Goal: Task Accomplishment & Management: Complete application form

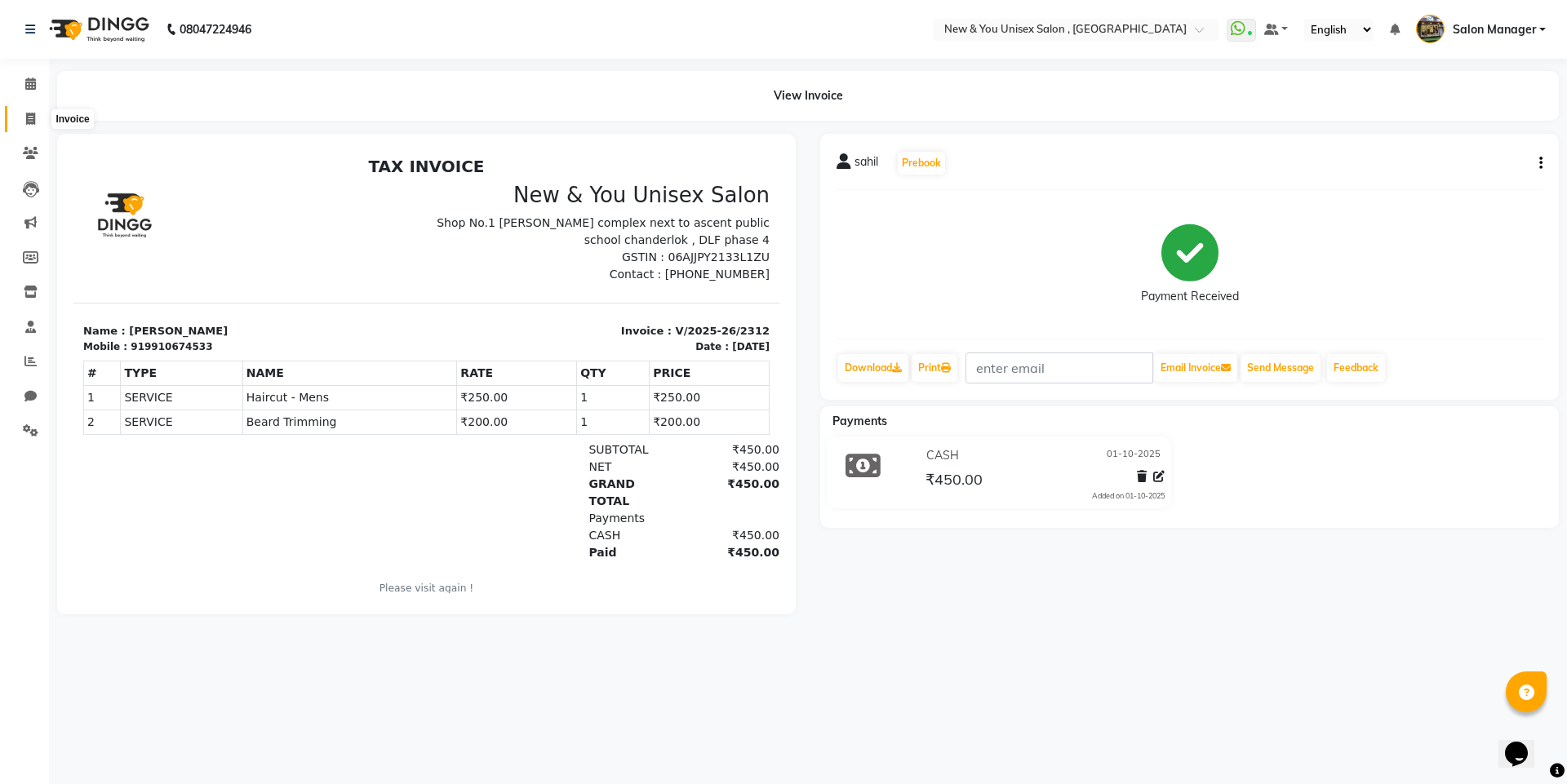
click at [35, 122] on icon at bounding box center [31, 118] width 9 height 12
select select "service"
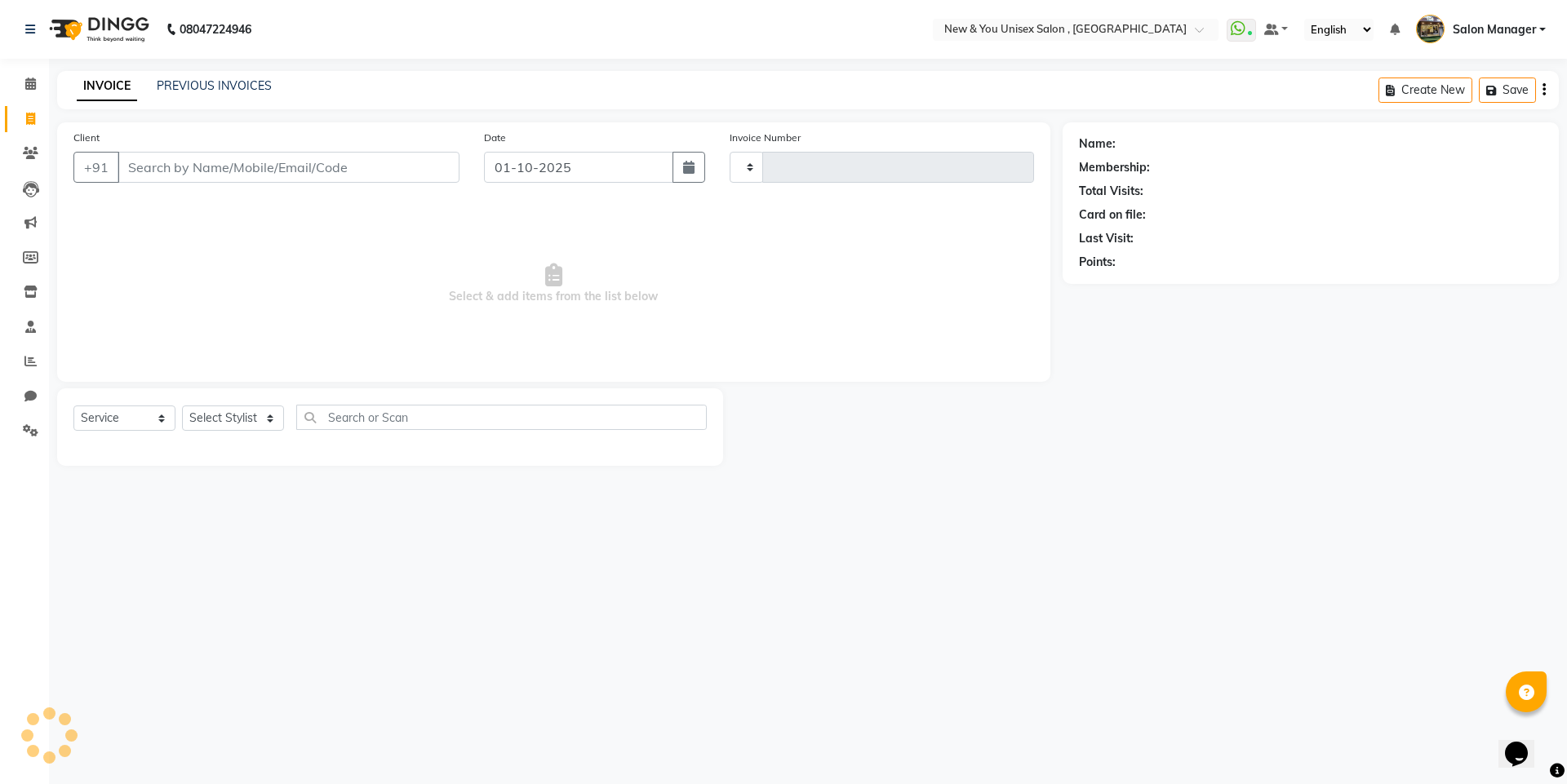
type input "2313"
select select "31"
click at [231, 74] on div "INVOICE PREVIOUS INVOICES Create New Save" at bounding box center [809, 90] width 1502 height 38
click at [233, 84] on link "PREVIOUS INVOICES" at bounding box center [214, 85] width 115 height 15
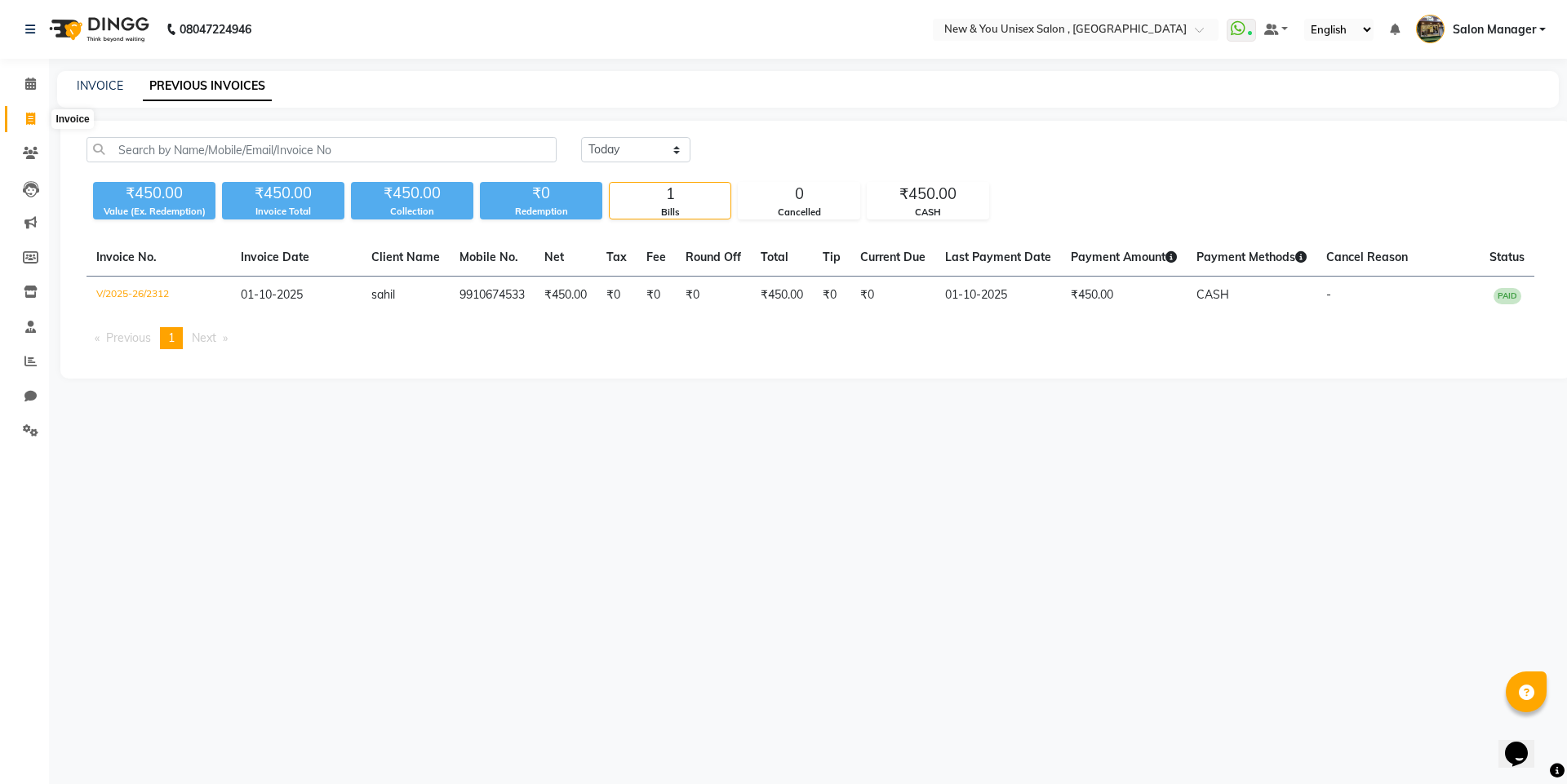
click at [40, 117] on span at bounding box center [31, 120] width 29 height 19
select select "service"
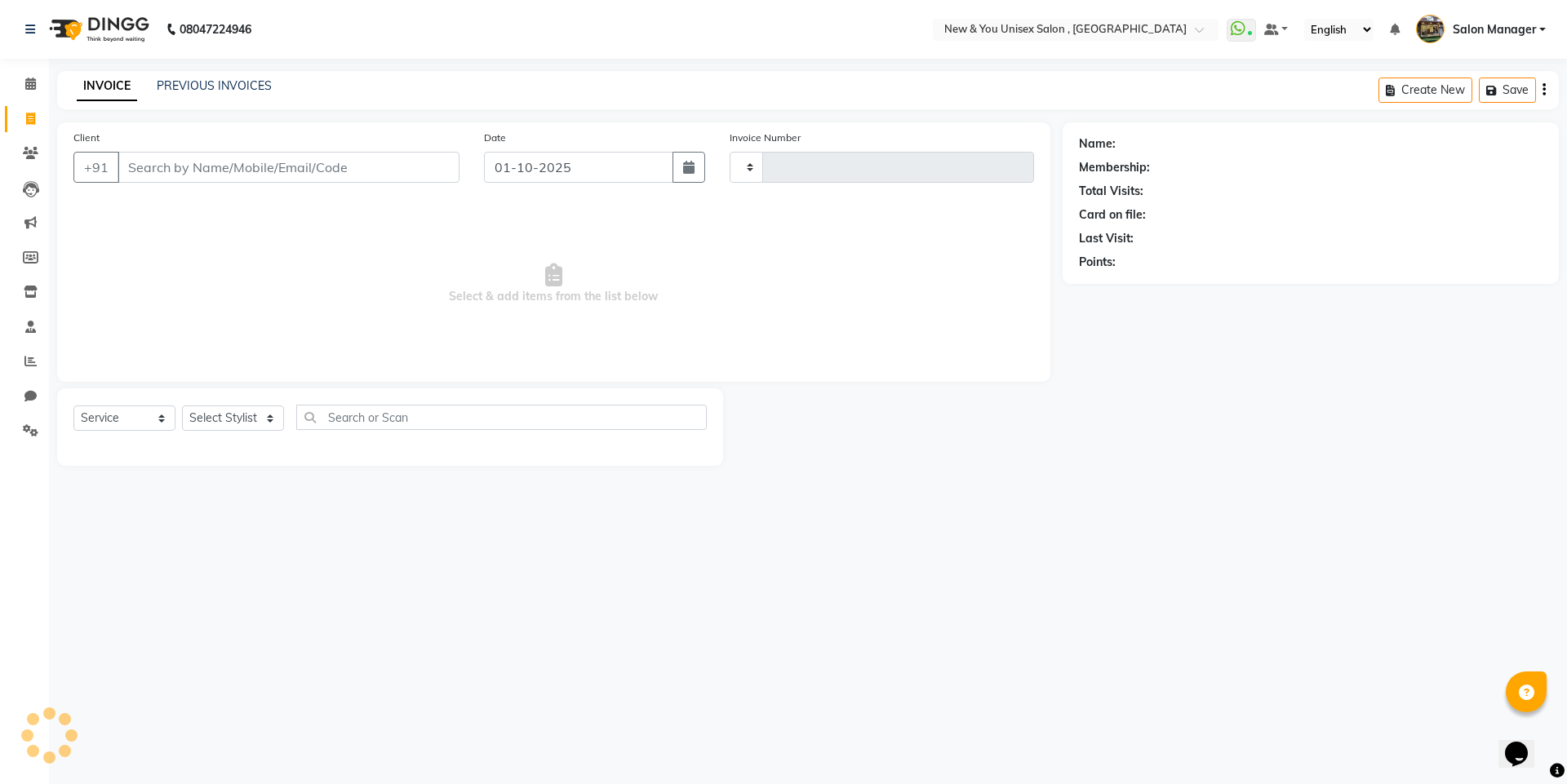
type input "2313"
select select "31"
click at [306, 165] on input "Client" at bounding box center [289, 167] width 342 height 31
type input "9653044884"
click at [409, 171] on span "Add Client" at bounding box center [417, 167] width 64 height 17
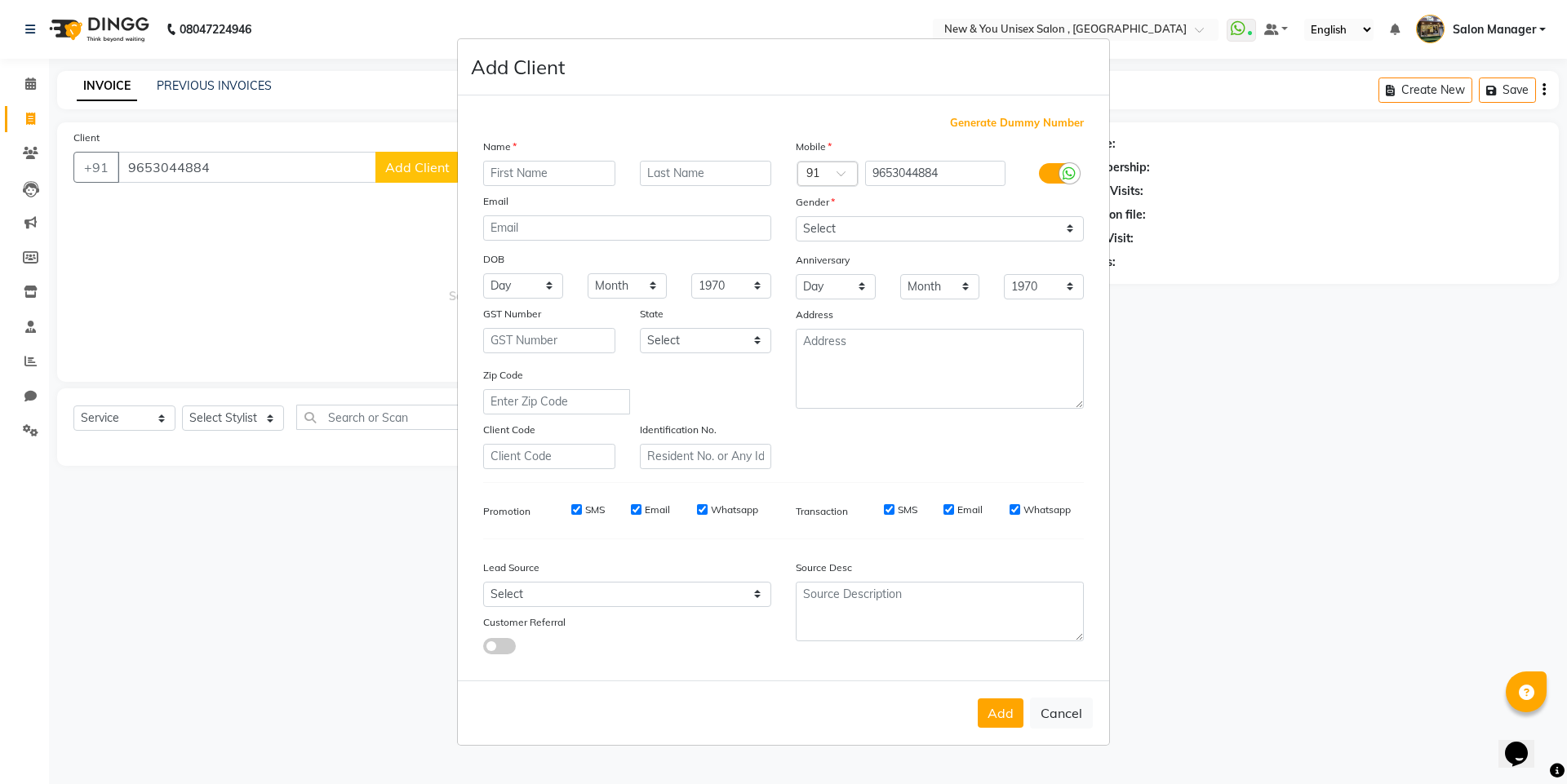
click at [571, 169] on input "text" at bounding box center [550, 173] width 132 height 25
type input "[PERSON_NAME]"
click at [732, 176] on input "text" at bounding box center [706, 173] width 132 height 25
click at [930, 228] on select "Select [DEMOGRAPHIC_DATA] [DEMOGRAPHIC_DATA] Other Prefer Not To Say" at bounding box center [939, 228] width 288 height 25
click at [796, 216] on select "Select [DEMOGRAPHIC_DATA] [DEMOGRAPHIC_DATA] Other Prefer Not To Say" at bounding box center [939, 228] width 288 height 25
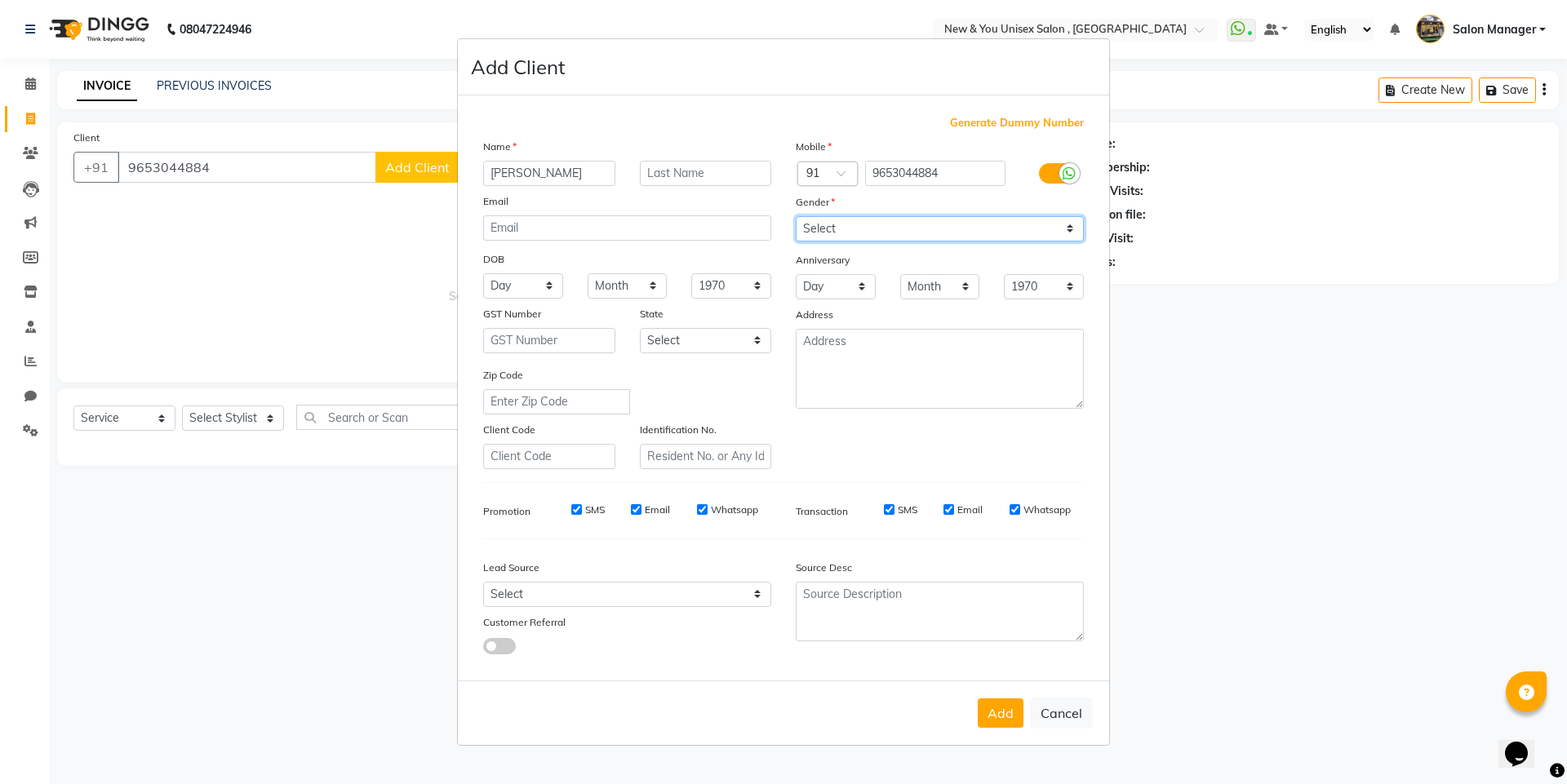
click at [906, 232] on select "Select [DEMOGRAPHIC_DATA] [DEMOGRAPHIC_DATA] Other Prefer Not To Say" at bounding box center [939, 228] width 288 height 25
select select "[DEMOGRAPHIC_DATA]"
click at [796, 216] on select "Select [DEMOGRAPHIC_DATA] [DEMOGRAPHIC_DATA] Other Prefer Not To Say" at bounding box center [939, 228] width 288 height 25
click at [999, 722] on button "Add" at bounding box center [1001, 713] width 45 height 30
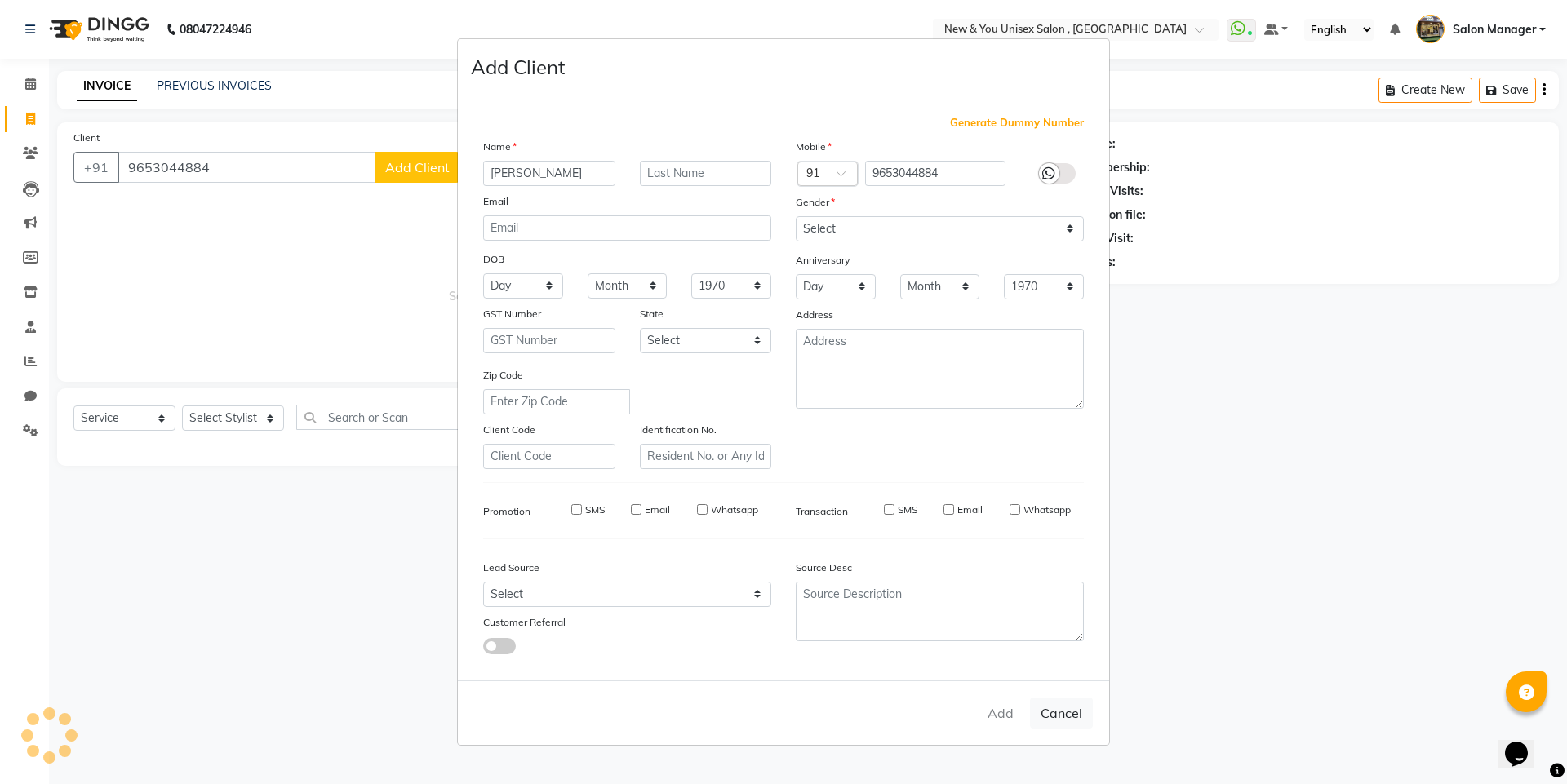
select select
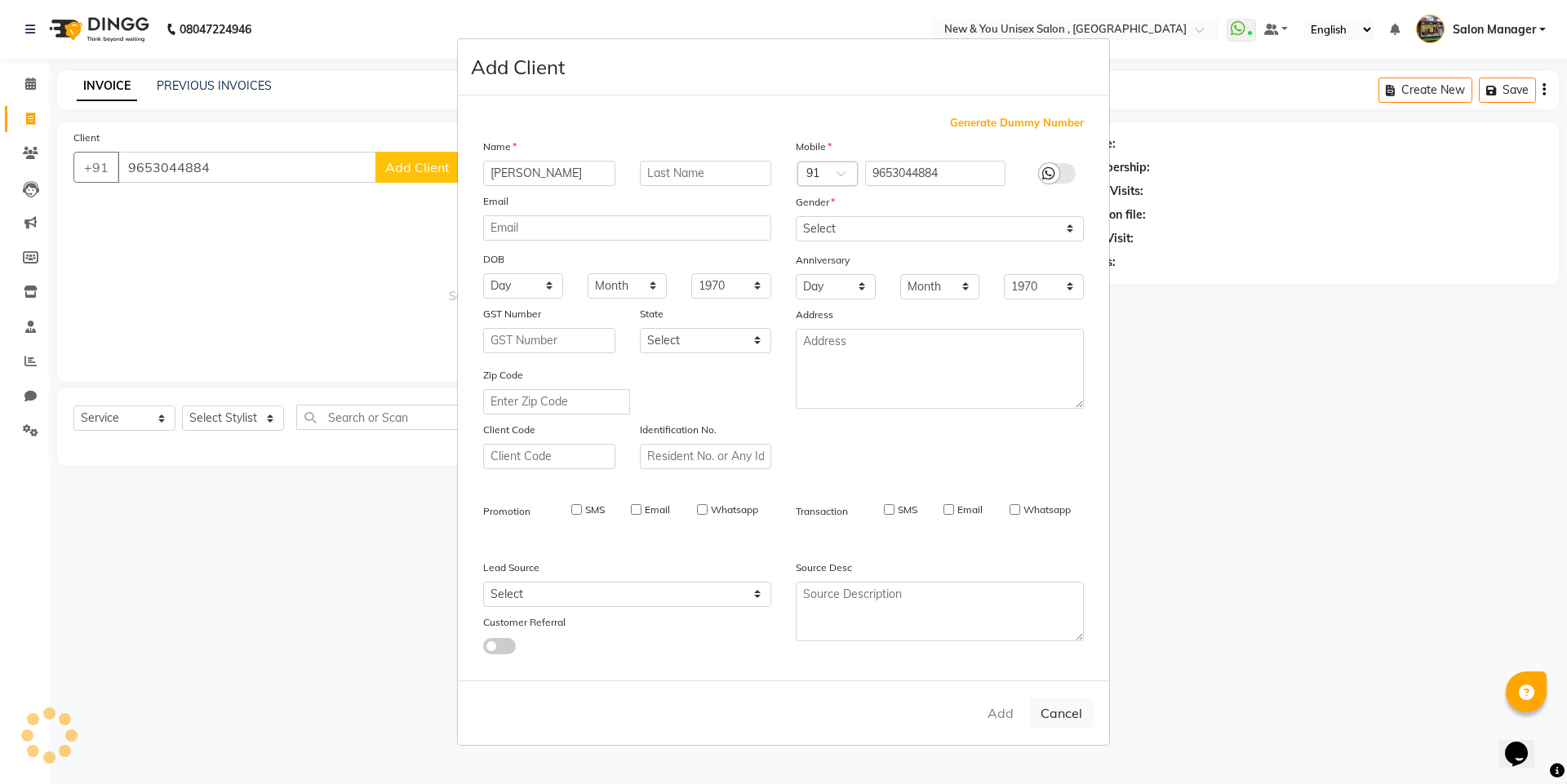
select select
checkbox input "false"
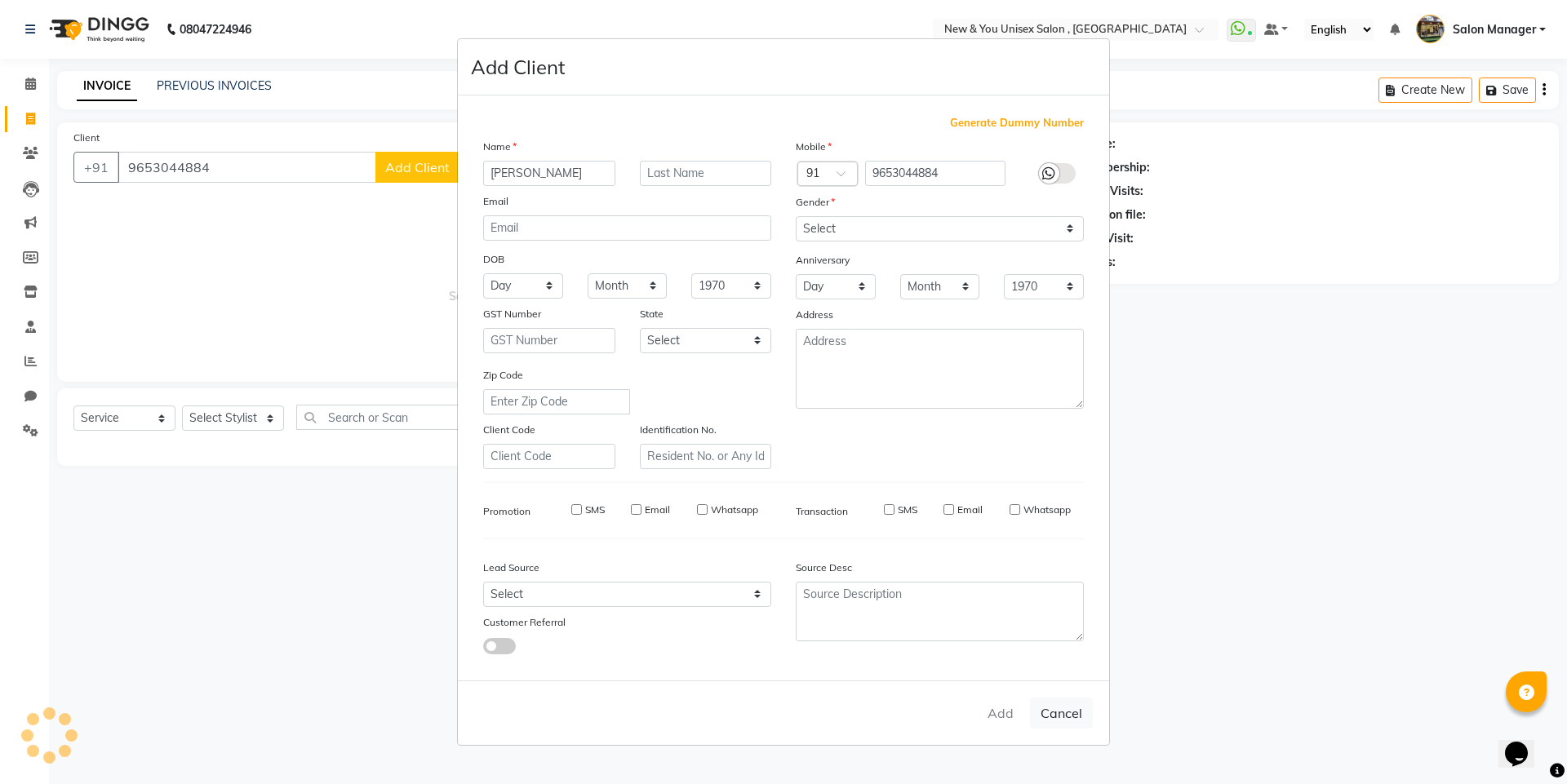
checkbox input "false"
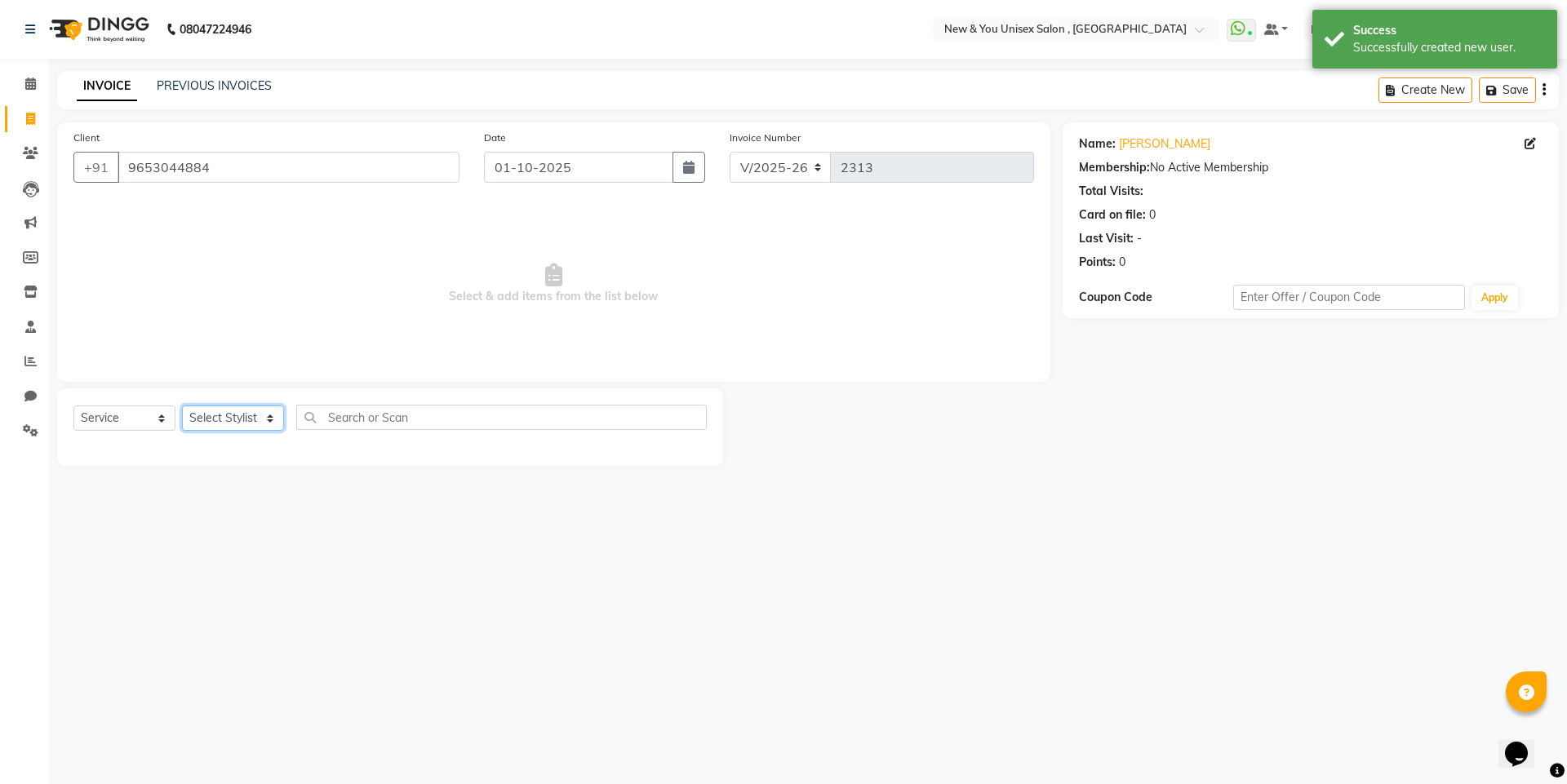
click at [233, 414] on select "Select Stylist HEMANT [PERSON_NAME] [PERSON_NAME] Salon Manager [PERSON_NAME] […" at bounding box center [233, 418] width 102 height 25
select select "19104"
click at [182, 405] on select "Select Stylist HEMANT [PERSON_NAME] [PERSON_NAME] Salon Manager [PERSON_NAME] […" at bounding box center [233, 418] width 102 height 25
click at [394, 411] on input "text" at bounding box center [501, 417] width 410 height 25
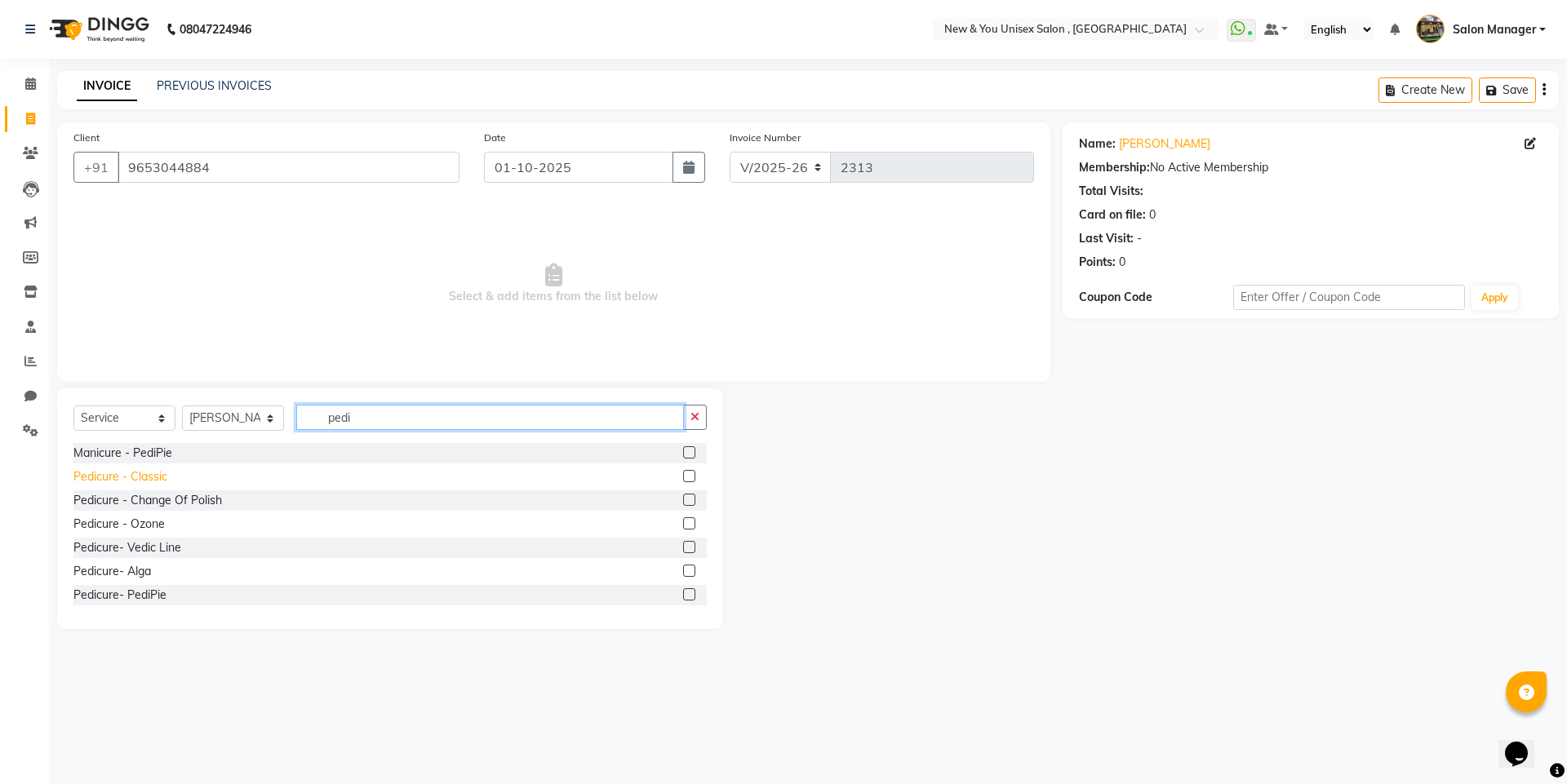
type input "pedi"
click at [117, 479] on div "Pedicure - Classic" at bounding box center [120, 477] width 94 height 17
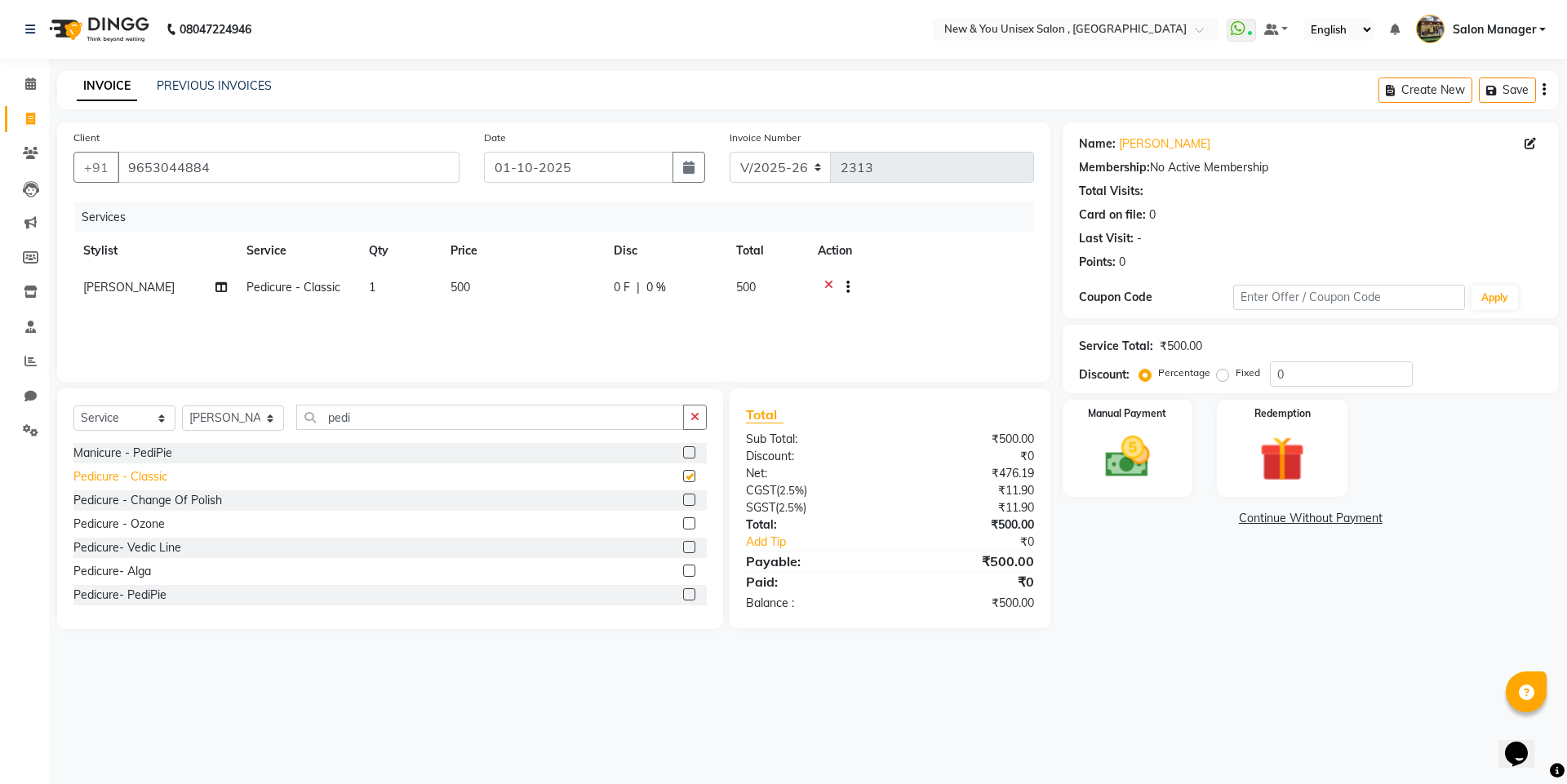
checkbox input "false"
click at [1510, 84] on button "Save" at bounding box center [1509, 90] width 58 height 25
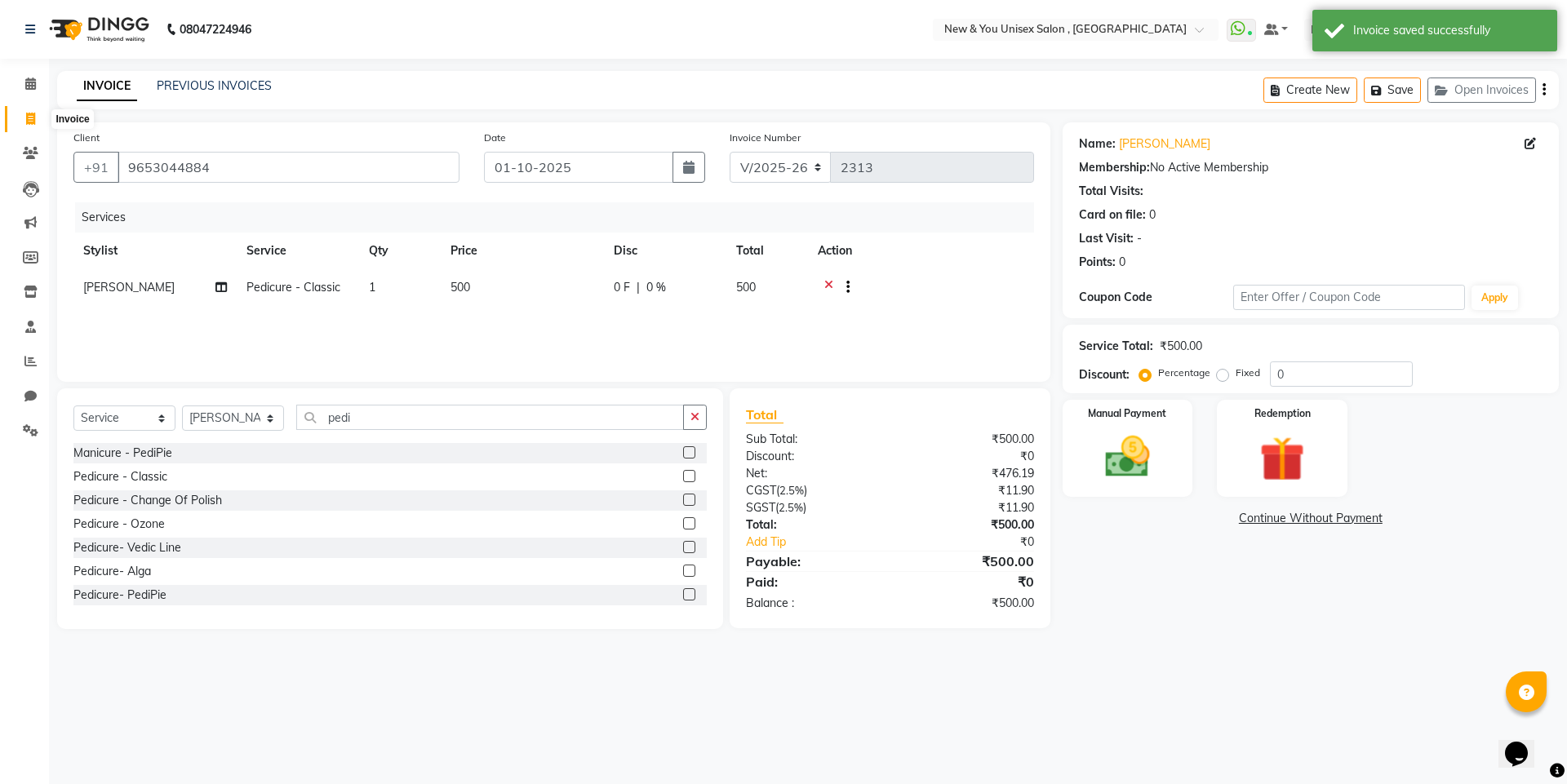
click at [37, 110] on span at bounding box center [31, 120] width 29 height 19
select select "service"
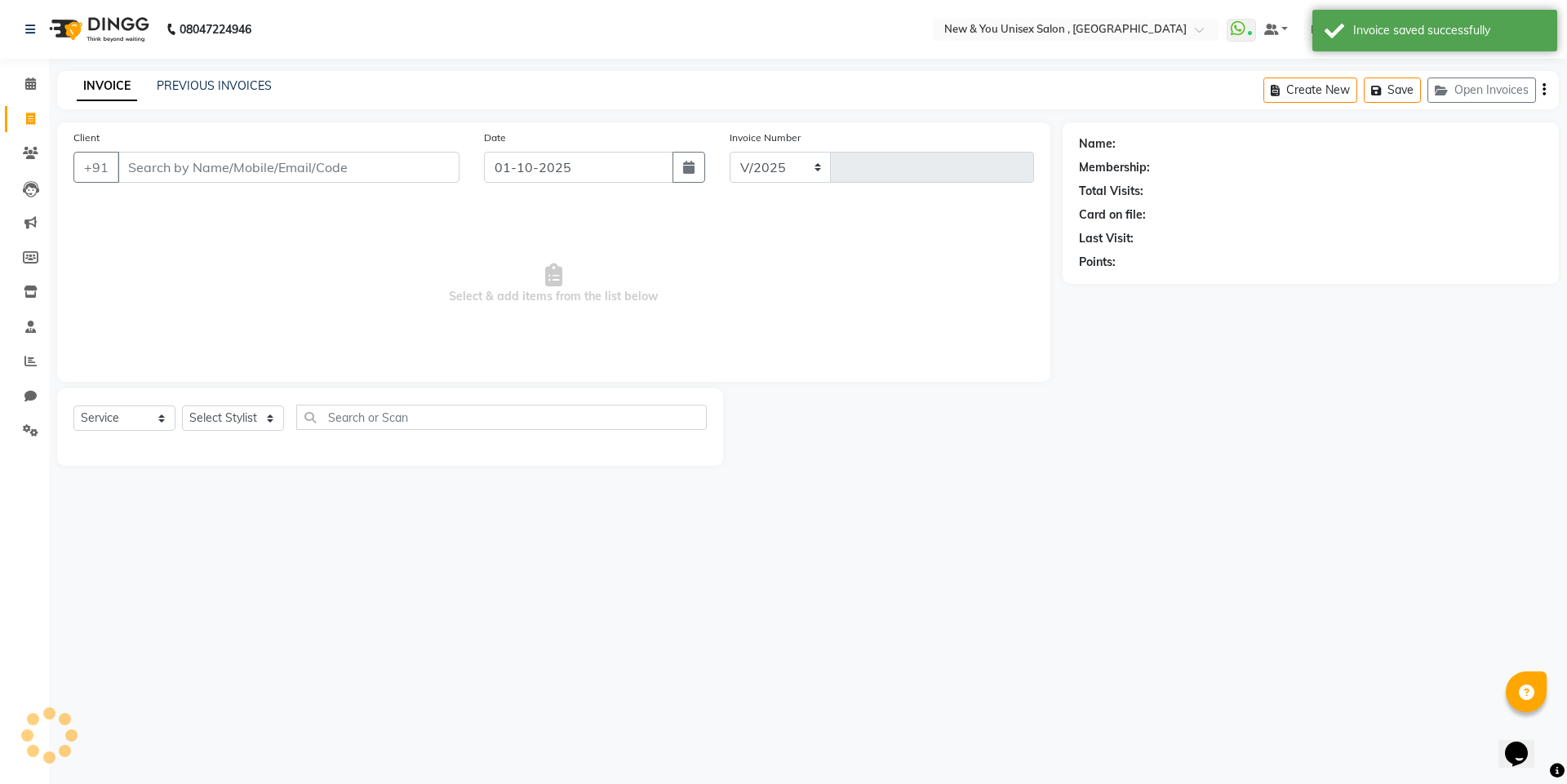
select select "31"
type input "2313"
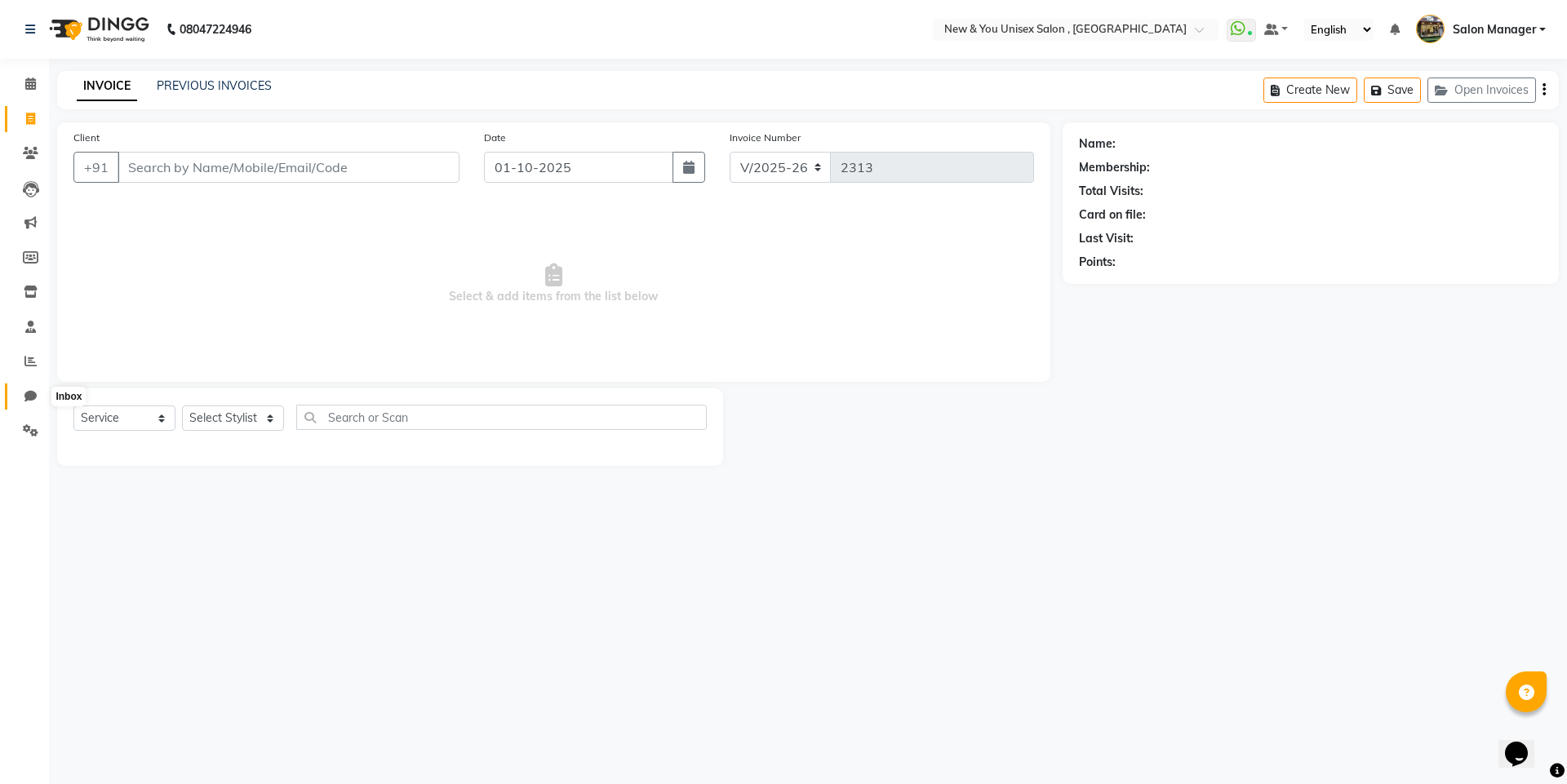
click at [32, 400] on icon at bounding box center [30, 395] width 12 height 12
select select "100"
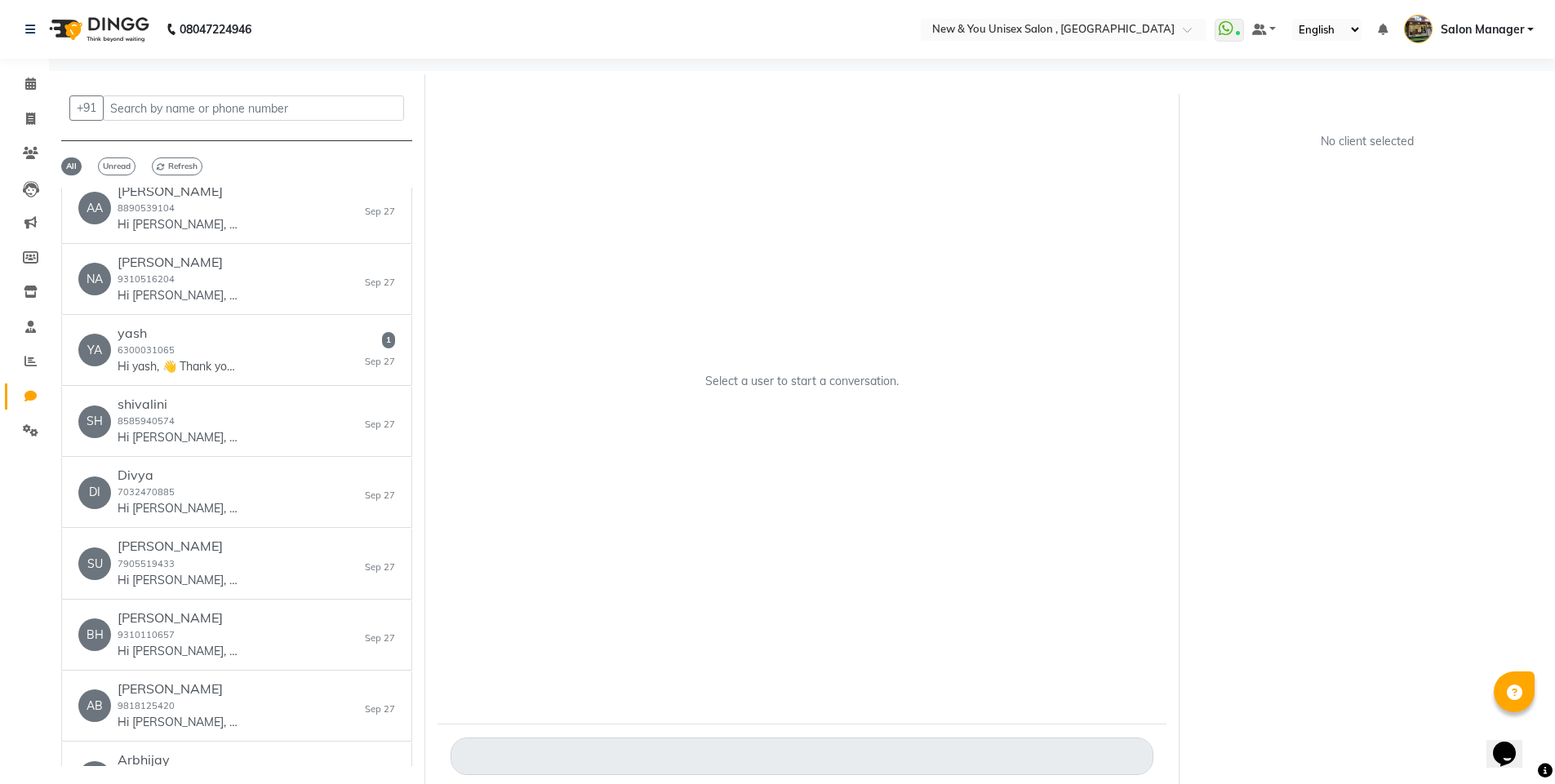
scroll to position [2934, 0]
click at [253, 262] on div "YA yash 6300031065 Hi yash, 👋 Thank you for visiting New & You Unisex Salon ! 🌟…" at bounding box center [236, 277] width 317 height 50
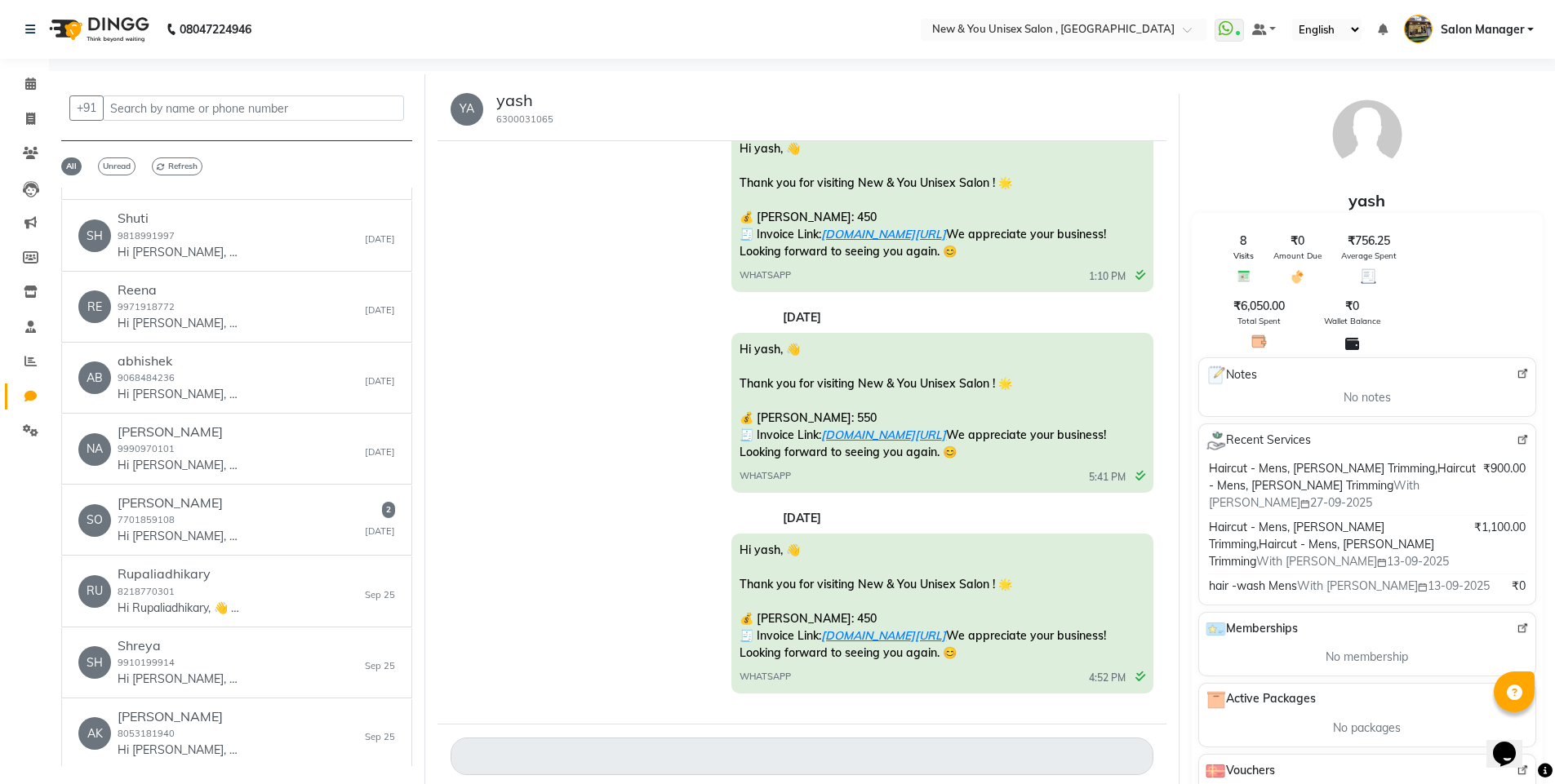
scroll to position [4369, 0]
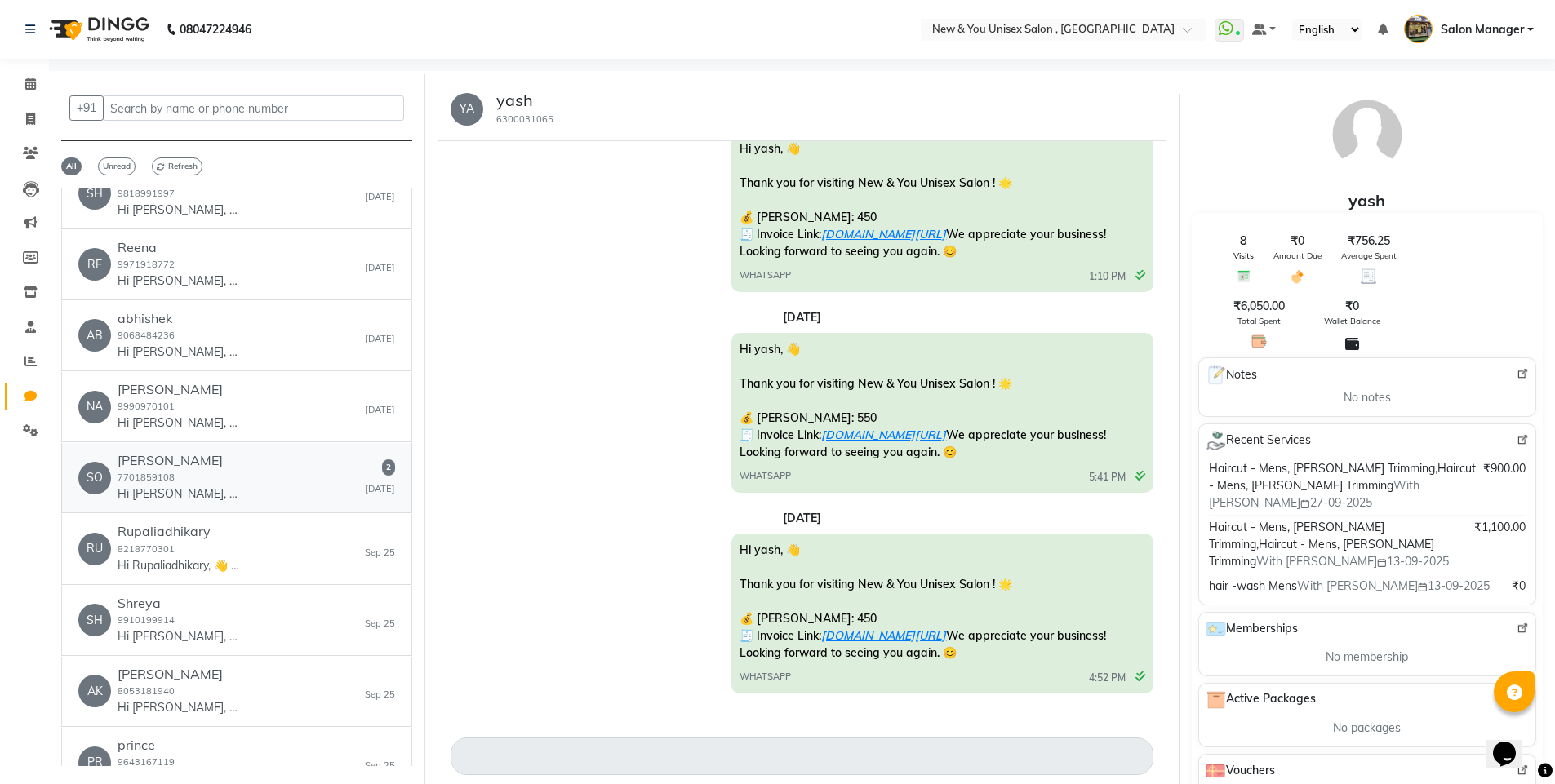
click at [307, 468] on div "SO [PERSON_NAME] 7701859108 Hi [PERSON_NAME], 👋 Thank you for visiting New & Yo…" at bounding box center [236, 478] width 317 height 50
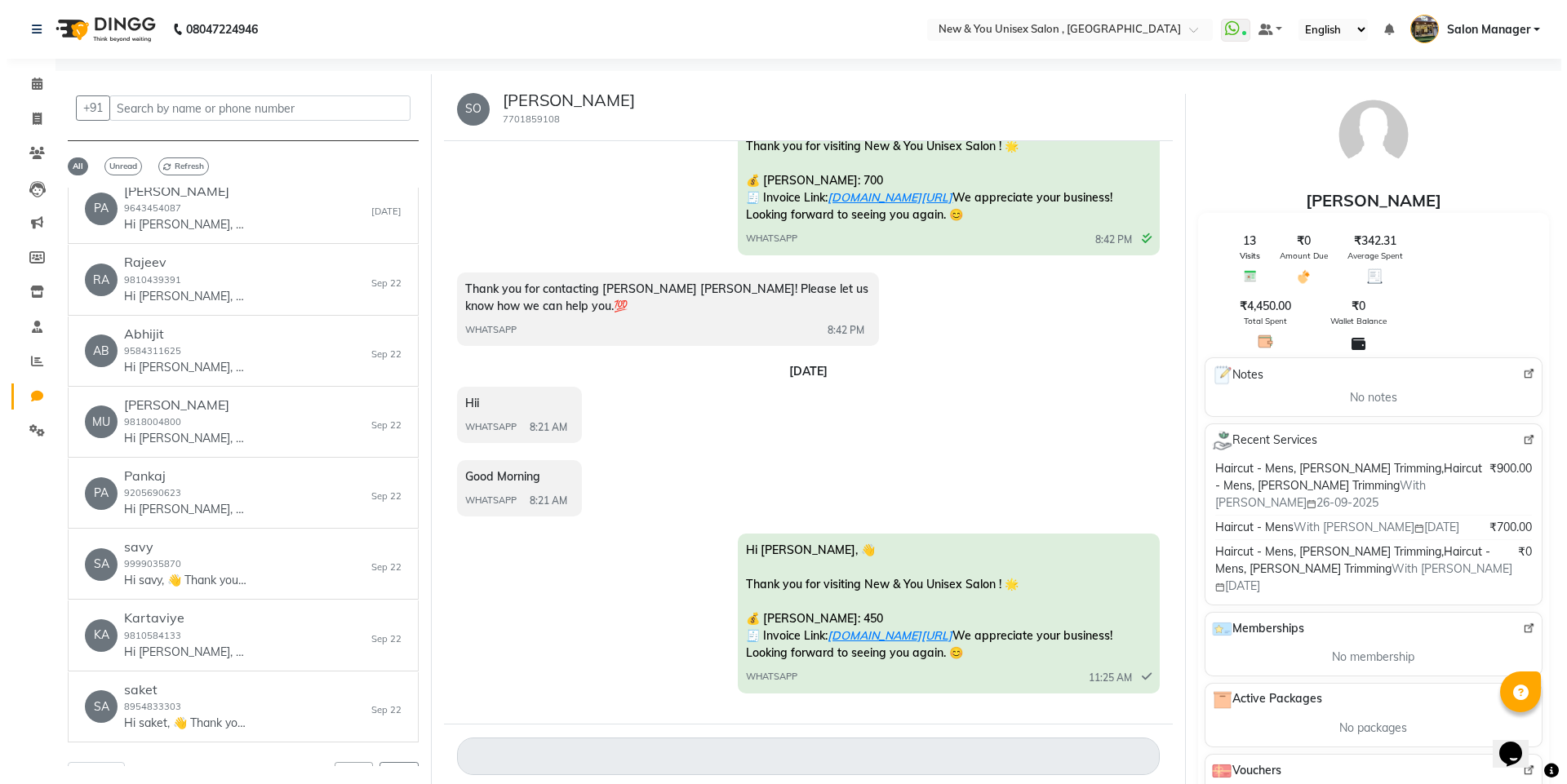
scroll to position [6601, 0]
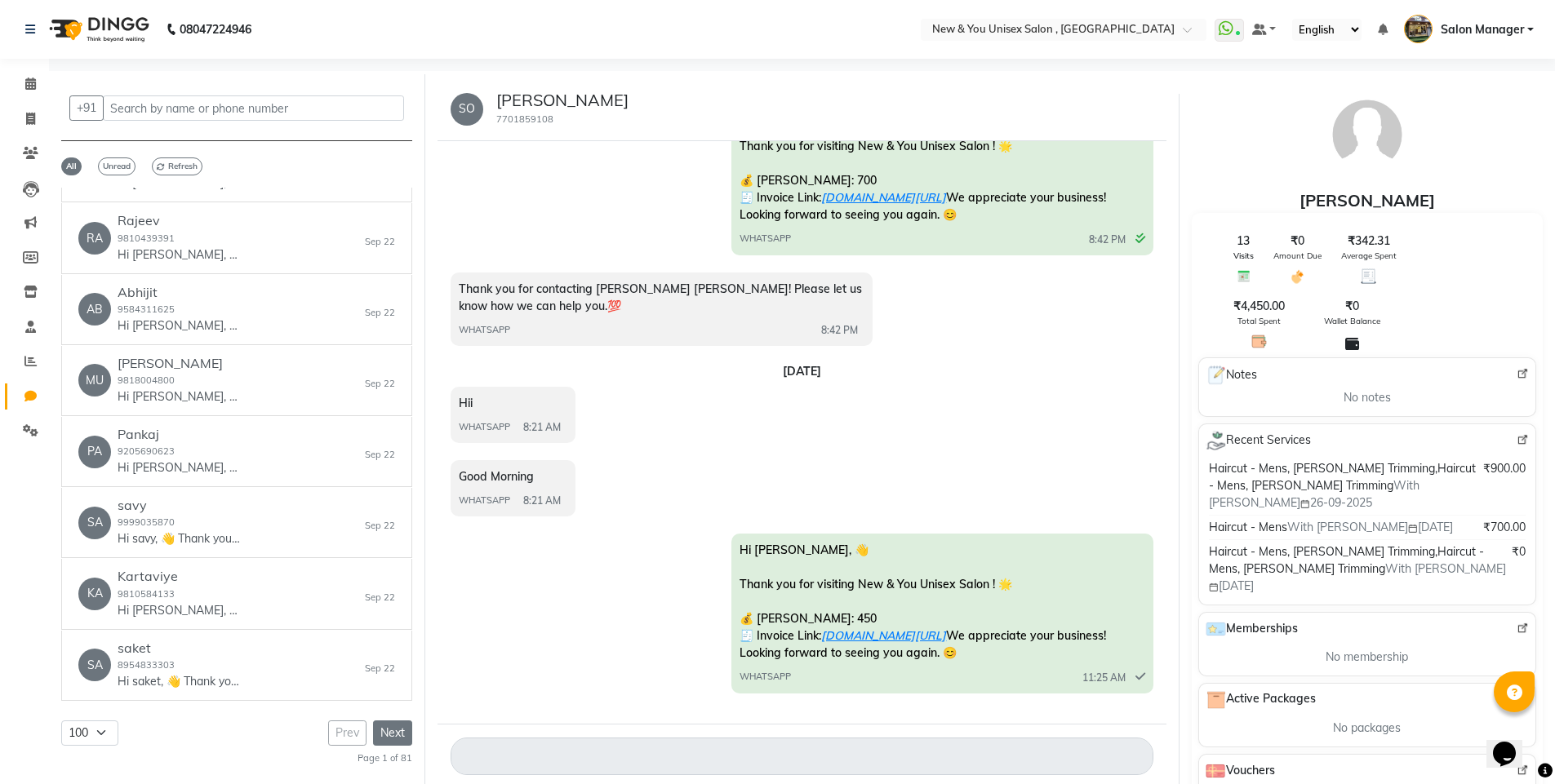
click at [387, 729] on button "Next" at bounding box center [393, 733] width 39 height 25
click at [391, 734] on button "Next" at bounding box center [393, 733] width 39 height 25
click at [389, 734] on button "Next" at bounding box center [393, 733] width 39 height 25
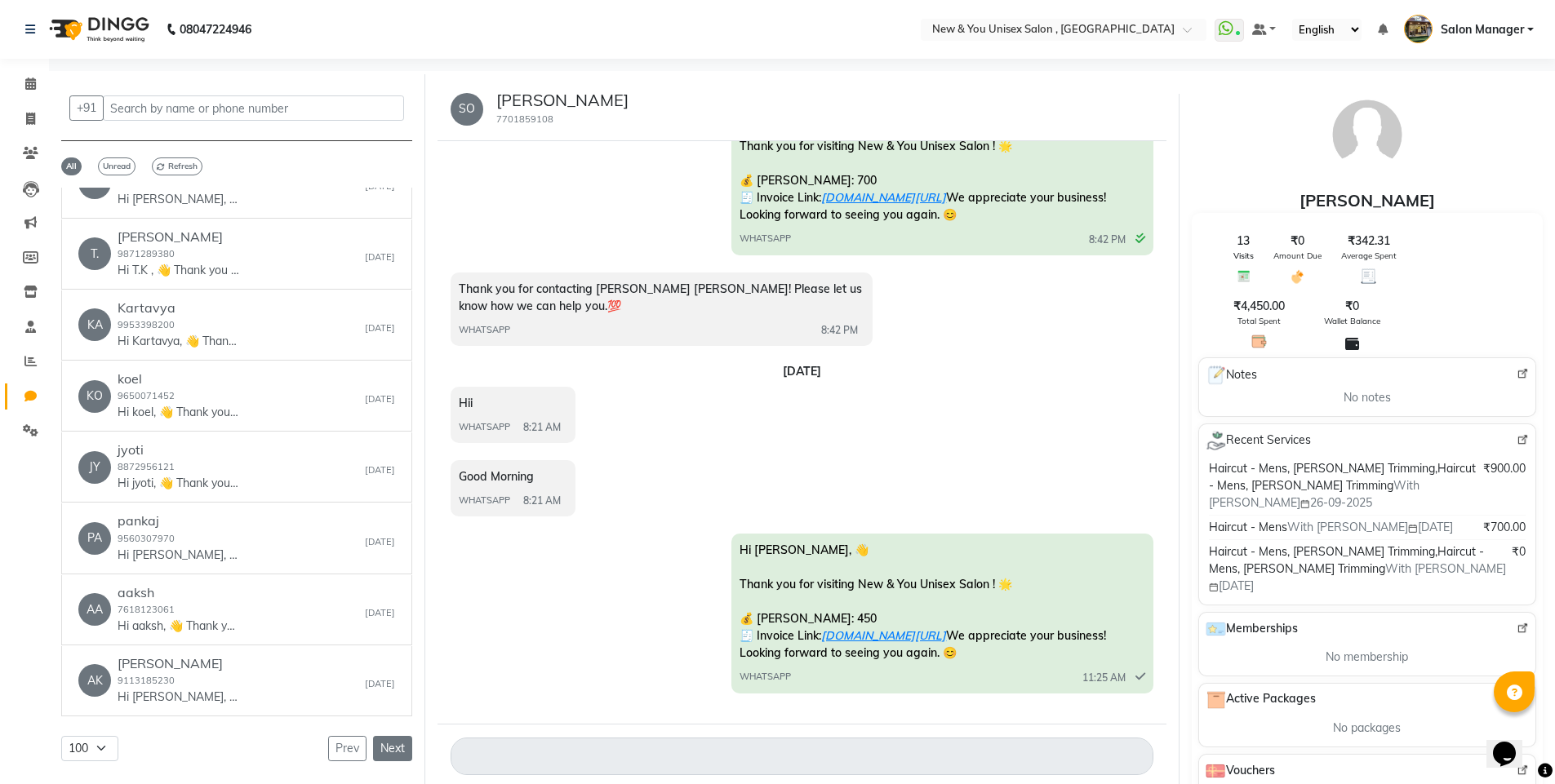
click at [391, 736] on button "Next" at bounding box center [393, 748] width 39 height 25
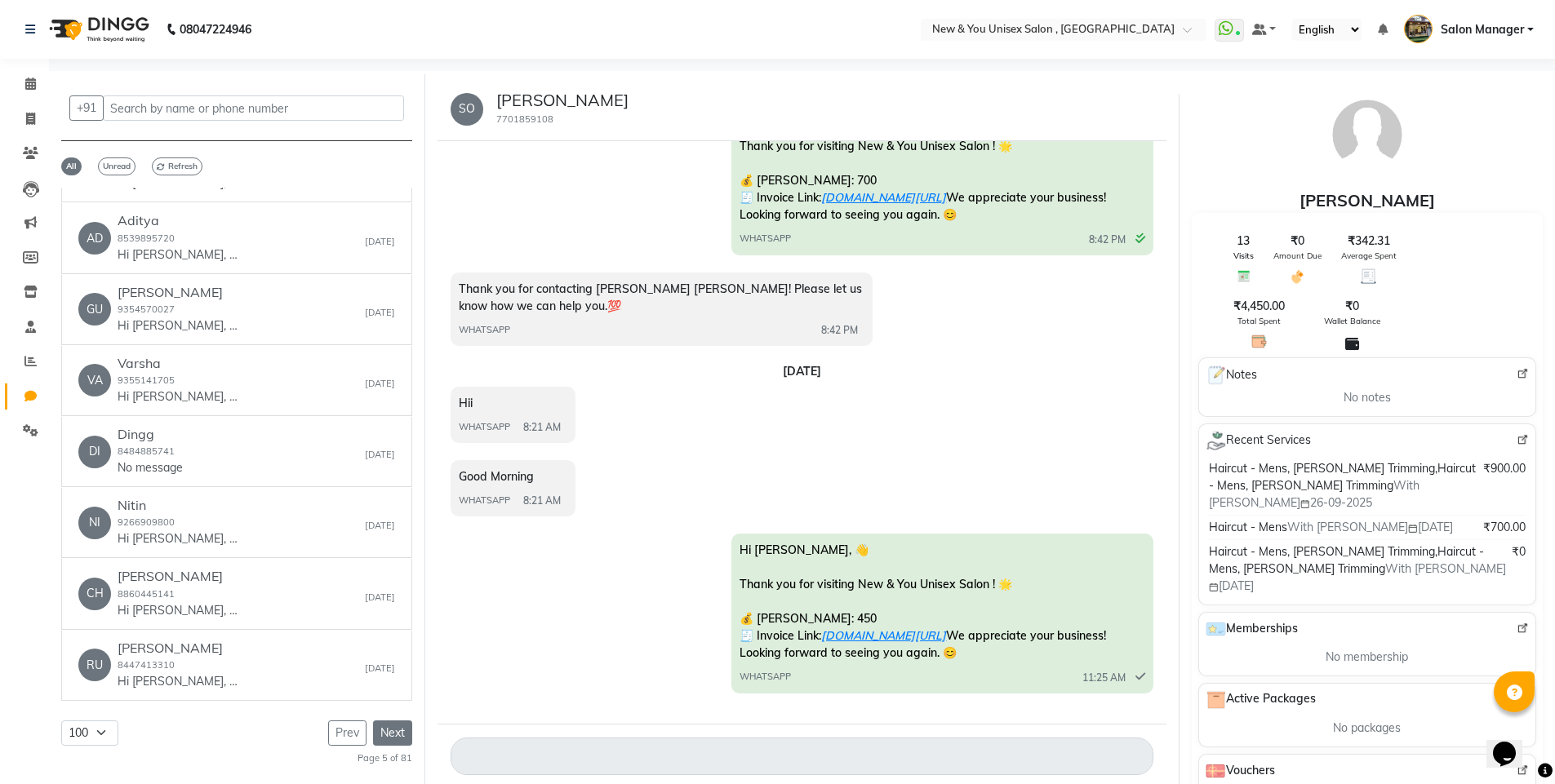
click at [391, 733] on button "Next" at bounding box center [393, 733] width 39 height 25
click at [381, 727] on button "Next" at bounding box center [393, 733] width 39 height 25
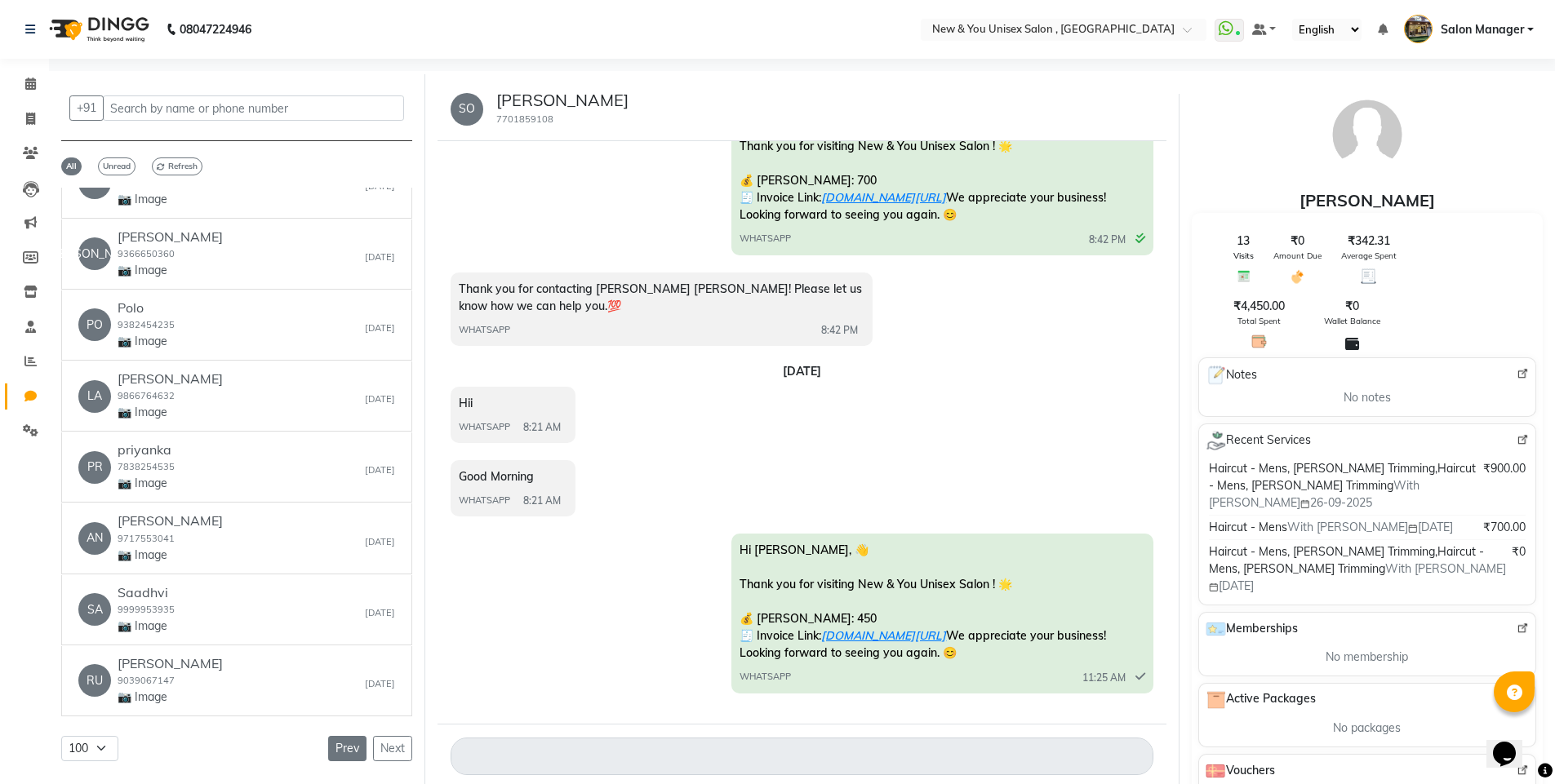
click at [349, 739] on button "Prev" at bounding box center [347, 748] width 38 height 25
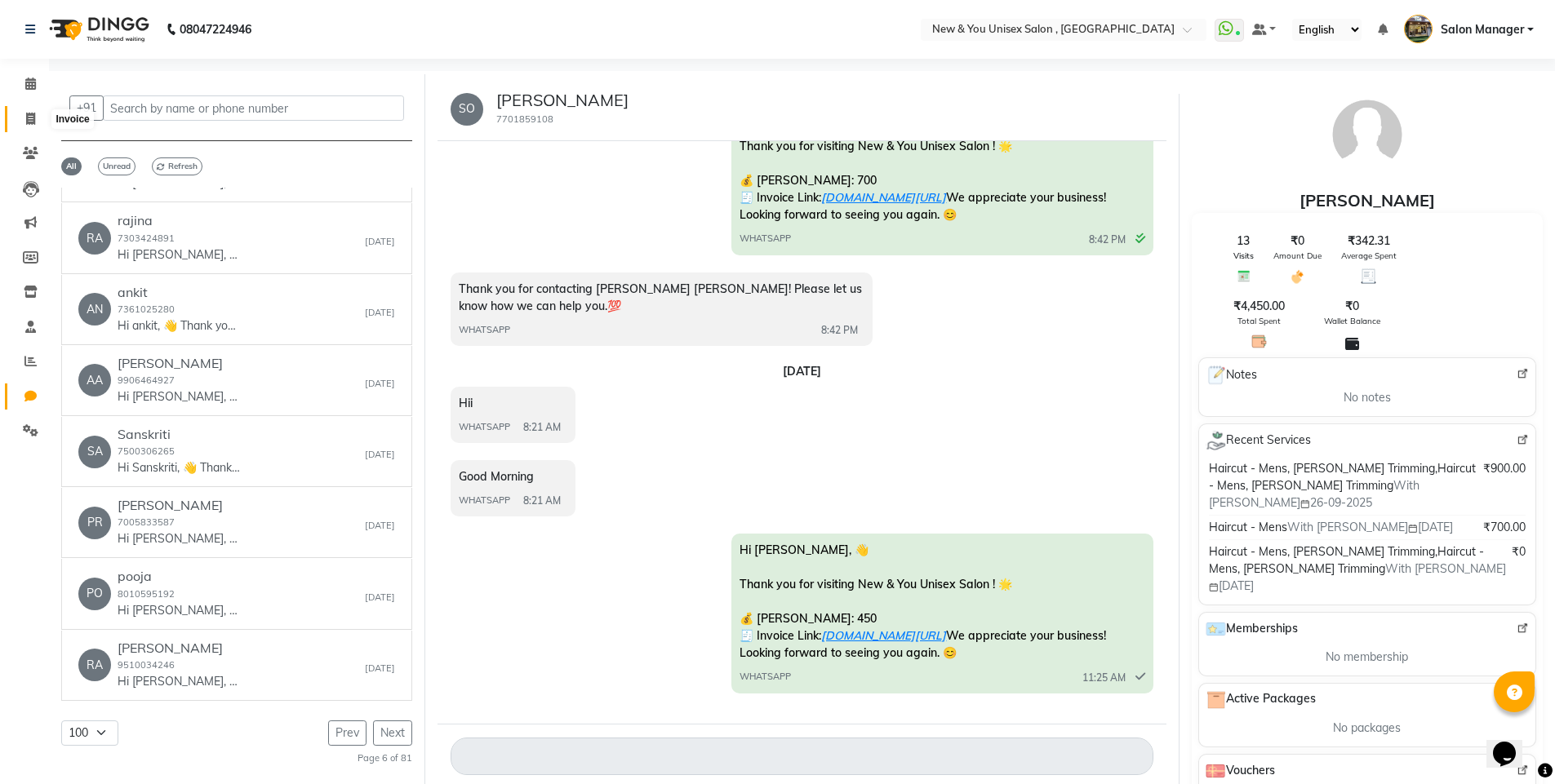
click at [22, 127] on span at bounding box center [31, 120] width 29 height 19
select select "service"
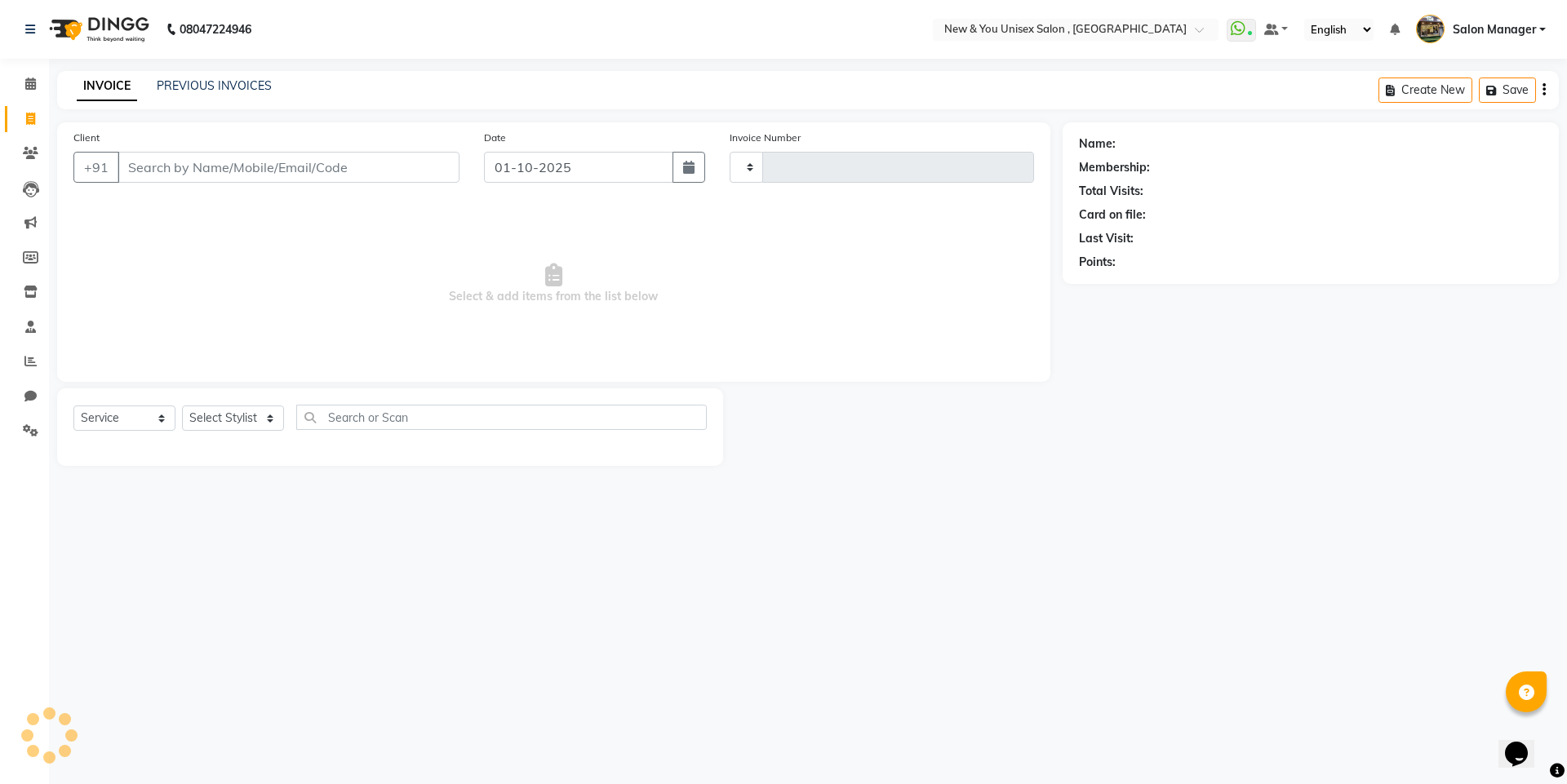
type input "2313"
select select "31"
click at [433, 558] on div "08047224946 Select Location × New & You Unisex Salon , Gurugram WhatsApp Status…" at bounding box center [784, 392] width 1567 height 784
click at [589, 608] on div "08047224946 Select Location × New & You Unisex Salon , Gurugram WhatsApp Status…" at bounding box center [784, 392] width 1567 height 784
click at [207, 164] on input "Client" at bounding box center [289, 167] width 342 height 31
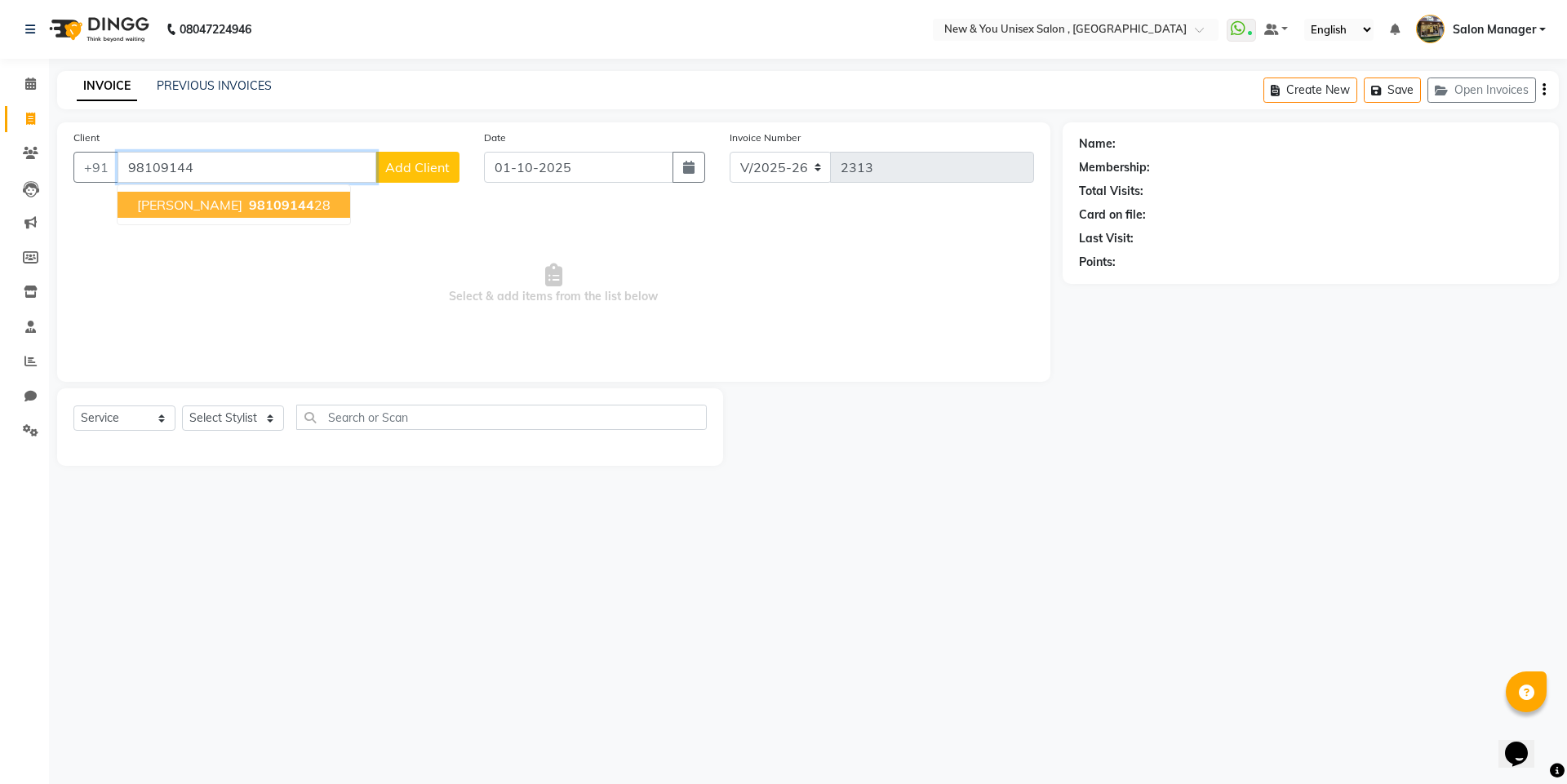
click at [249, 199] on span "98109144" at bounding box center [281, 205] width 65 height 17
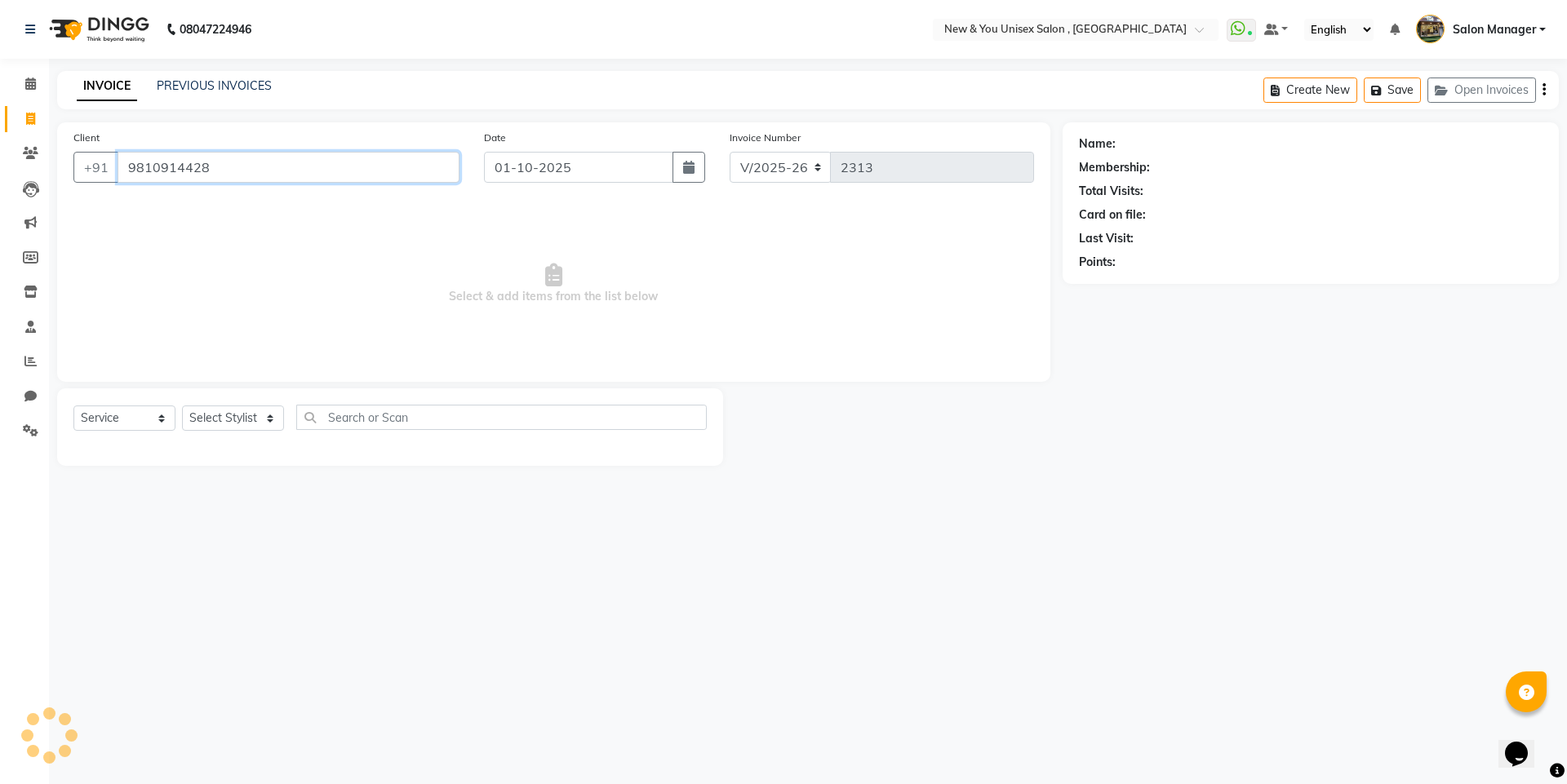
type input "9810914428"
drag, startPoint x: 257, startPoint y: 176, endPoint x: 84, endPoint y: 199, distance: 174.5
click at [84, 199] on div "Client [PHONE_NUMBER] Date [DATE] Invoice Number V/2025 V/[PHONE_NUMBER] Select…" at bounding box center [554, 252] width 993 height 260
click at [229, 91] on link "PREVIOUS INVOICES" at bounding box center [214, 85] width 115 height 15
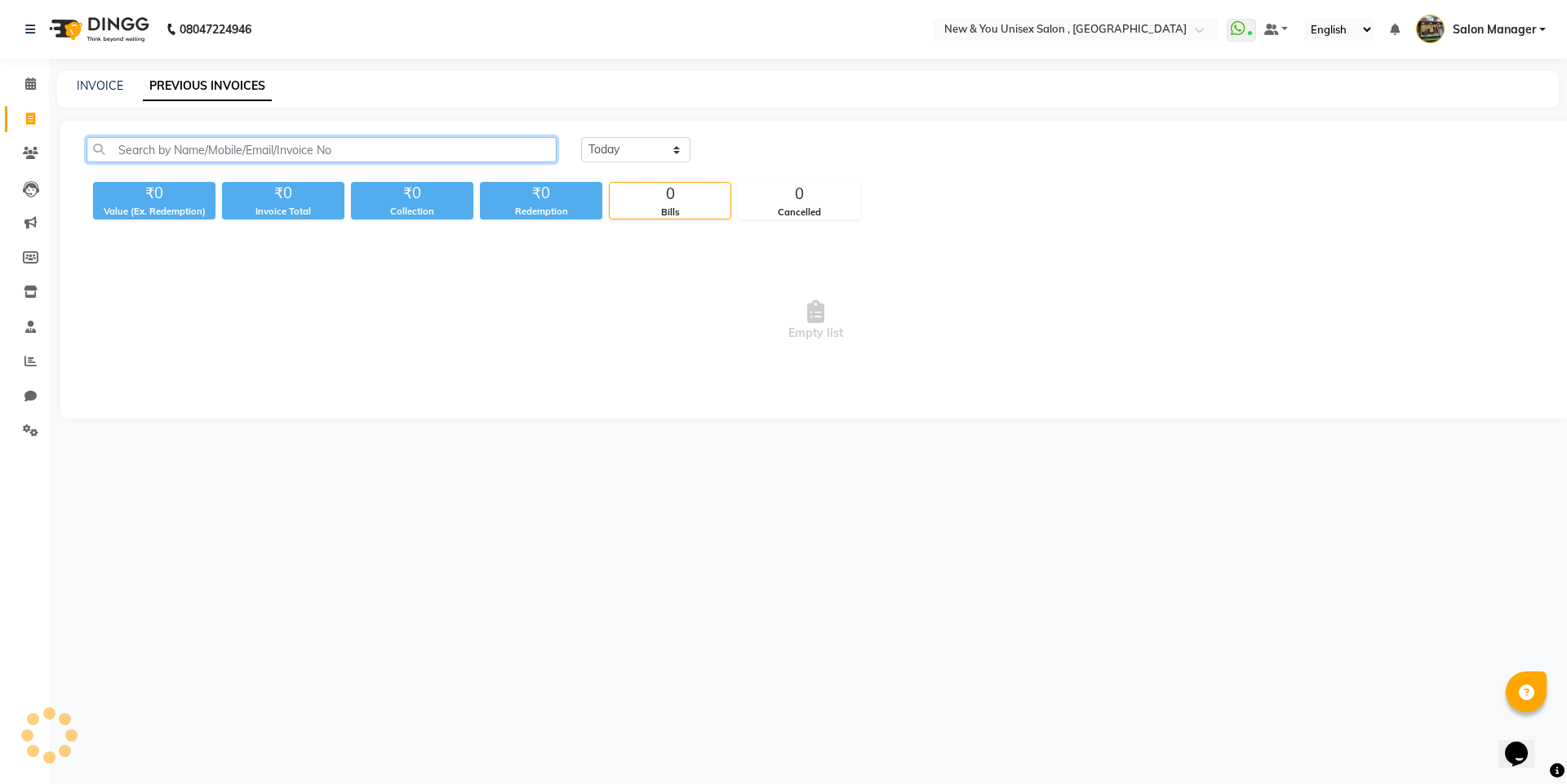
click at [229, 146] on input "text" at bounding box center [321, 149] width 471 height 25
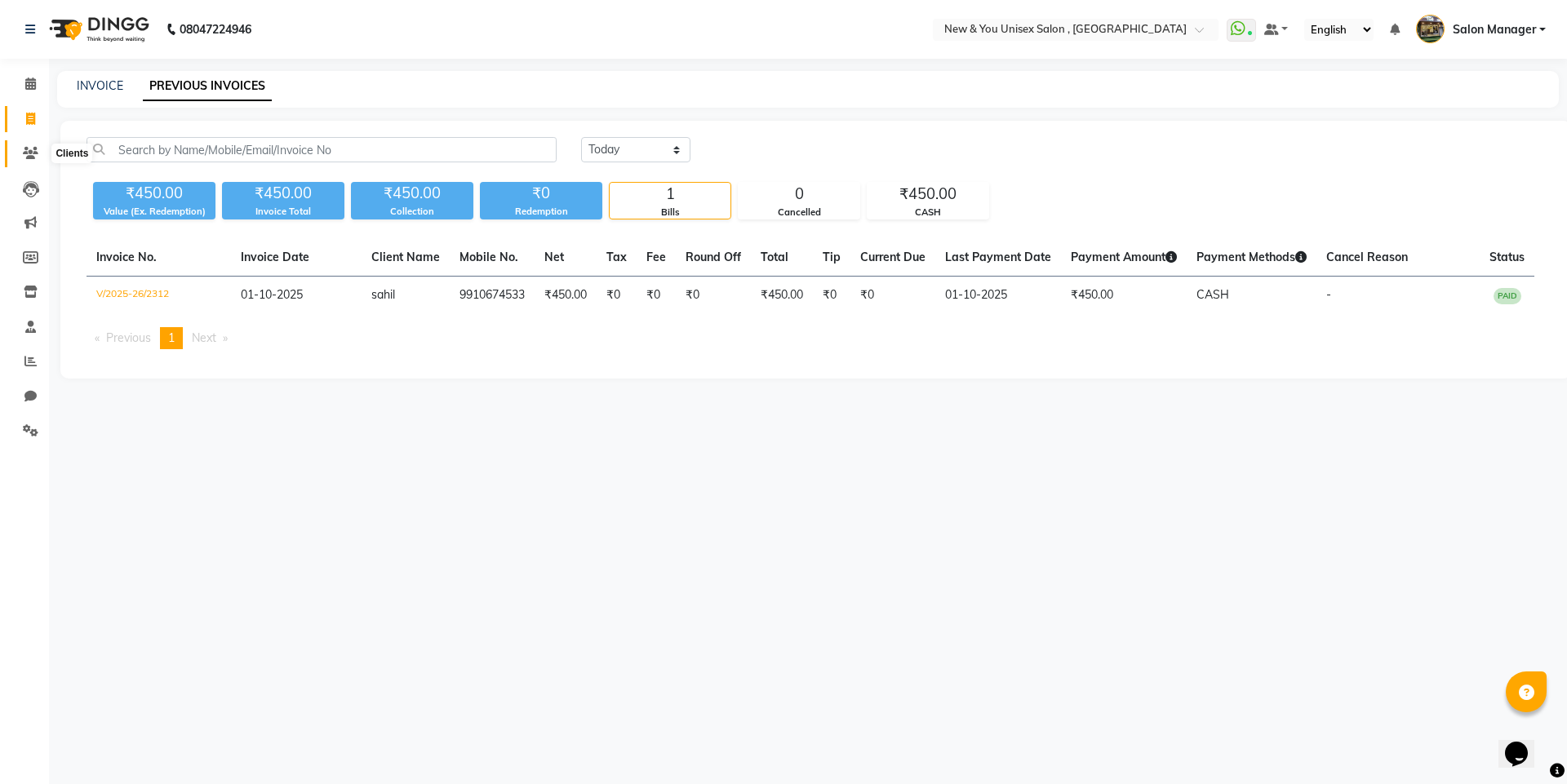
click at [28, 156] on icon at bounding box center [31, 152] width 16 height 12
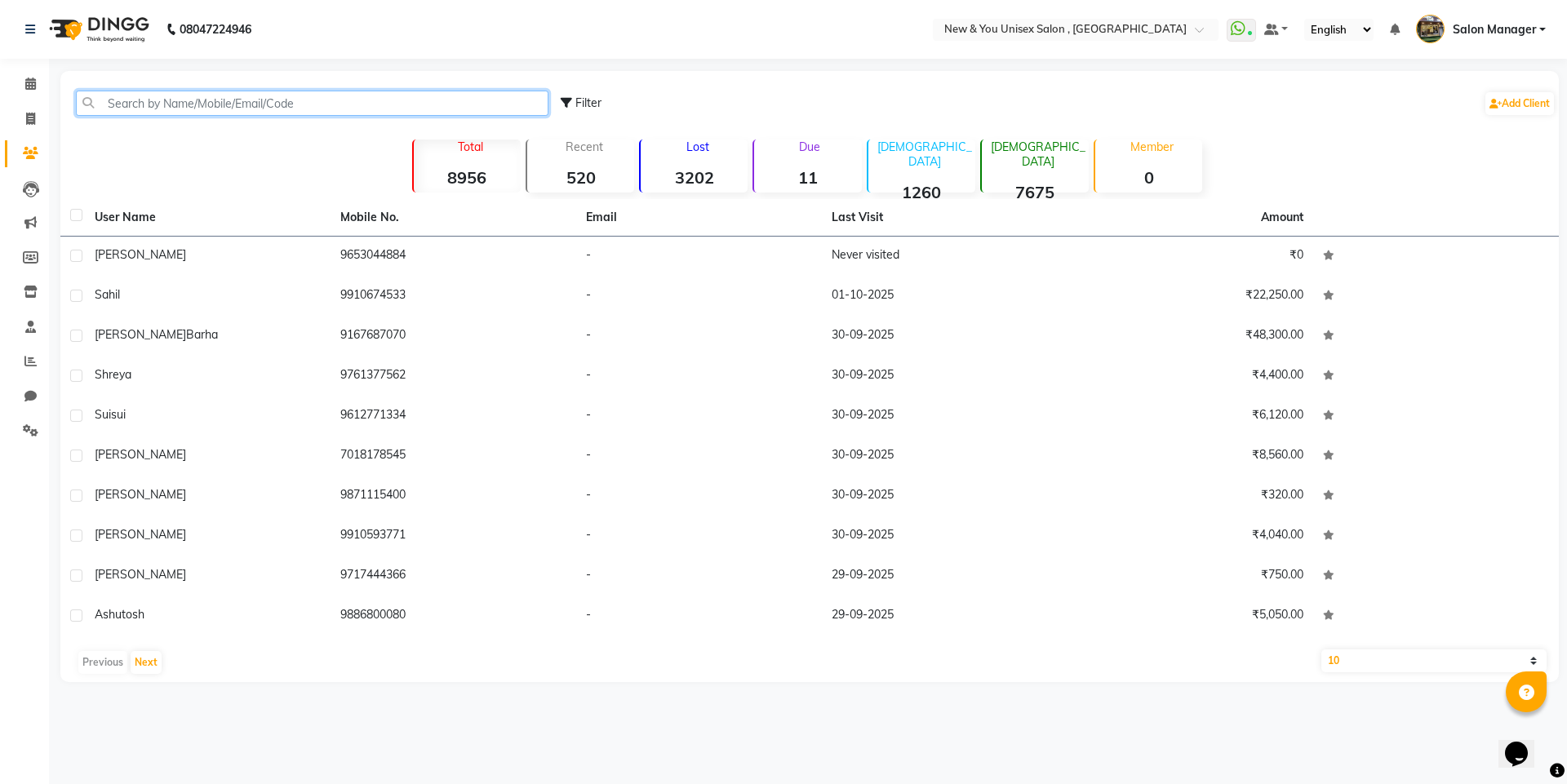
click at [152, 101] on input "text" at bounding box center [312, 103] width 473 height 25
paste input "9810914428"
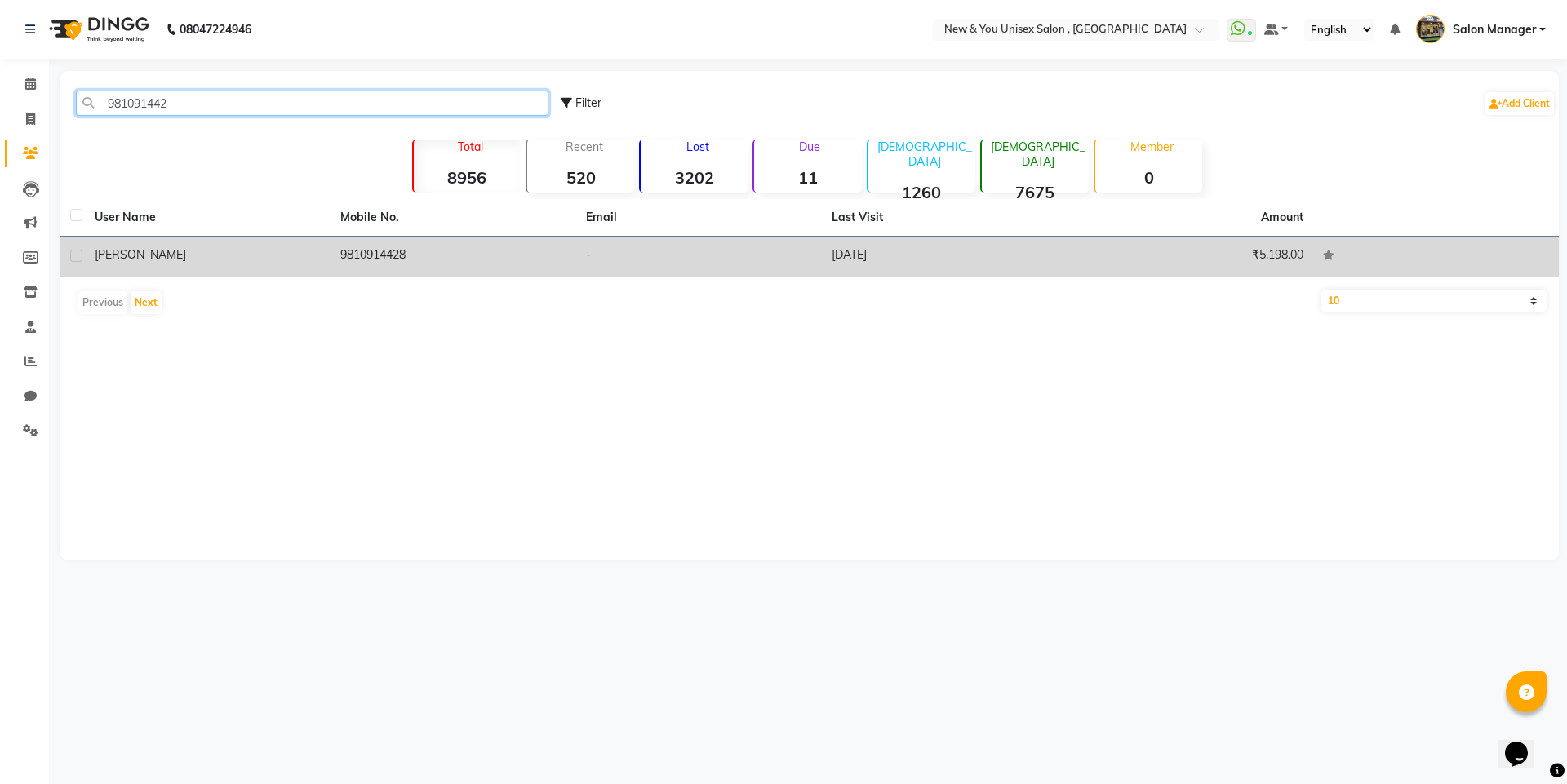
type input "981091442"
click at [372, 255] on td "9810914428" at bounding box center [453, 256] width 246 height 40
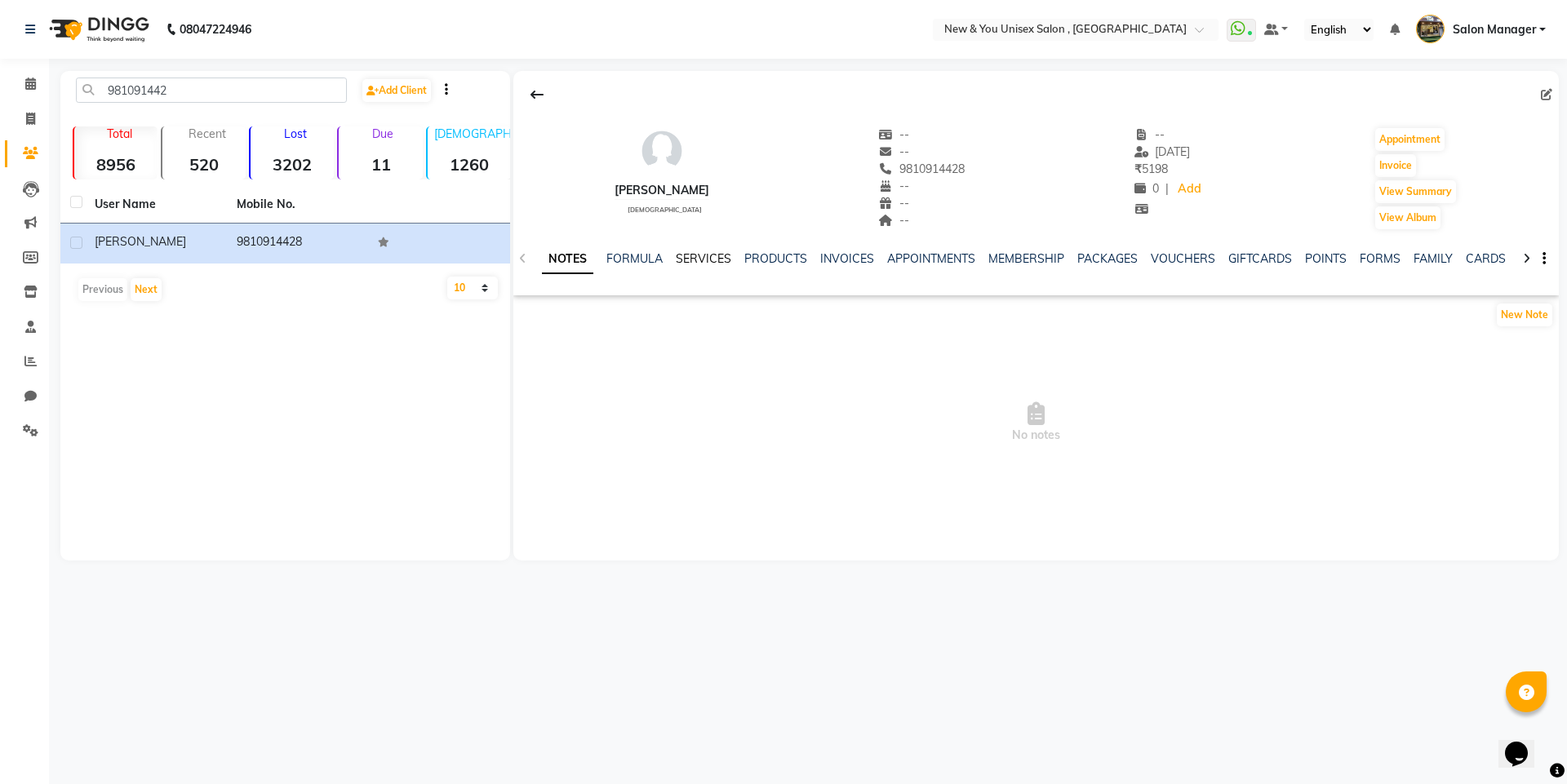
click at [700, 261] on link "SERVICES" at bounding box center [704, 259] width 56 height 15
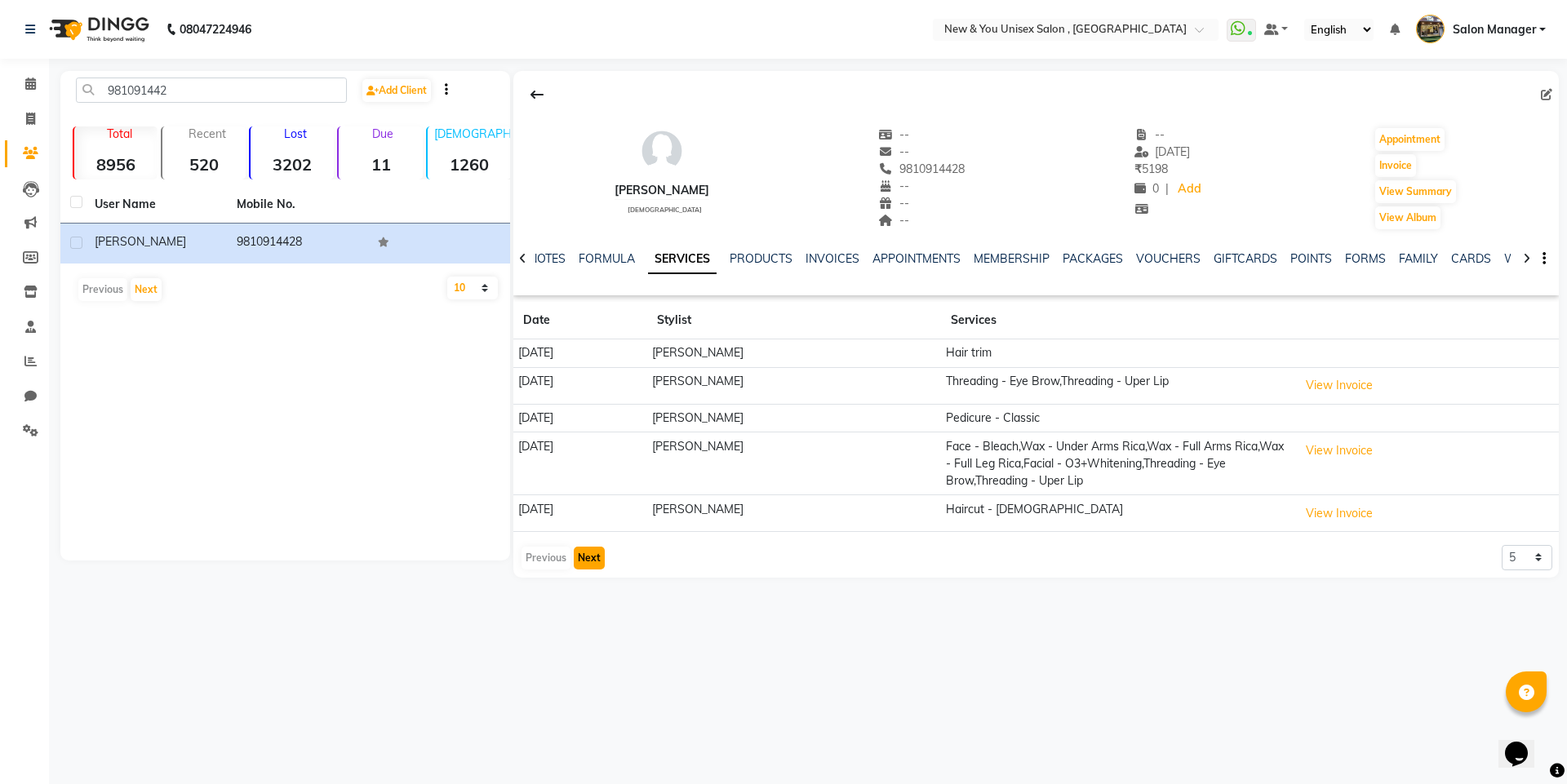
click at [595, 563] on button "Next" at bounding box center [589, 558] width 31 height 23
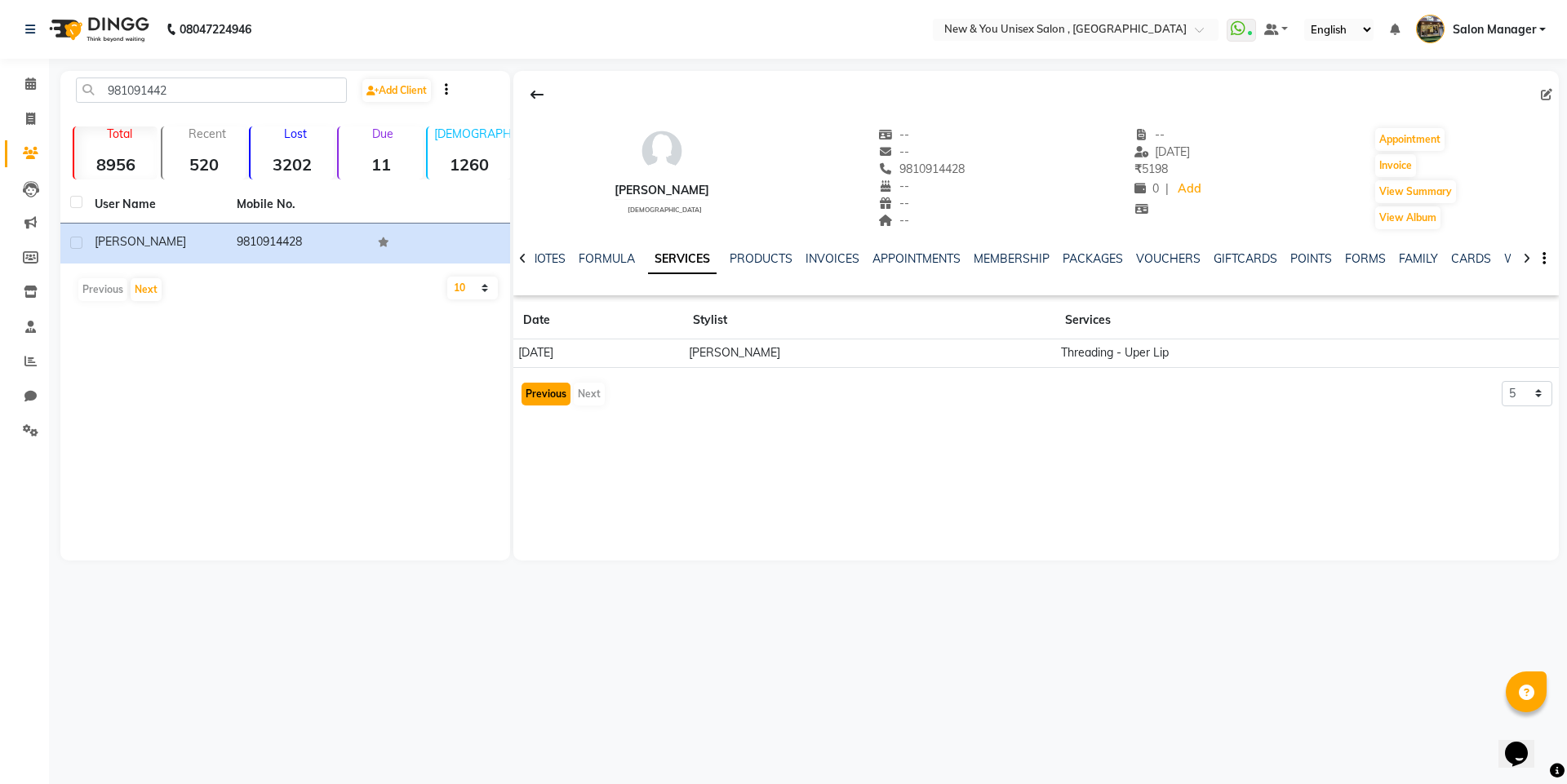
click at [559, 391] on button "Previous" at bounding box center [546, 393] width 49 height 23
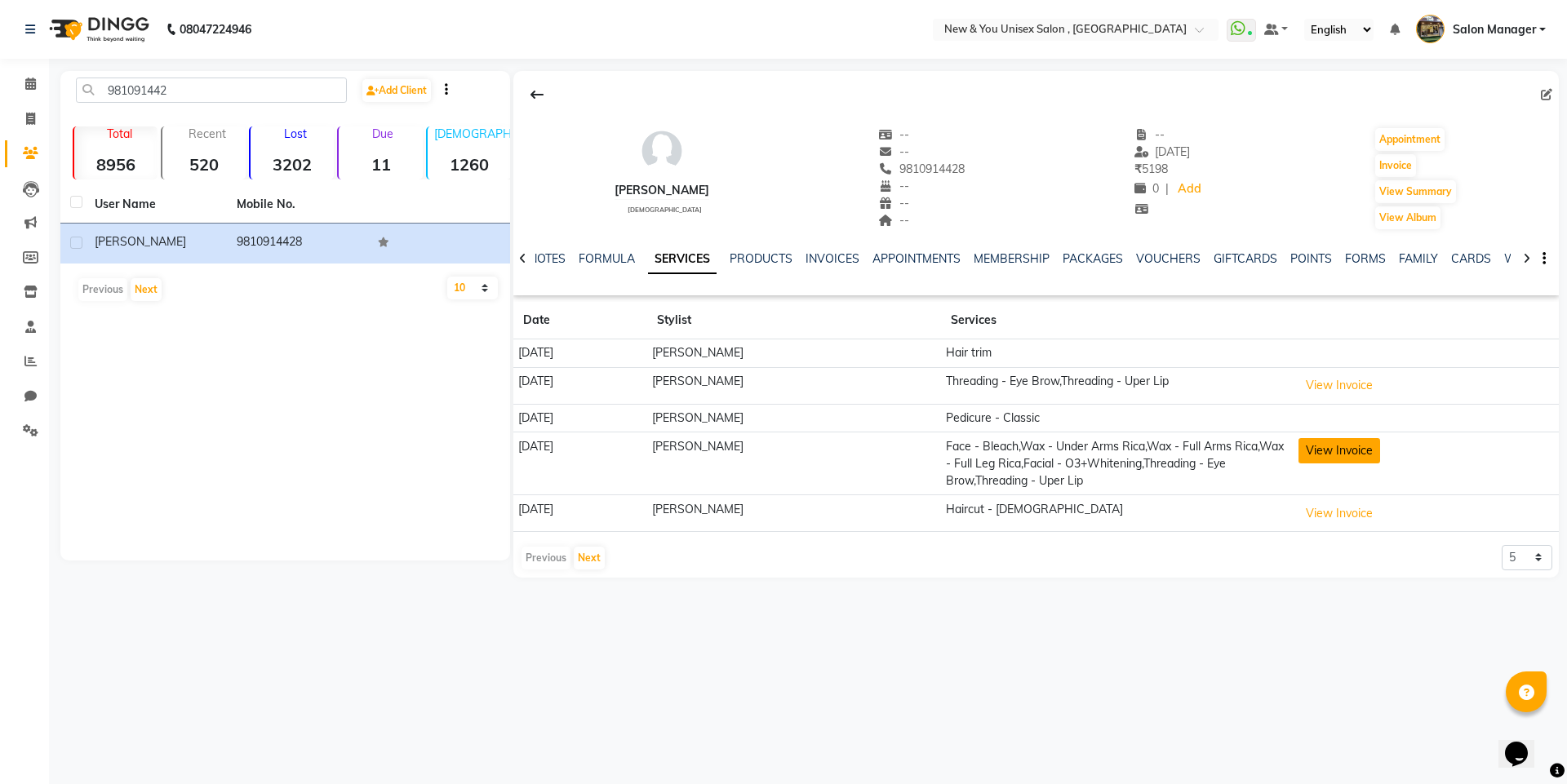
click at [1334, 453] on button "View Invoice" at bounding box center [1340, 450] width 82 height 25
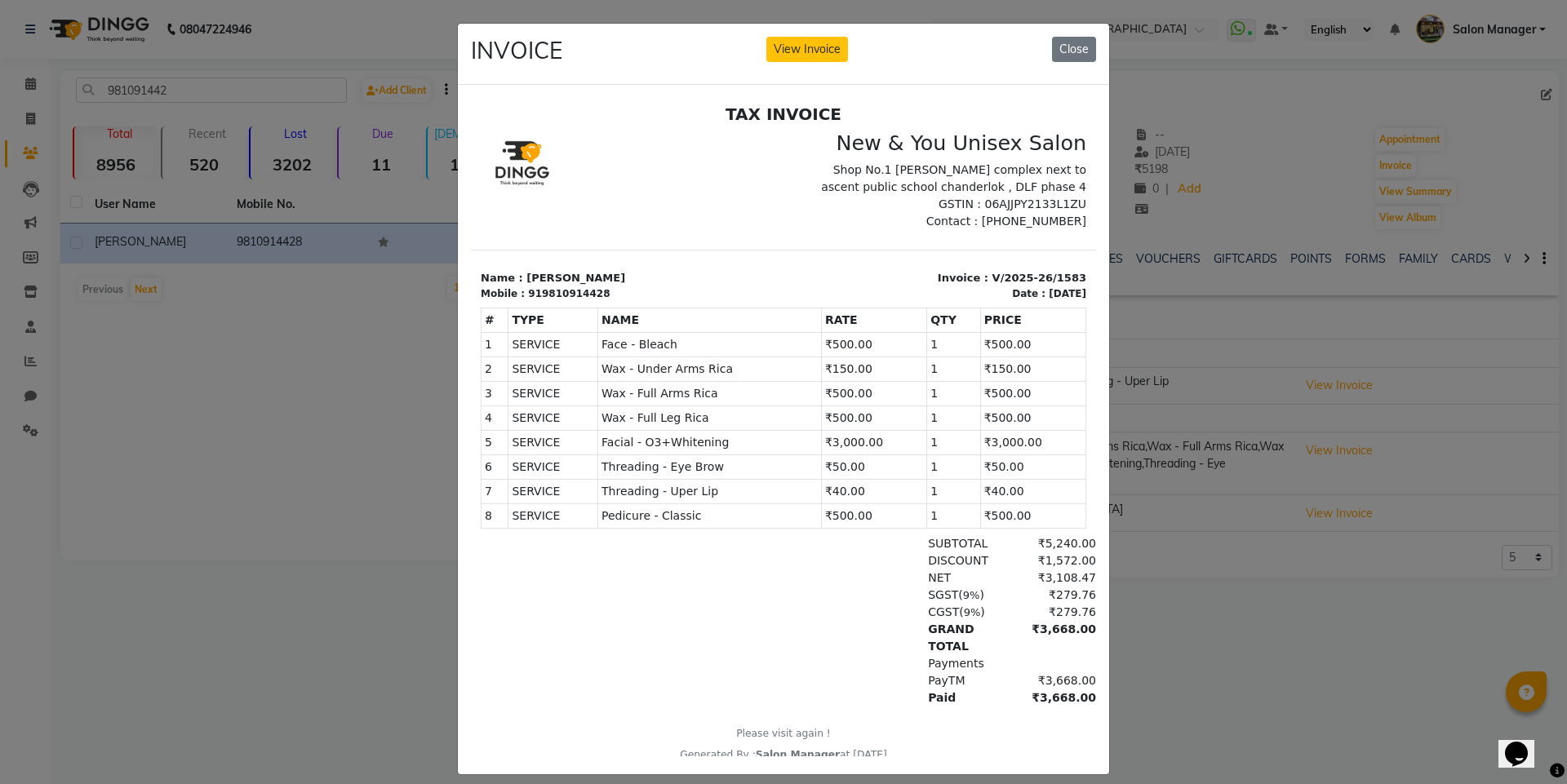
click at [1231, 639] on ngb-modal-window "INVOICE View Invoice Close" at bounding box center [784, 392] width 1567 height 784
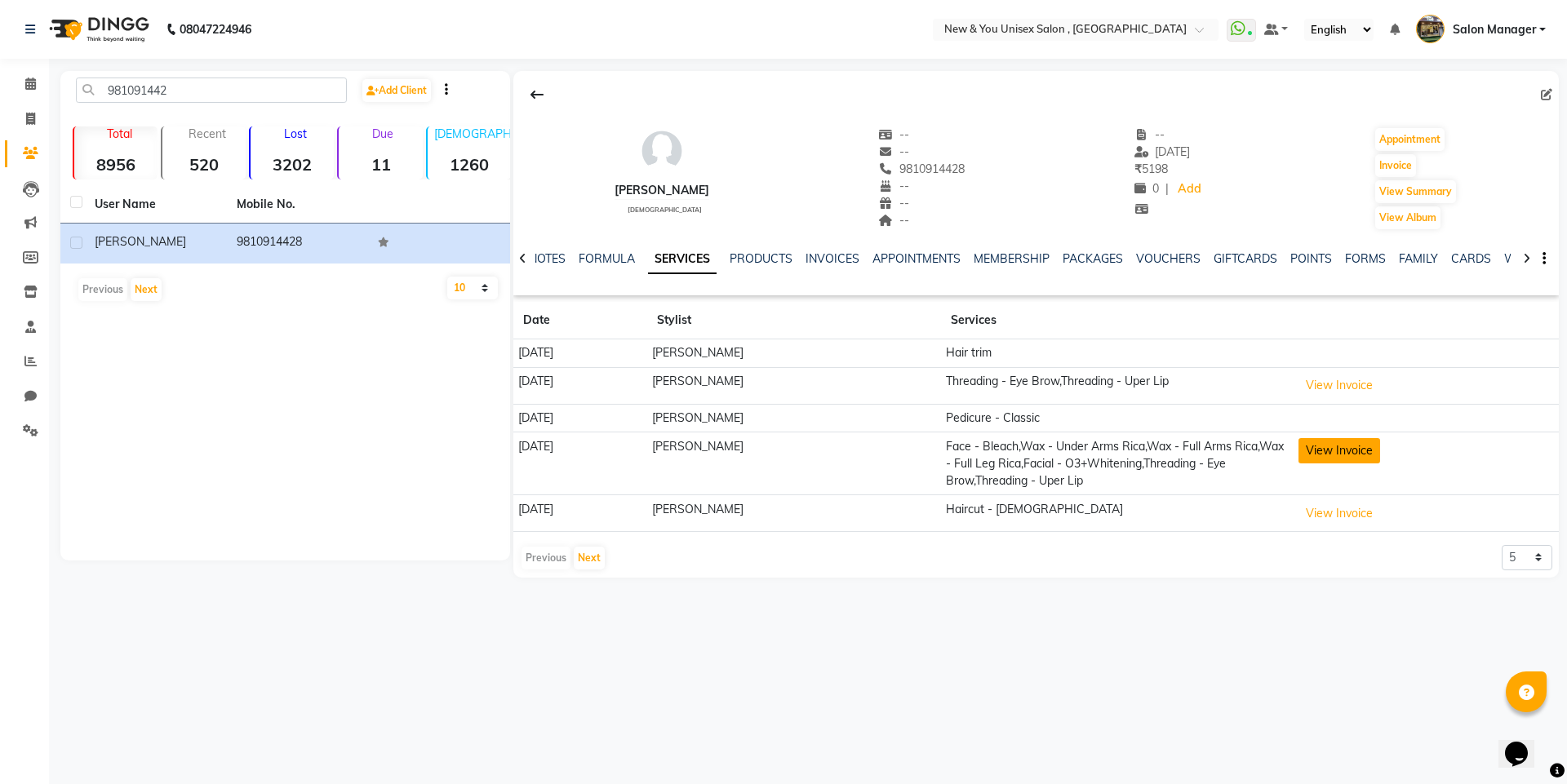
click at [1325, 450] on button "View Invoice" at bounding box center [1340, 450] width 82 height 25
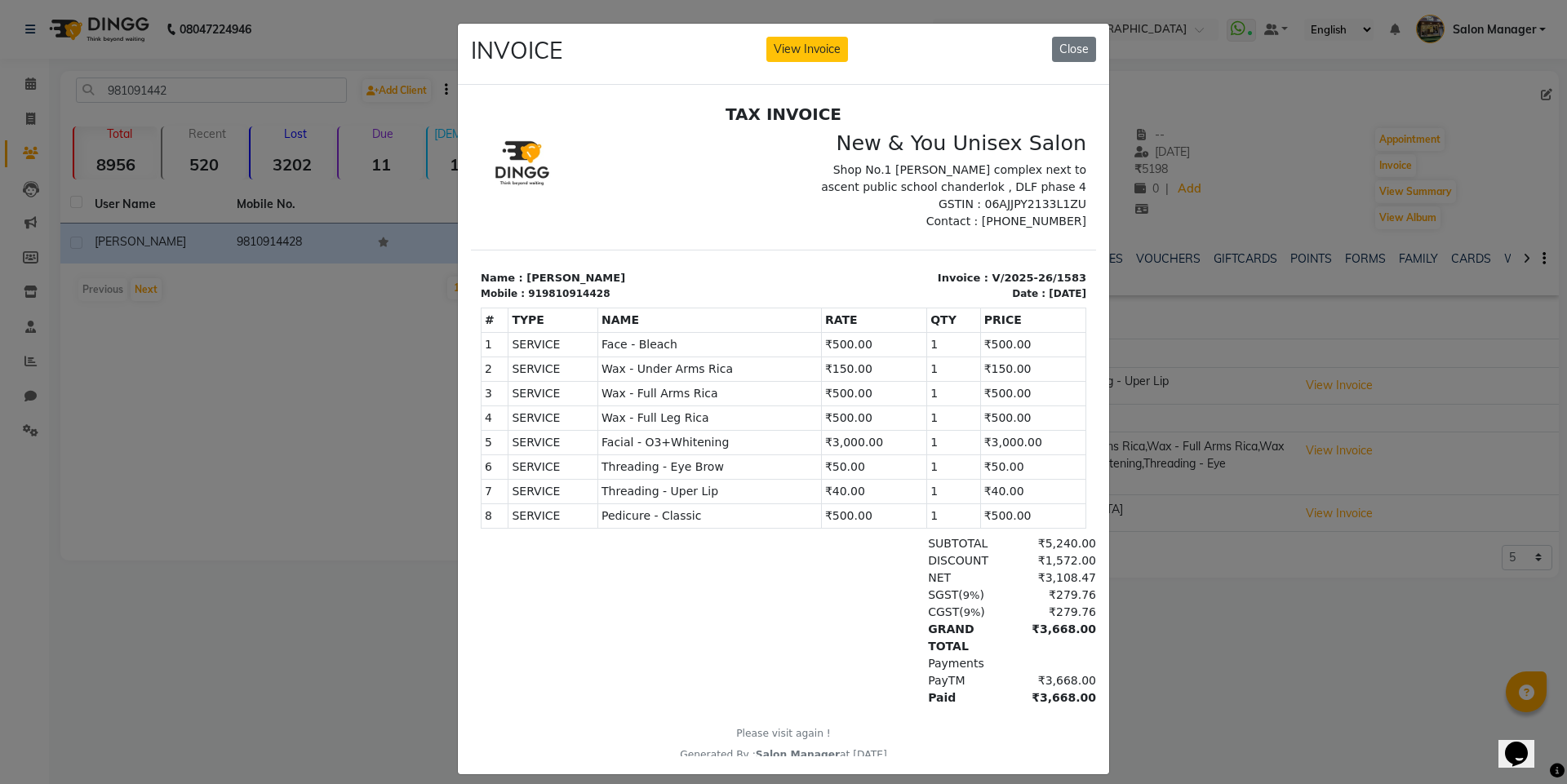
click at [1168, 631] on ngb-modal-window "INVOICE View Invoice Close" at bounding box center [784, 392] width 1567 height 784
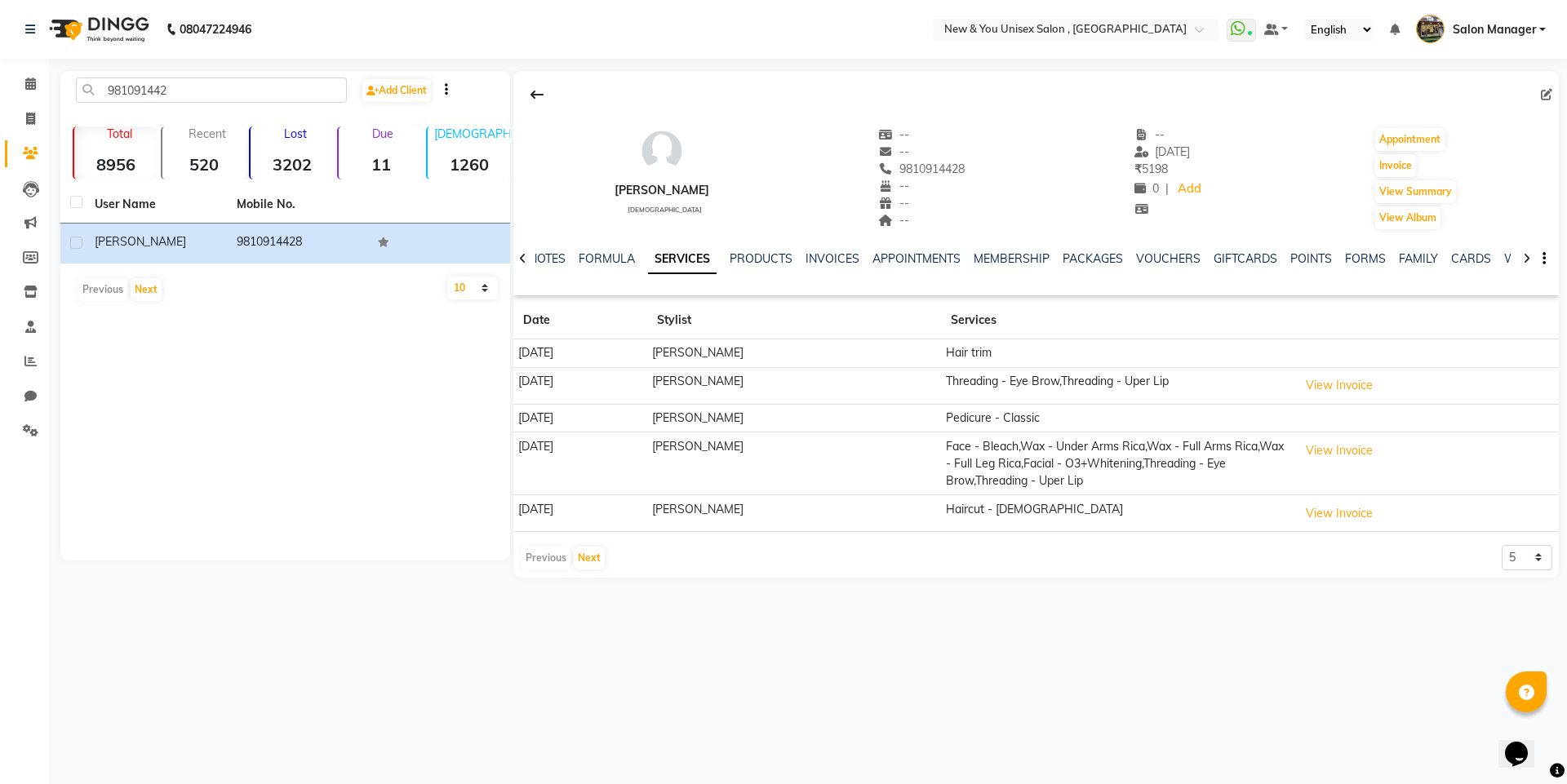
click at [1085, 450] on td "Face - Bleach,Wax - Under Arms Rica,Wax - Full Arms Rica,Wax - Full Leg Rica,Fa…" at bounding box center [1118, 464] width 353 height 63
click at [821, 261] on link "INVOICES" at bounding box center [833, 259] width 54 height 15
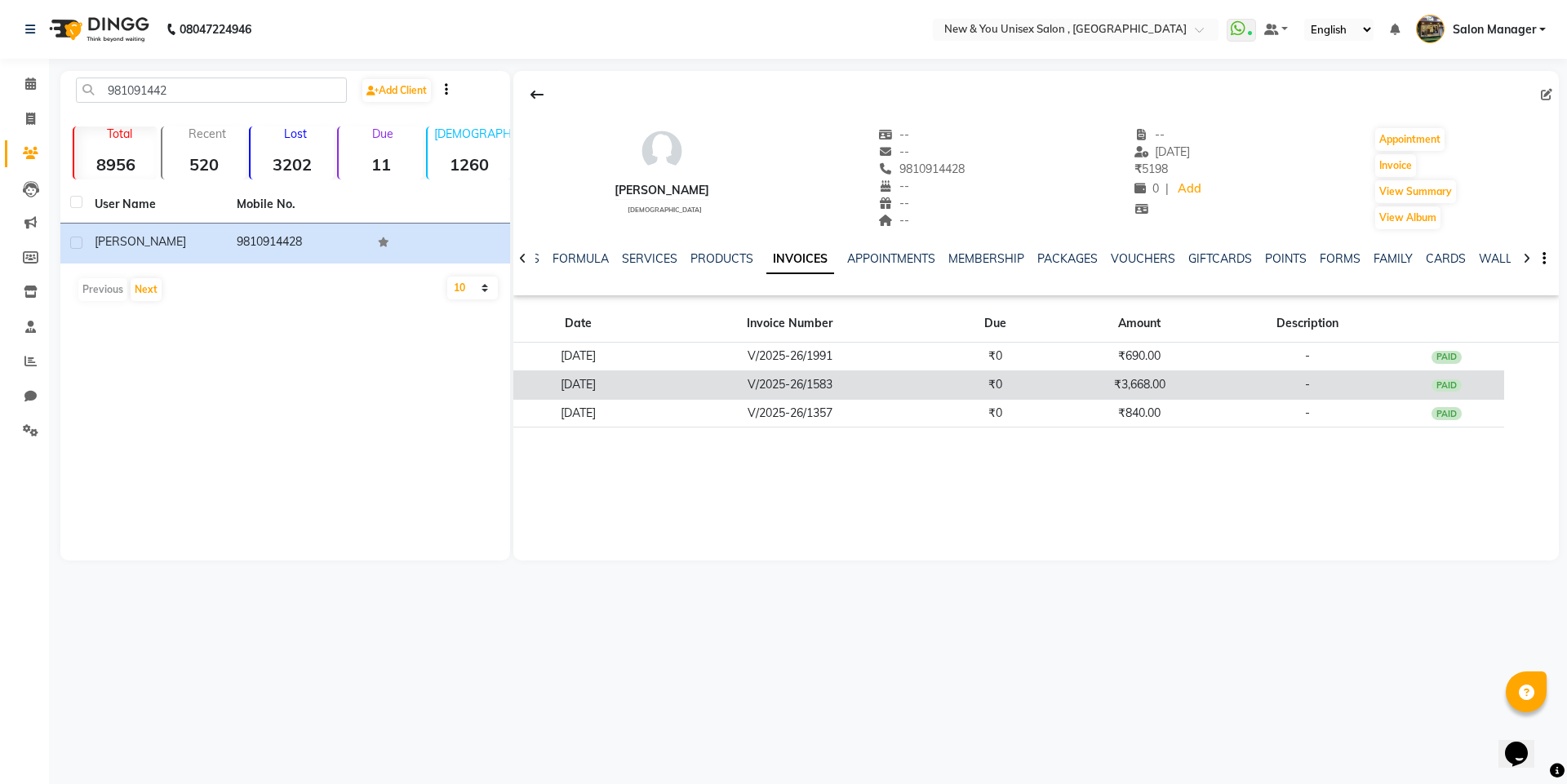
click at [1226, 383] on td "₹3,668.00" at bounding box center [1139, 384] width 173 height 29
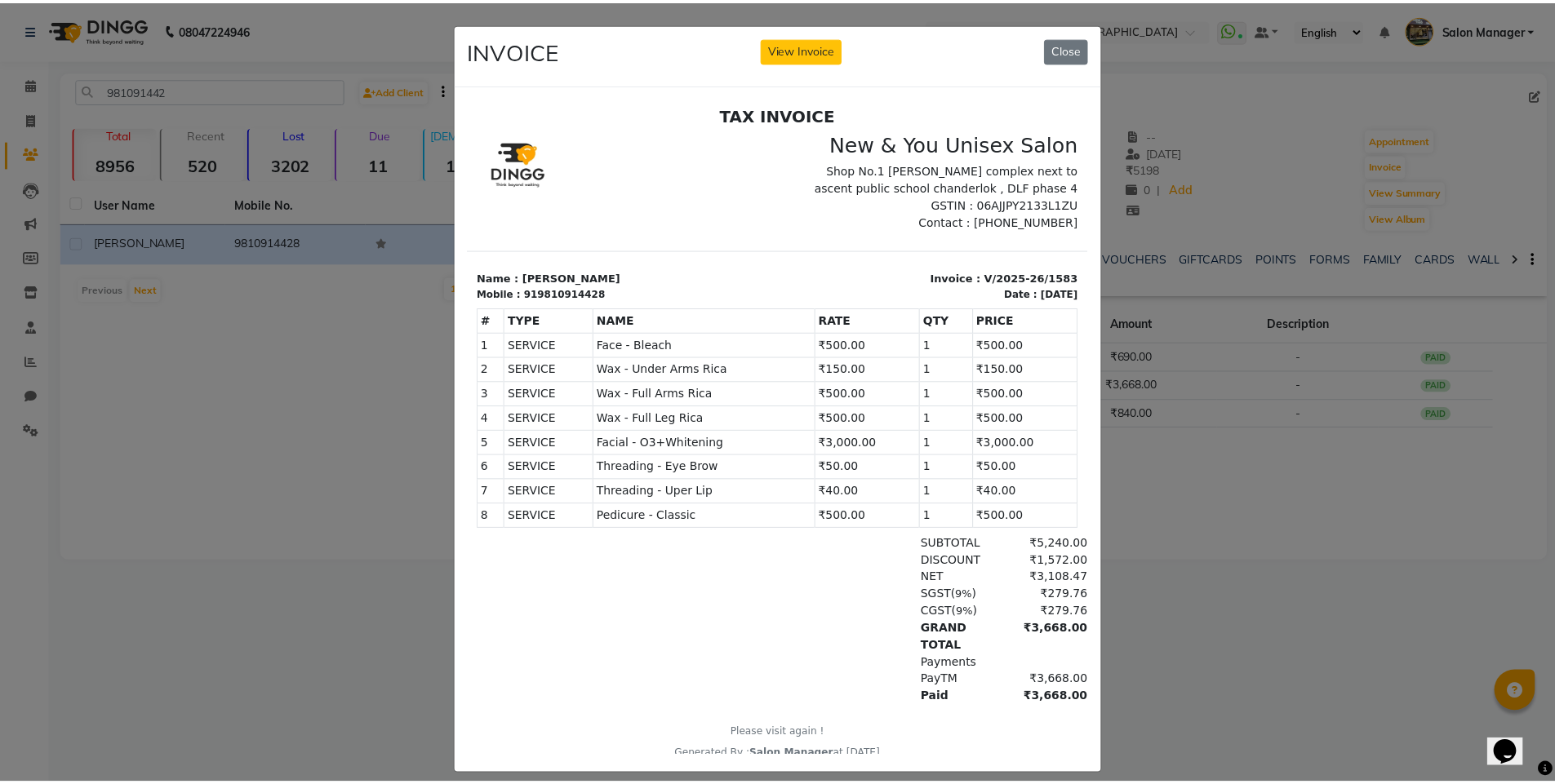
scroll to position [13, 0]
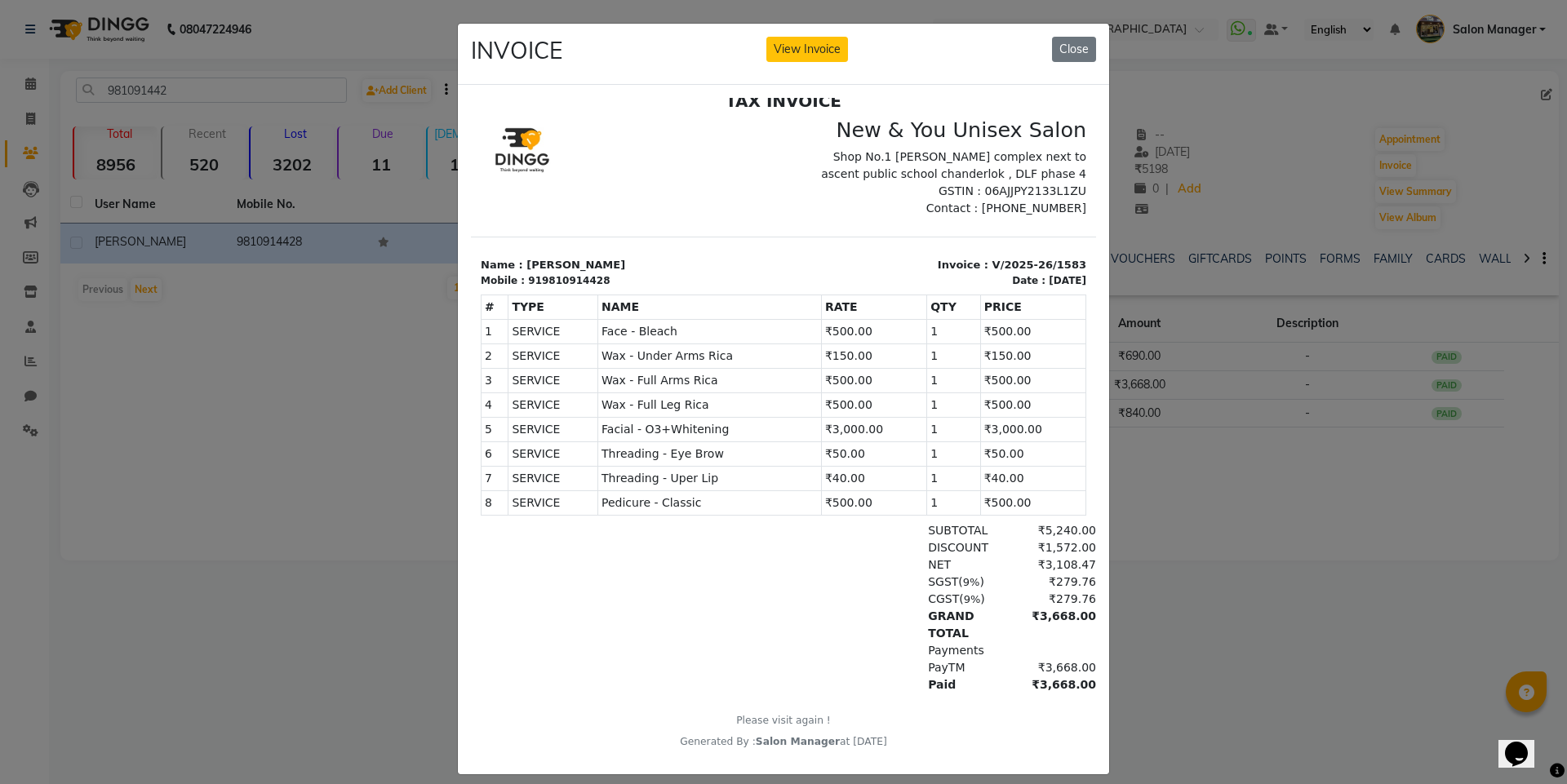
click at [1230, 626] on ngb-modal-window "INVOICE View Invoice Close" at bounding box center [784, 392] width 1567 height 784
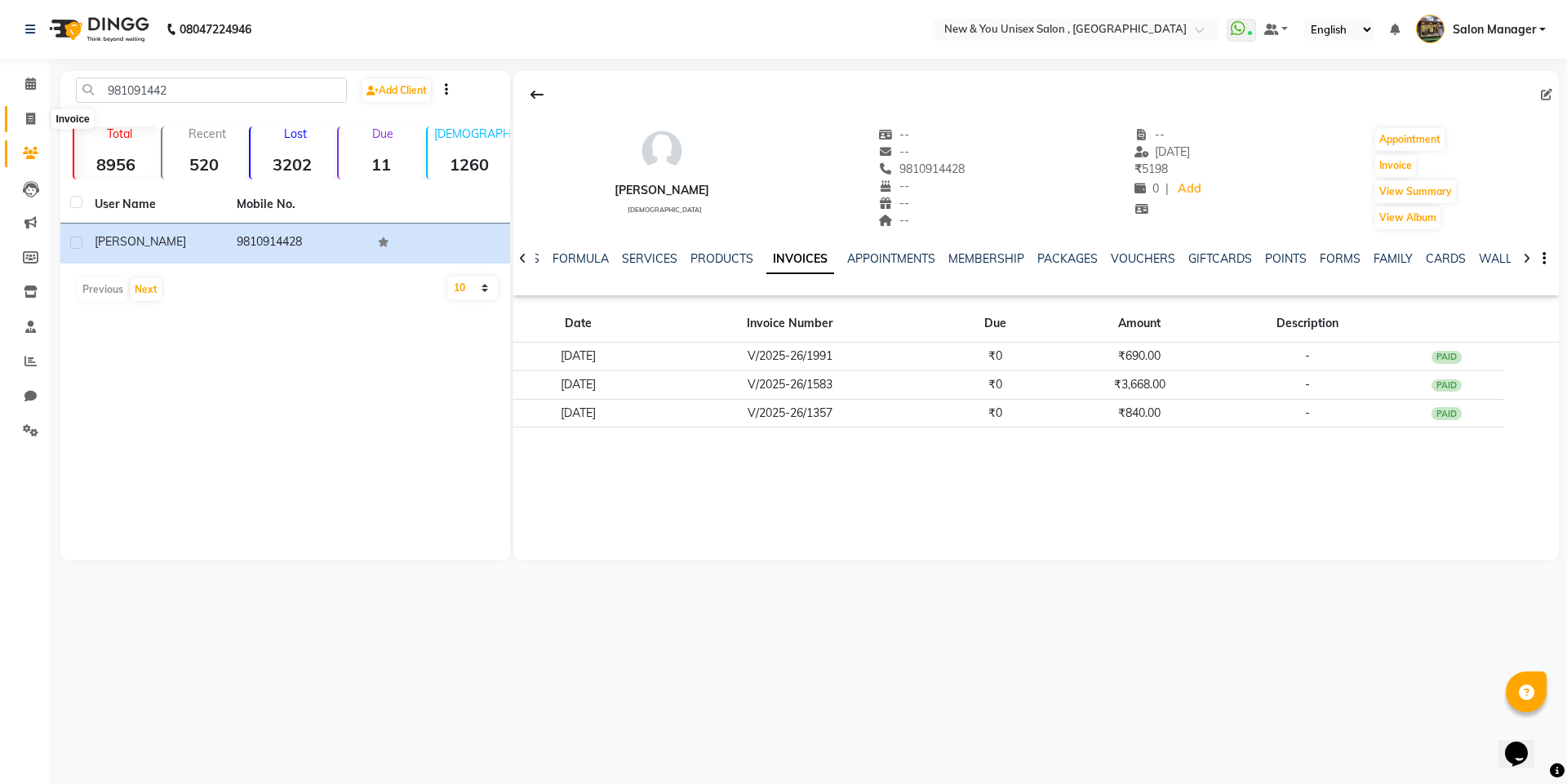
click at [31, 121] on icon at bounding box center [31, 118] width 9 height 12
select select "service"
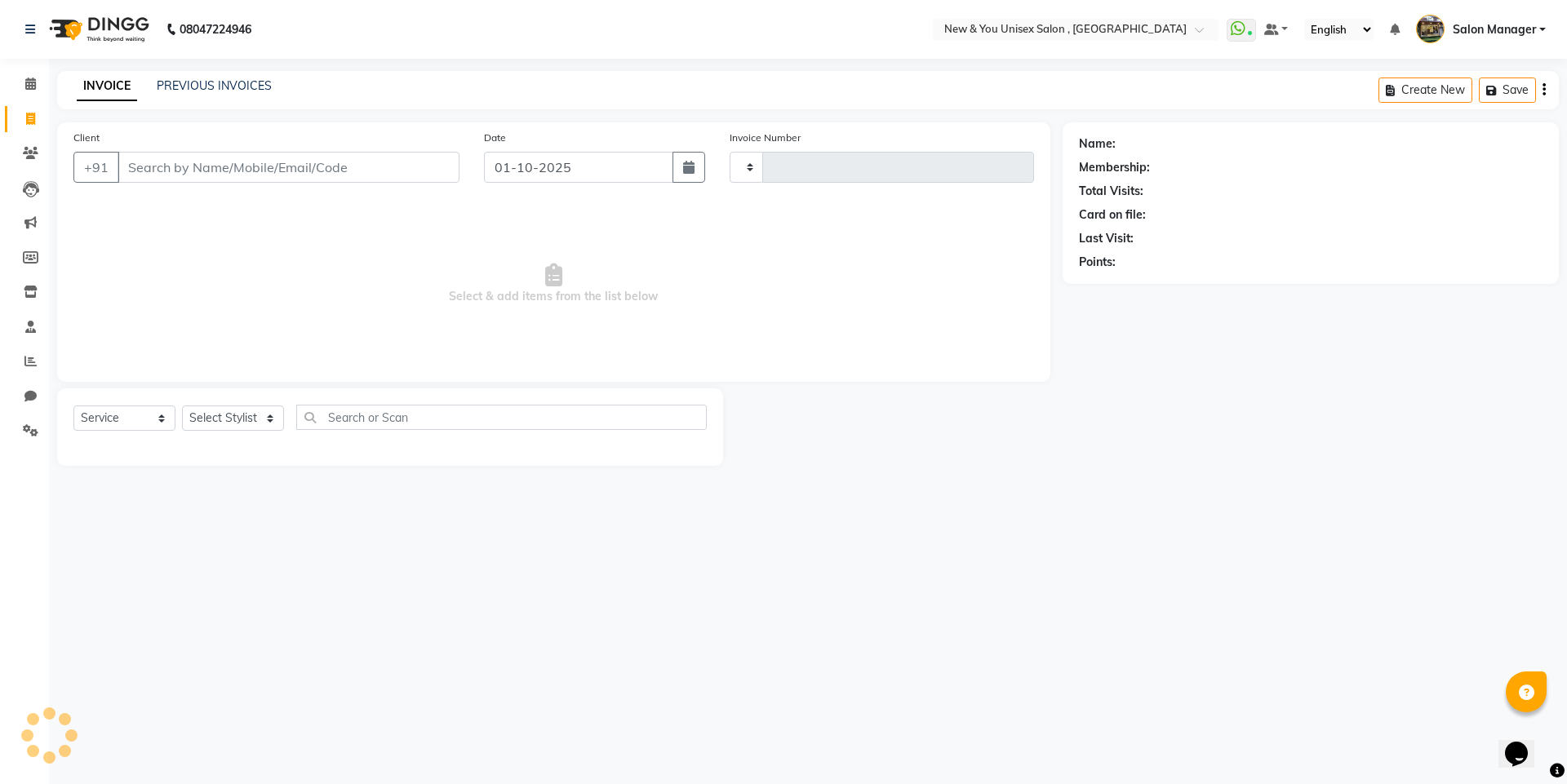
type input "2313"
select select "31"
click at [207, 161] on input "Client" at bounding box center [289, 167] width 342 height 31
drag, startPoint x: 207, startPoint y: 161, endPoint x: 219, endPoint y: 77, distance: 84.9
click at [219, 77] on div "INVOICE PREVIOUS INVOICES Create New Save Open Invoices" at bounding box center [809, 90] width 1502 height 38
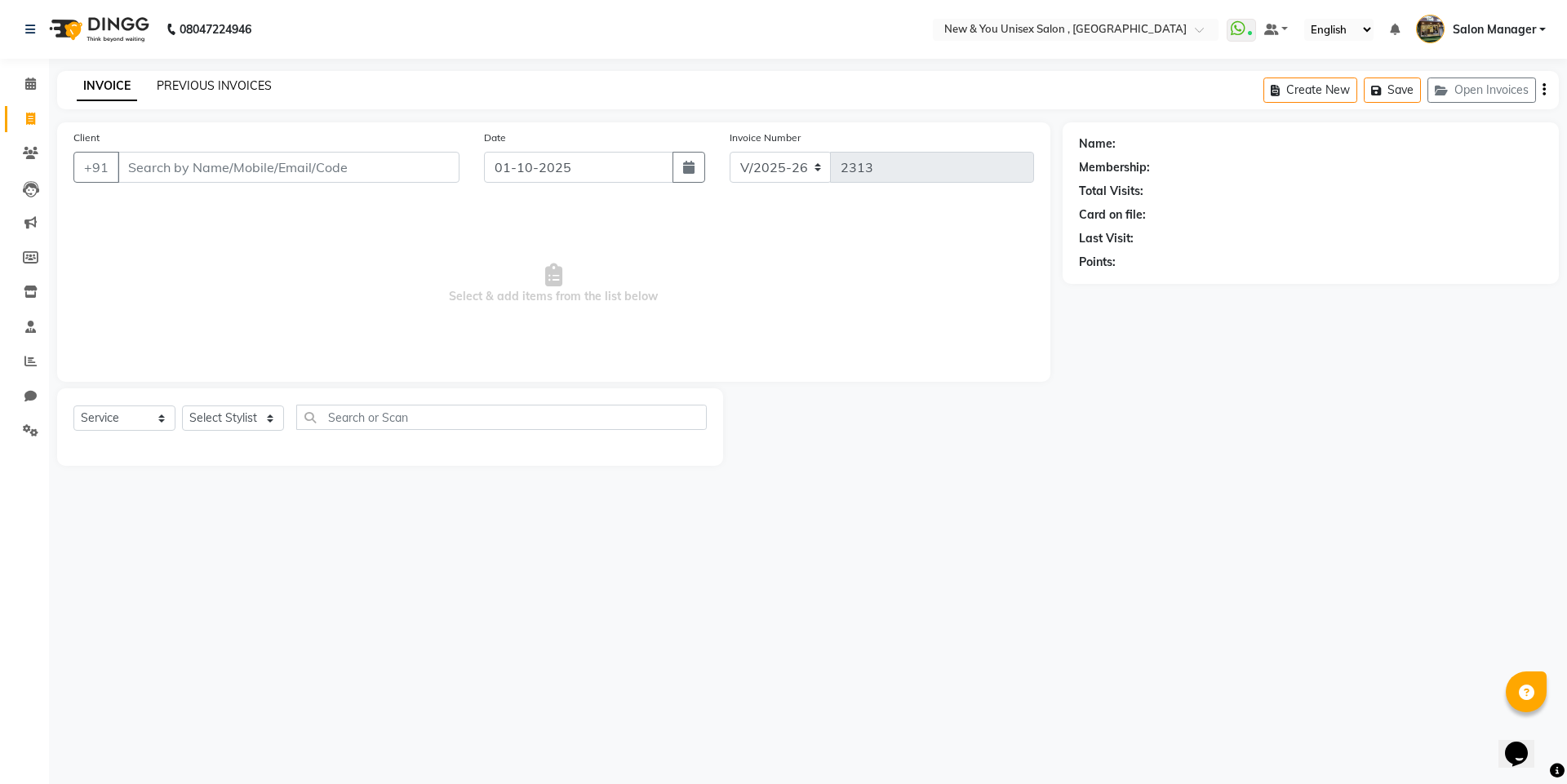
click at [219, 84] on link "PREVIOUS INVOICES" at bounding box center [214, 85] width 115 height 15
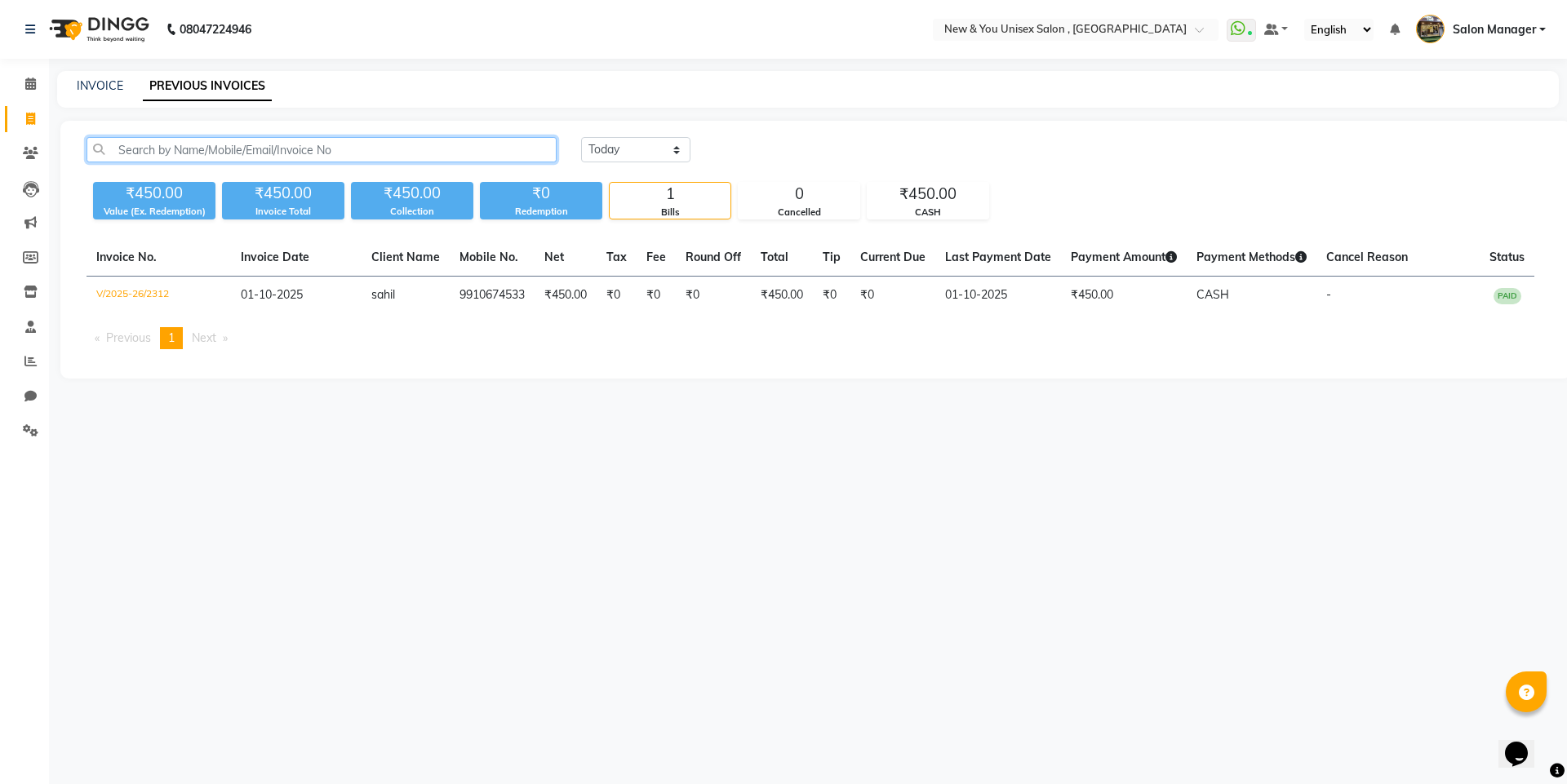
click at [220, 151] on input "text" at bounding box center [321, 149] width 471 height 25
drag, startPoint x: 220, startPoint y: 151, endPoint x: 289, endPoint y: 140, distance: 69.9
click at [289, 140] on input "text" at bounding box center [321, 149] width 471 height 25
click at [599, 159] on select "[DATE] [DATE] Custom Range" at bounding box center [636, 149] width 110 height 25
select select "range"
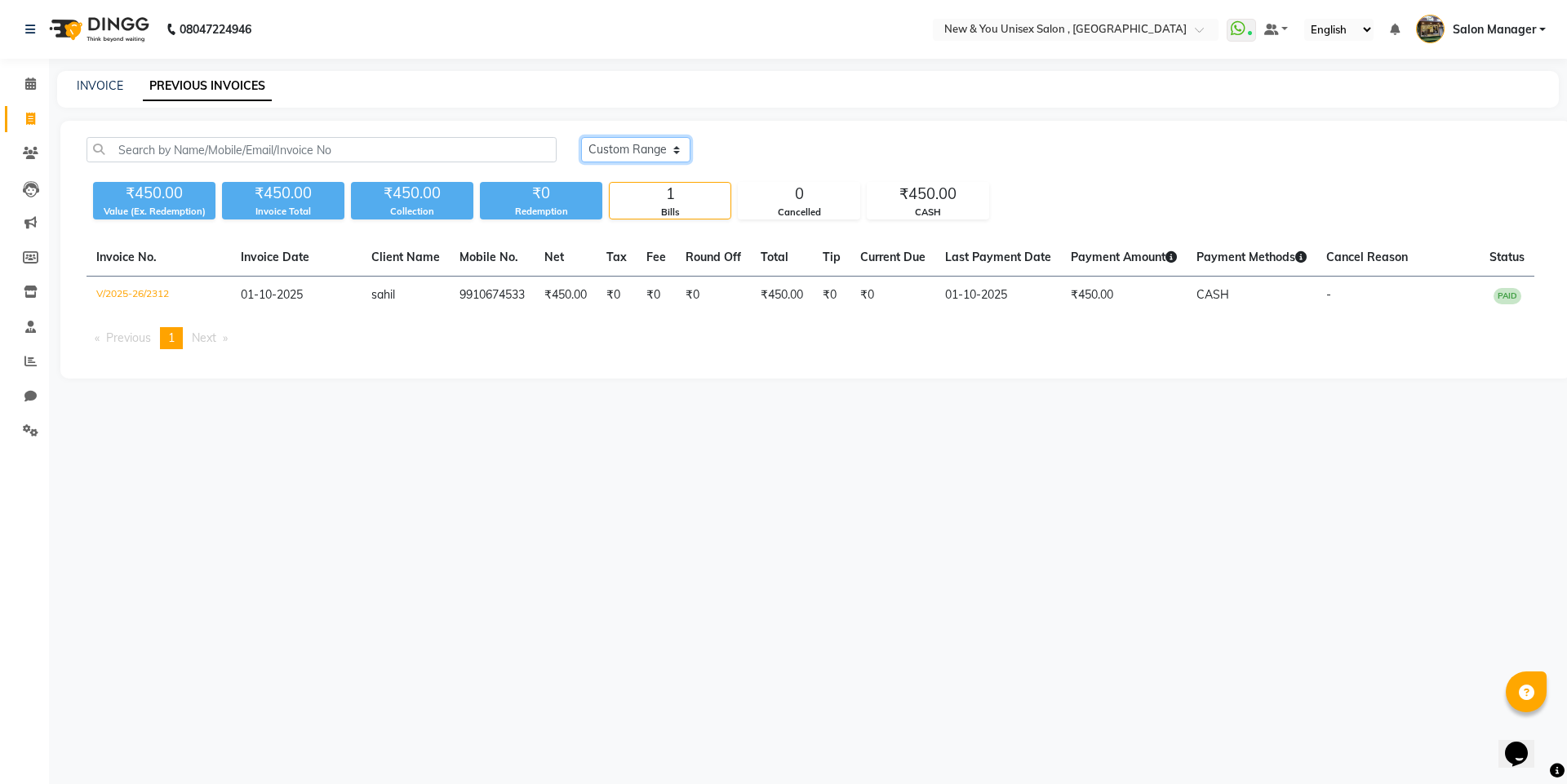
click at [581, 137] on select "[DATE] [DATE] Custom Range" at bounding box center [636, 149] width 110 height 25
click at [810, 148] on input "01-10-2025" at bounding box center [769, 150] width 114 height 23
select select "10"
select select "2025"
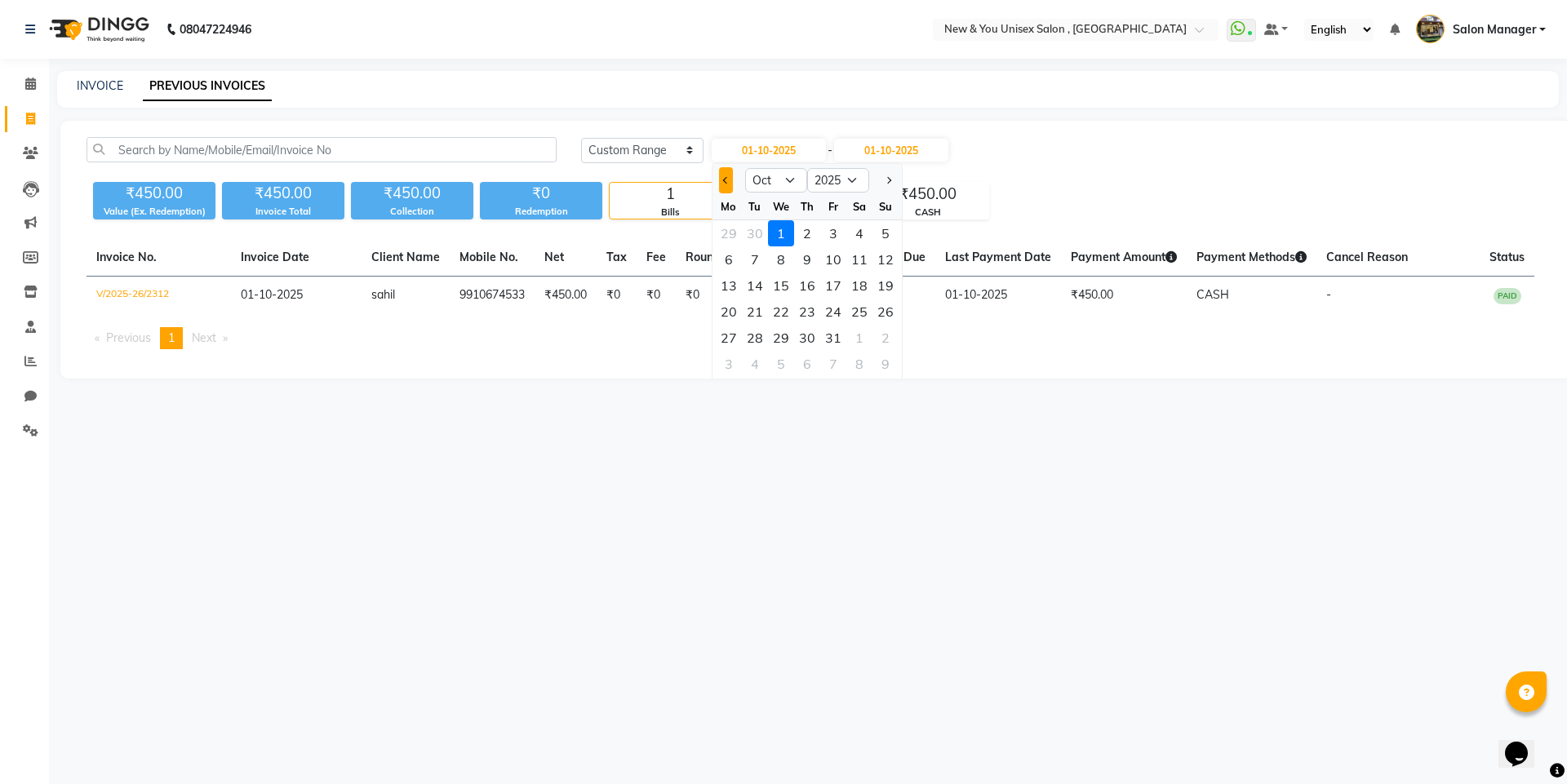
click at [727, 180] on span "Previous month" at bounding box center [725, 180] width 6 height 6
select select "9"
click at [857, 238] on div "6" at bounding box center [860, 233] width 26 height 26
type input "[DATE]"
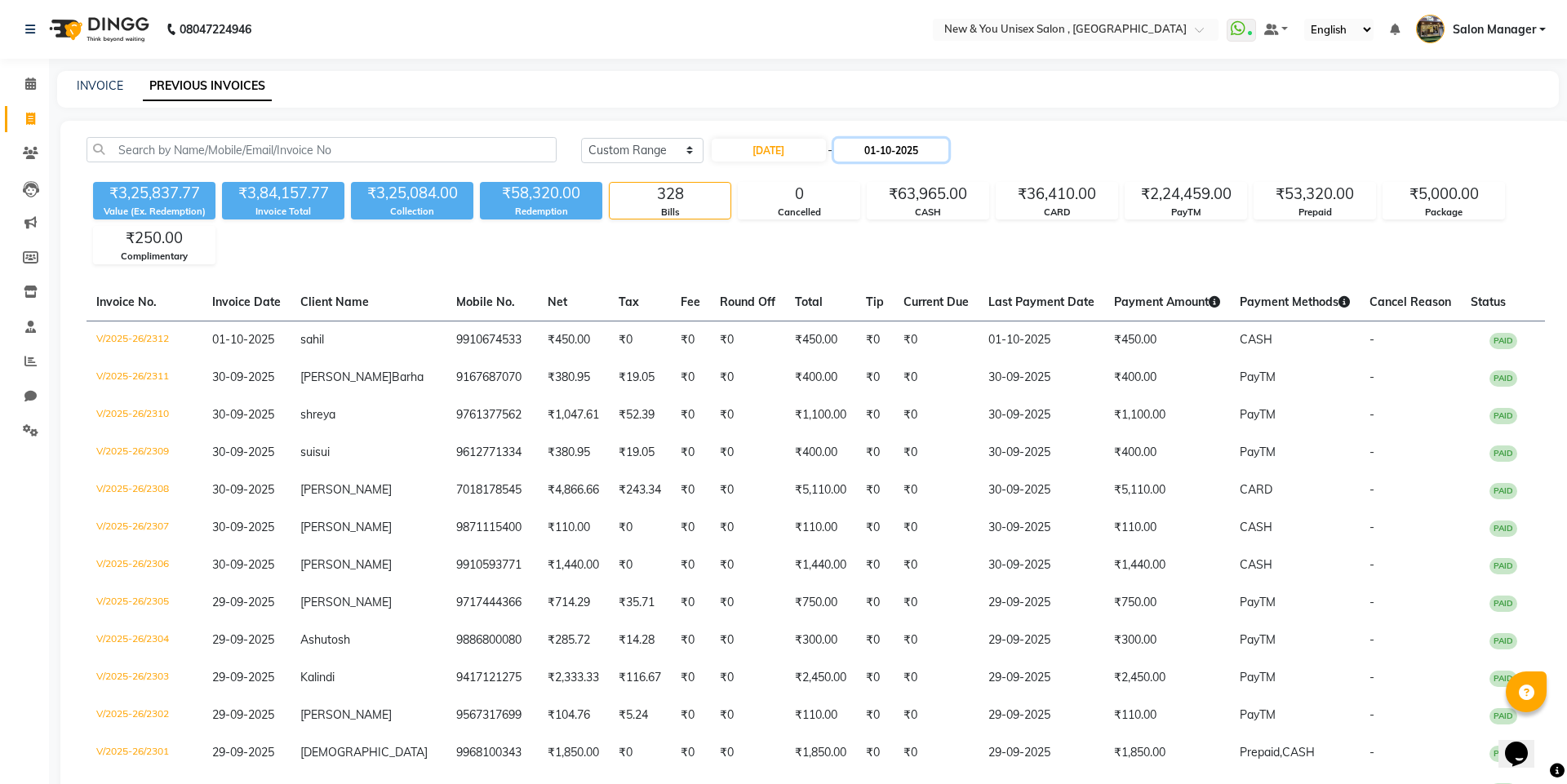
click at [904, 148] on input "01-10-2025" at bounding box center [891, 150] width 114 height 23
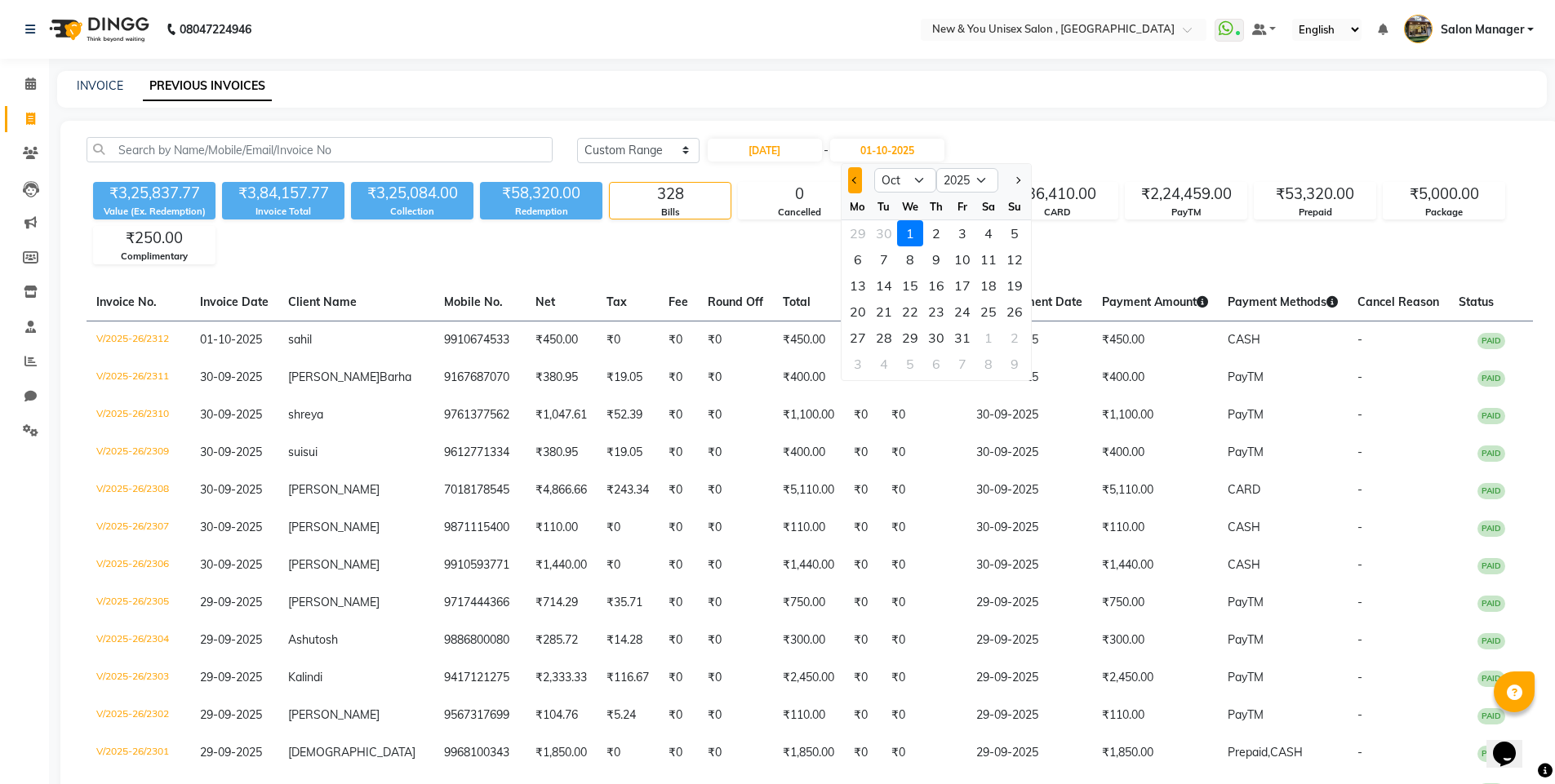
click at [860, 185] on button "Previous month" at bounding box center [855, 180] width 14 height 26
select select "9"
click at [801, 153] on input "[DATE]" at bounding box center [764, 150] width 114 height 23
select select "9"
select select "2025"
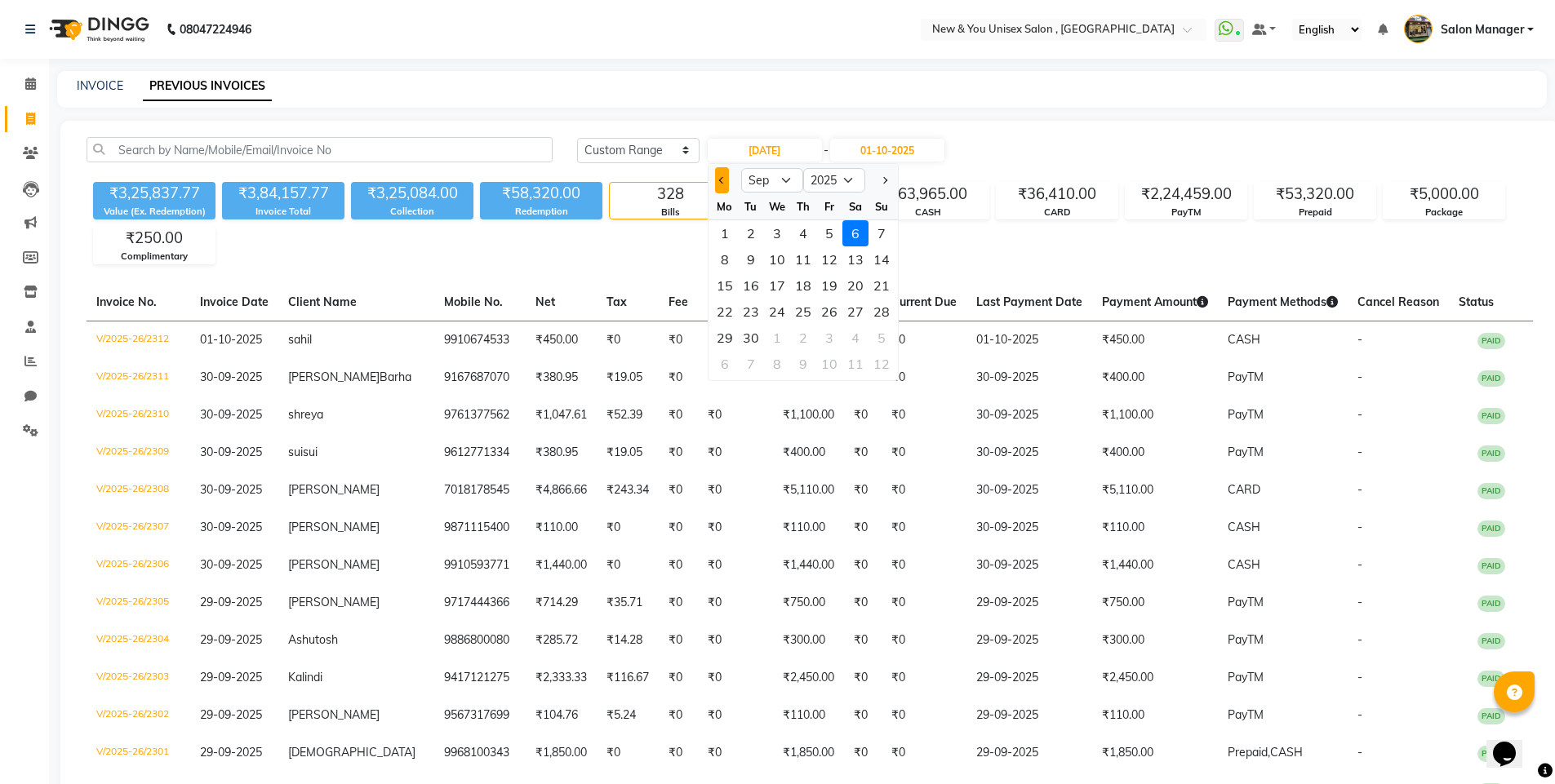
click at [722, 175] on button "Previous month" at bounding box center [721, 180] width 14 height 26
click at [727, 175] on button "Previous month" at bounding box center [721, 180] width 14 height 26
click at [718, 183] on button "Previous month" at bounding box center [721, 180] width 14 height 26
select select "6"
click at [883, 265] on div "8" at bounding box center [882, 260] width 26 height 26
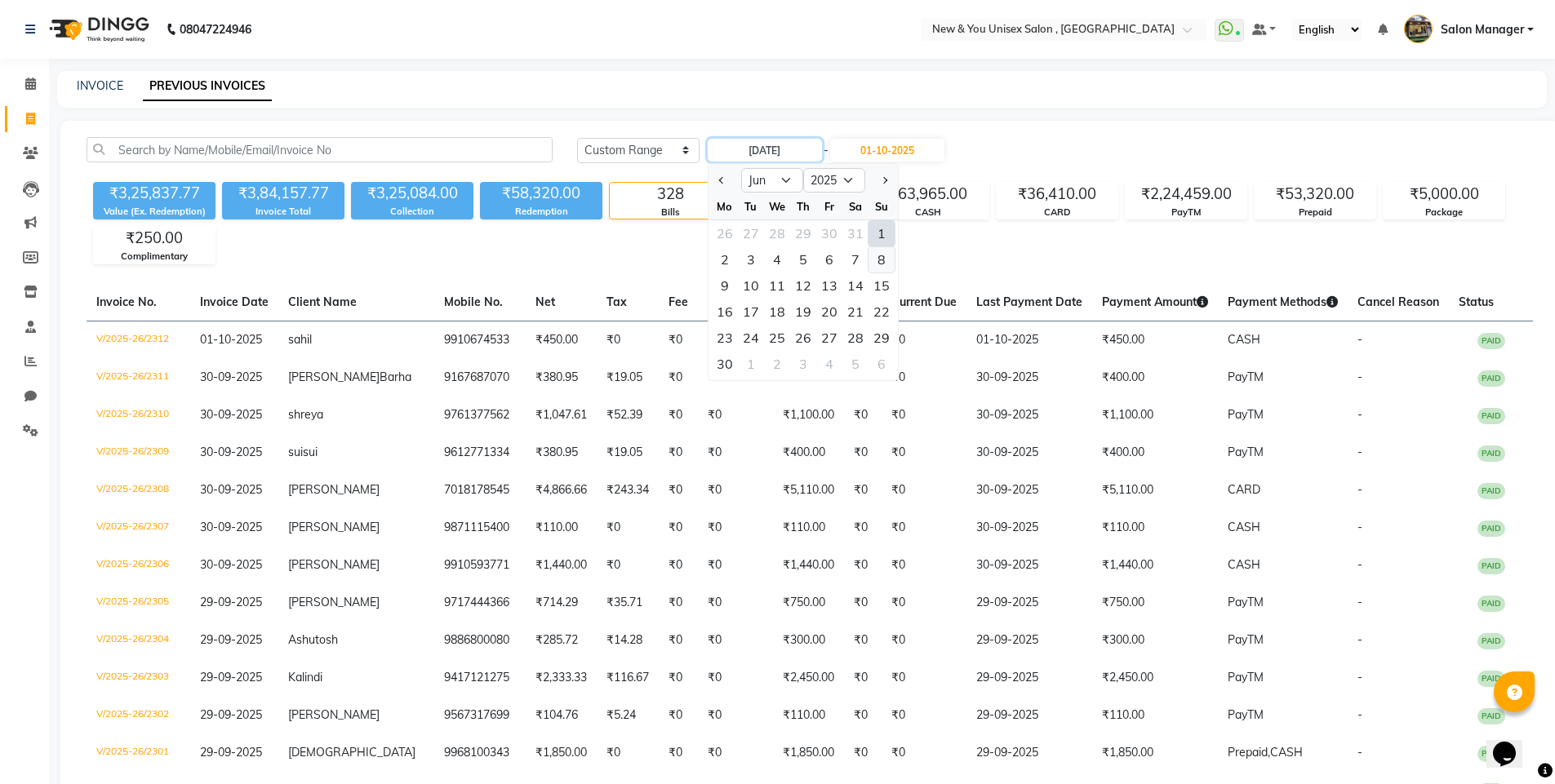
type input "[DATE]"
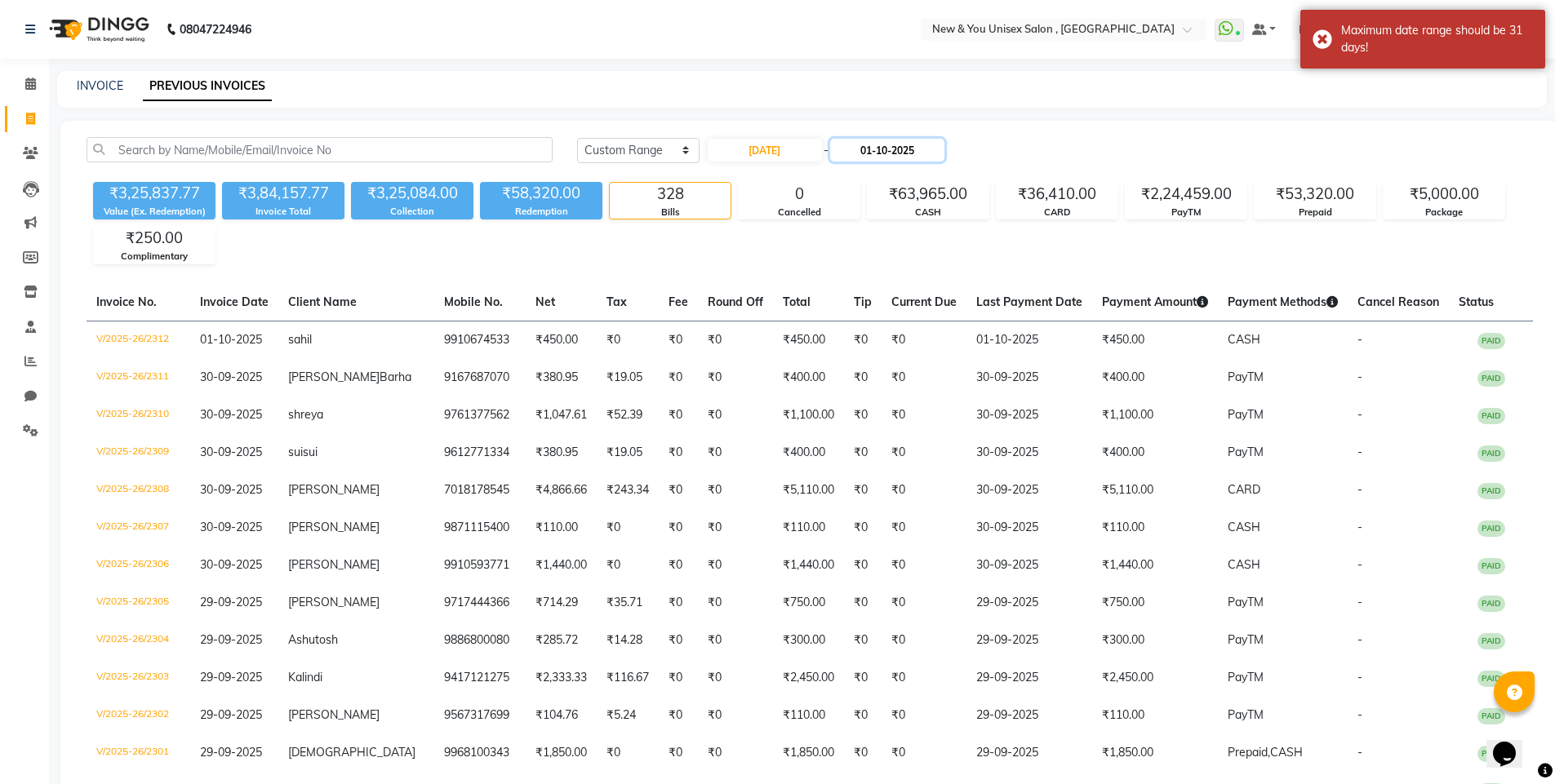
click at [931, 155] on input "01-10-2025" at bounding box center [887, 150] width 114 height 23
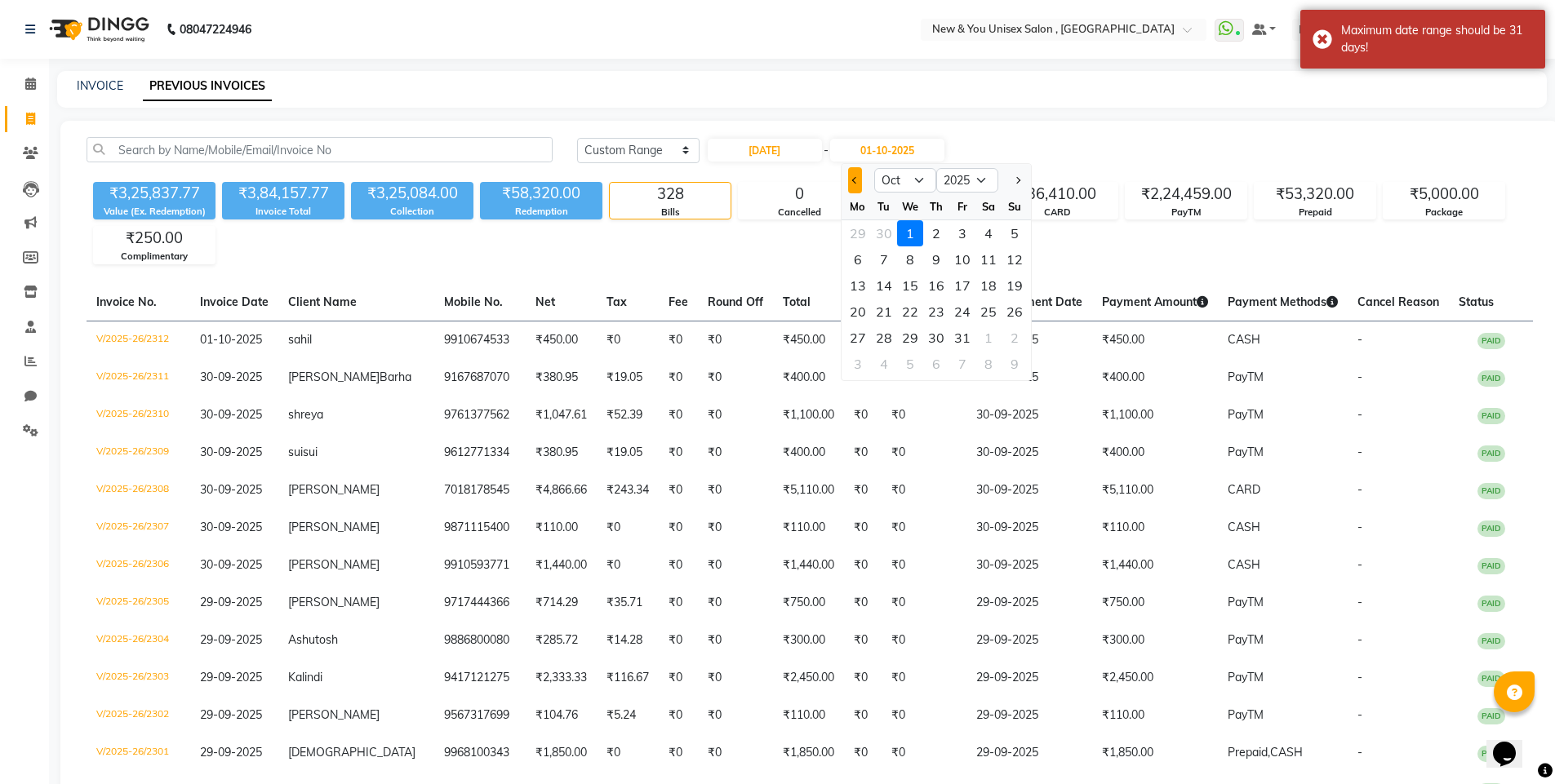
click at [858, 183] on button "Previous month" at bounding box center [855, 180] width 14 height 26
select select "6"
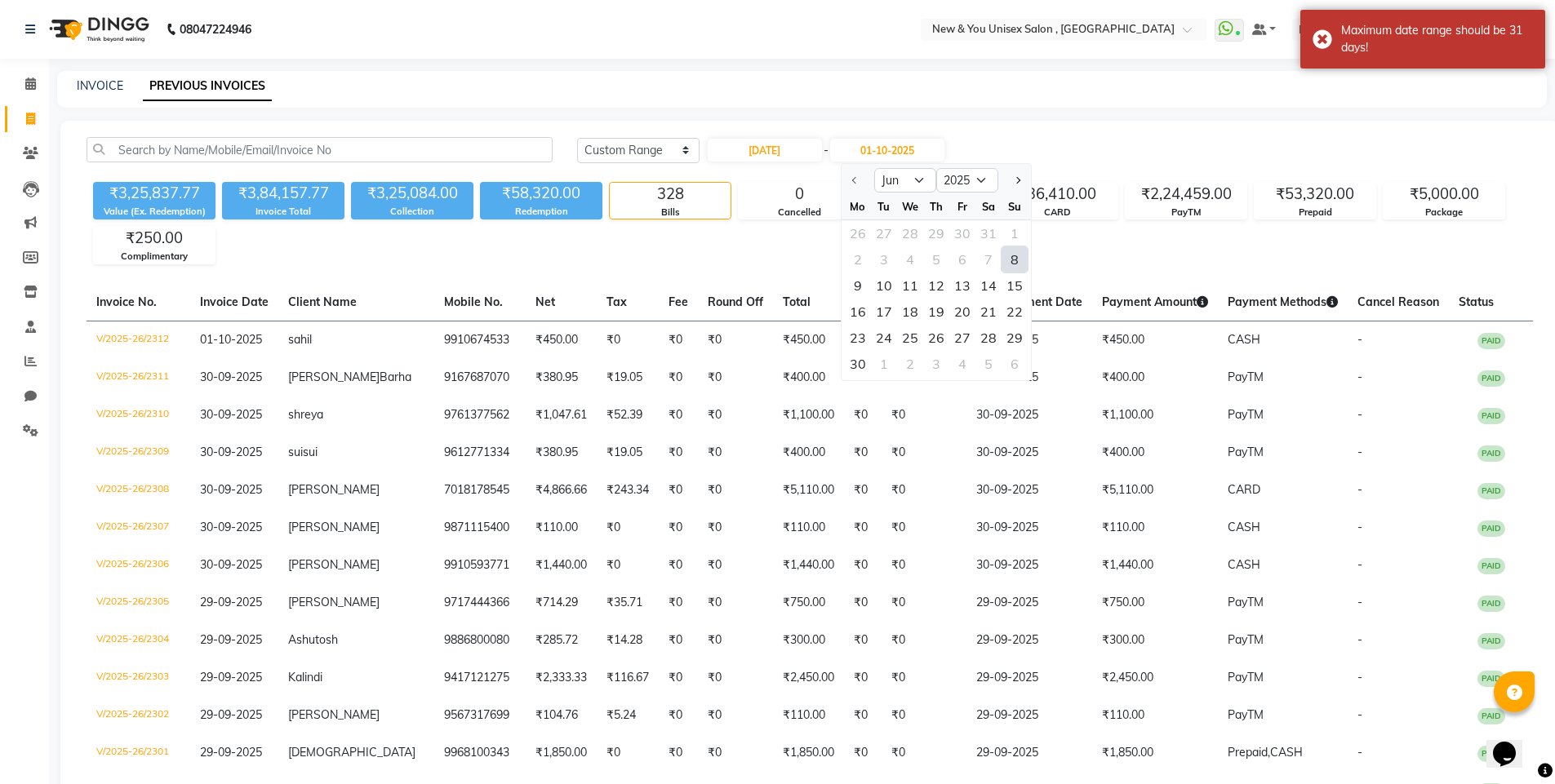
click at [1016, 262] on div "8" at bounding box center [1015, 260] width 26 height 26
type input "[DATE]"
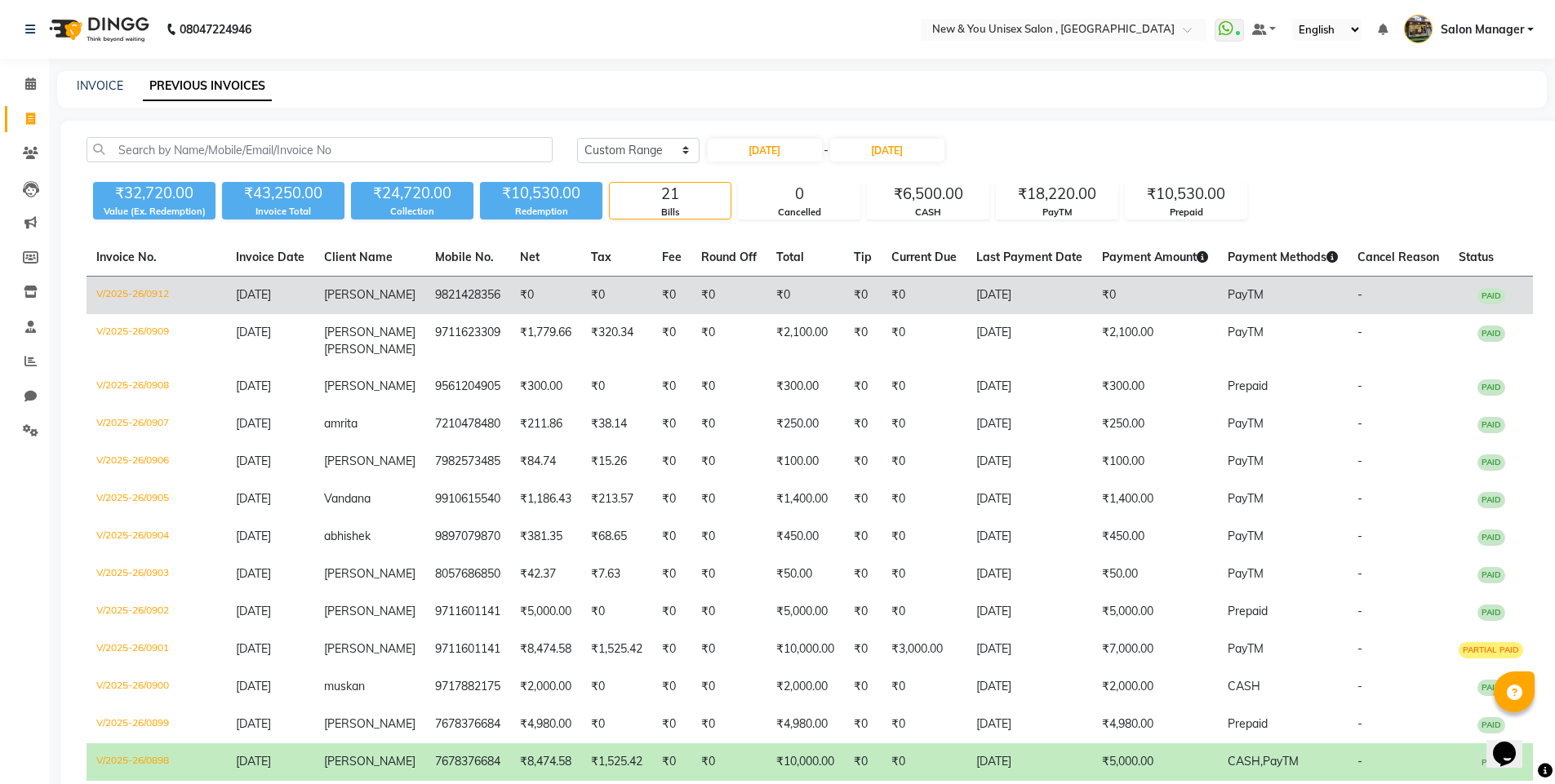
click at [1337, 302] on td "PayTM" at bounding box center [1283, 295] width 130 height 38
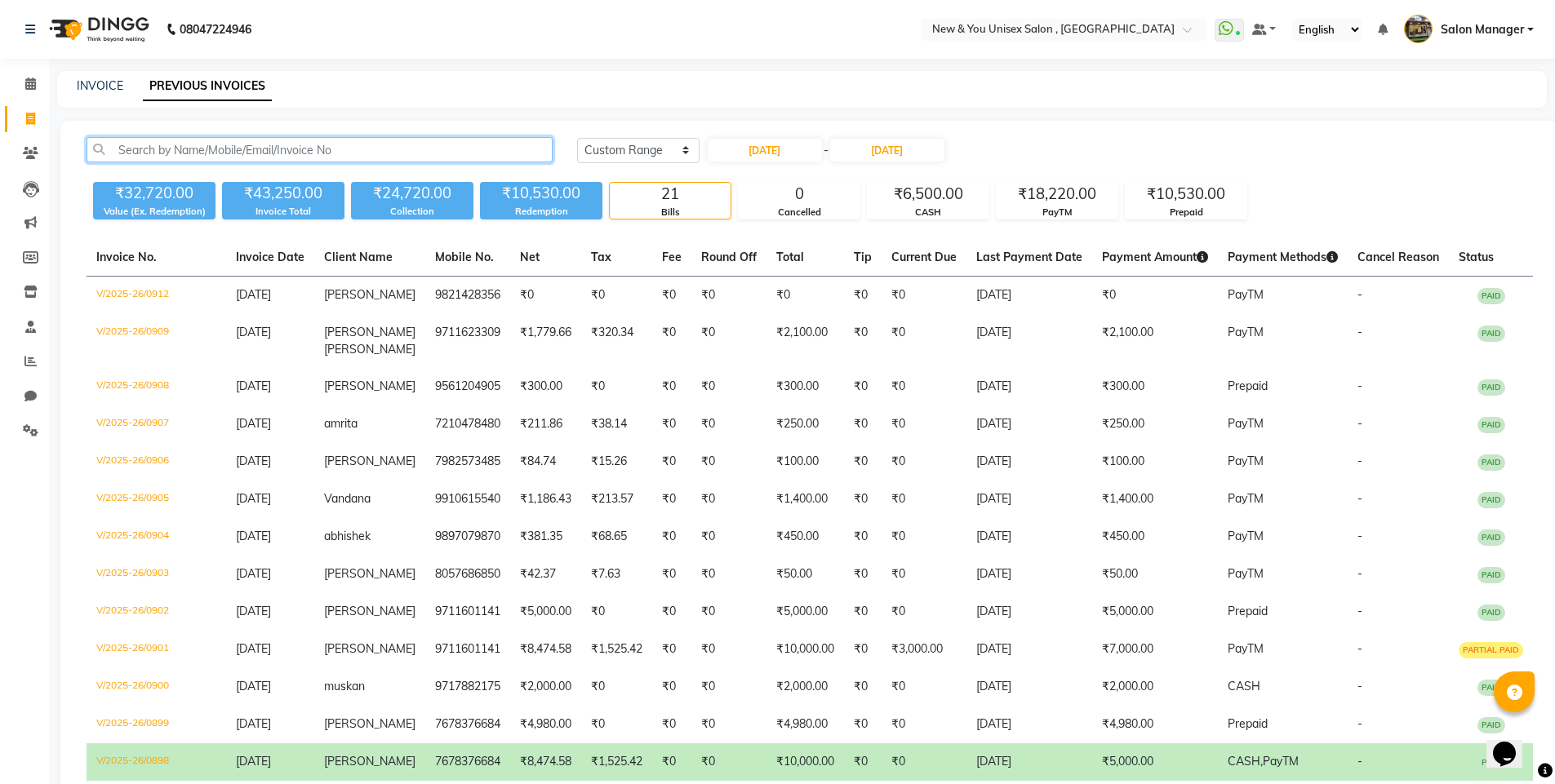
click at [266, 149] on input "text" at bounding box center [319, 149] width 466 height 25
paste input "9810914428"
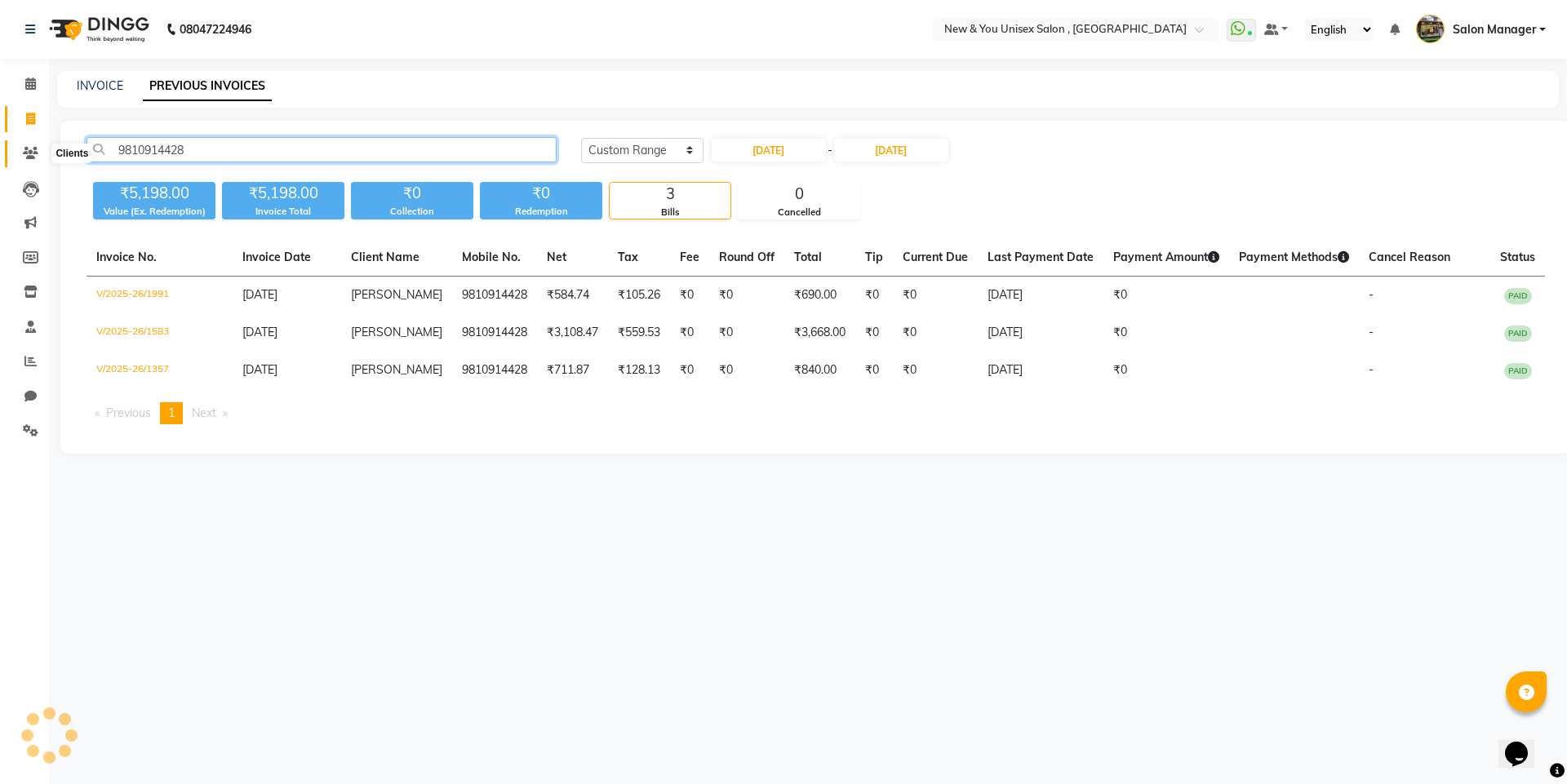
type input "9810914428"
click at [23, 162] on span at bounding box center [31, 154] width 29 height 19
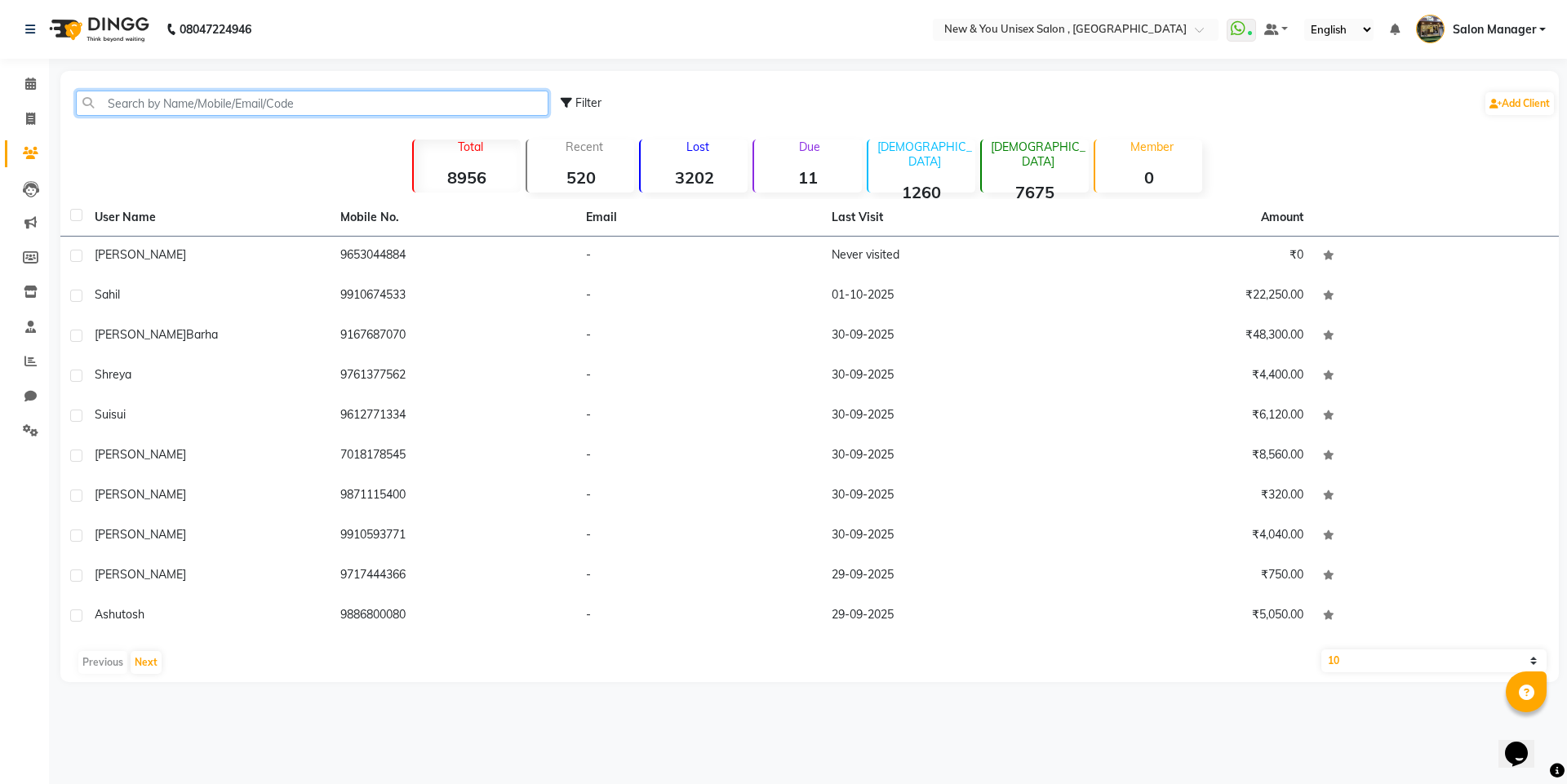
click at [183, 102] on input "text" at bounding box center [312, 103] width 473 height 25
type input "b"
paste input "9810914428"
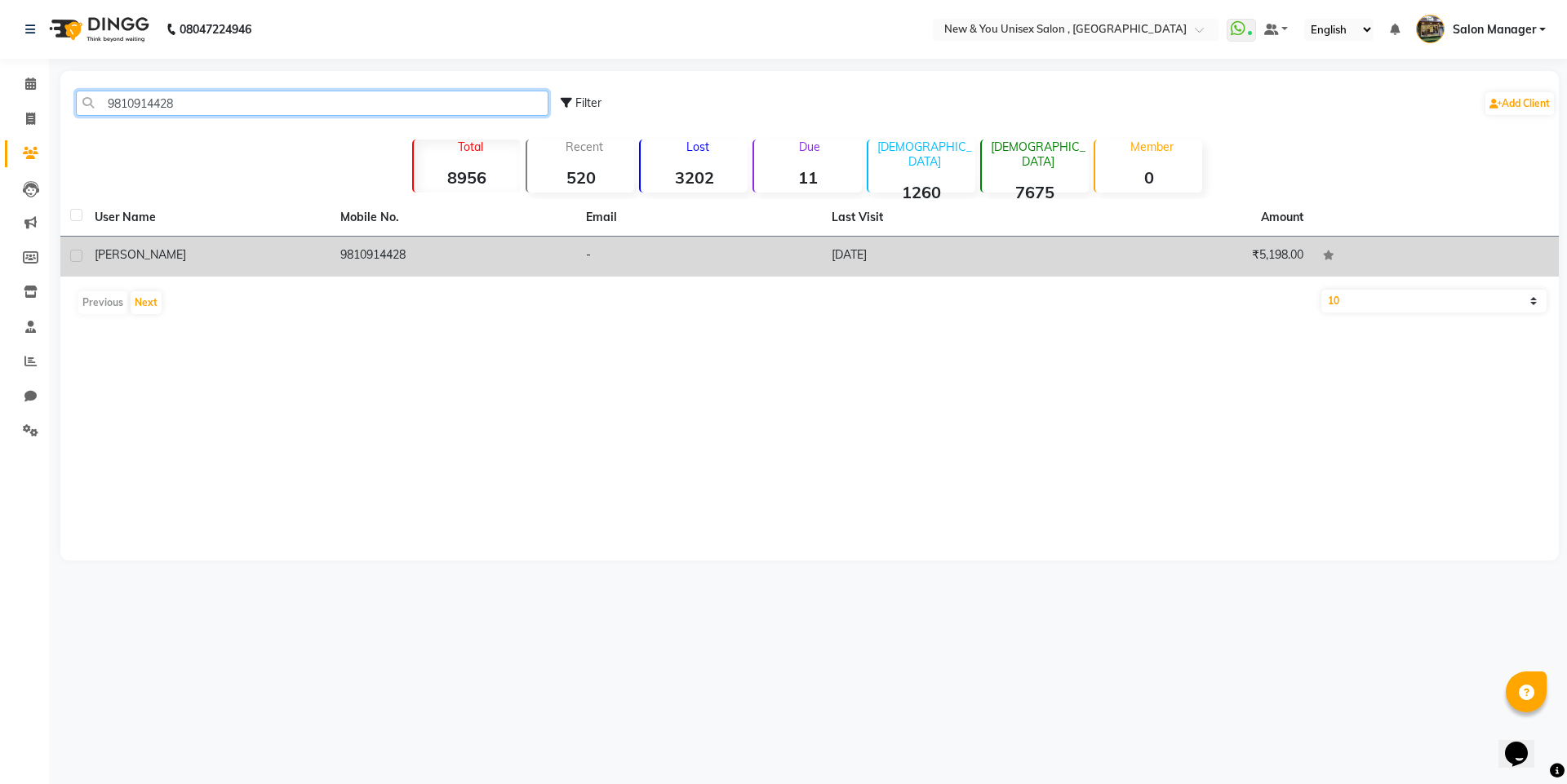
type input "9810914428"
click at [345, 249] on td "9810914428" at bounding box center [453, 256] width 246 height 40
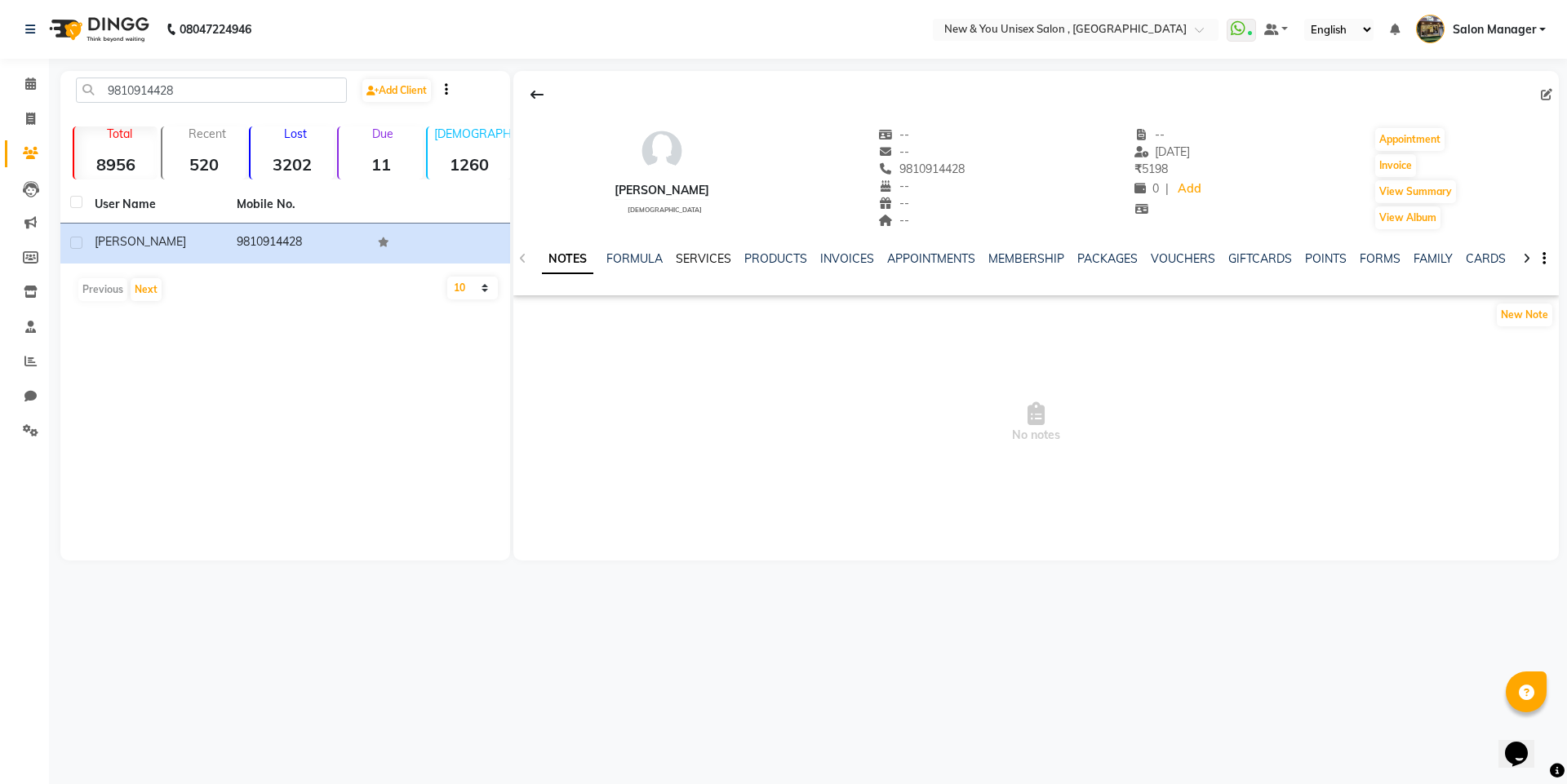
click at [692, 257] on link "SERVICES" at bounding box center [704, 259] width 56 height 15
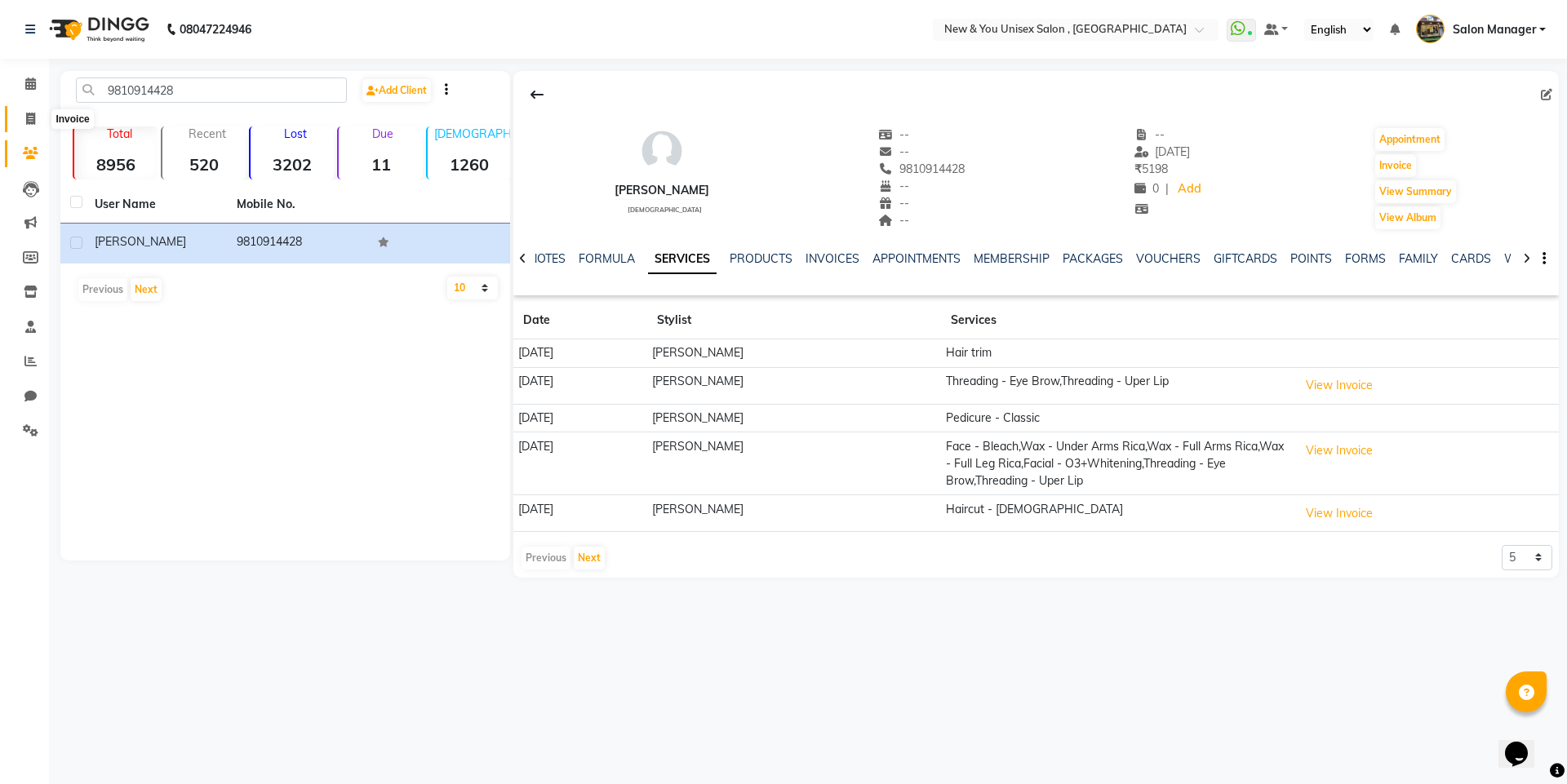
click at [31, 116] on icon at bounding box center [31, 118] width 9 height 12
select select "service"
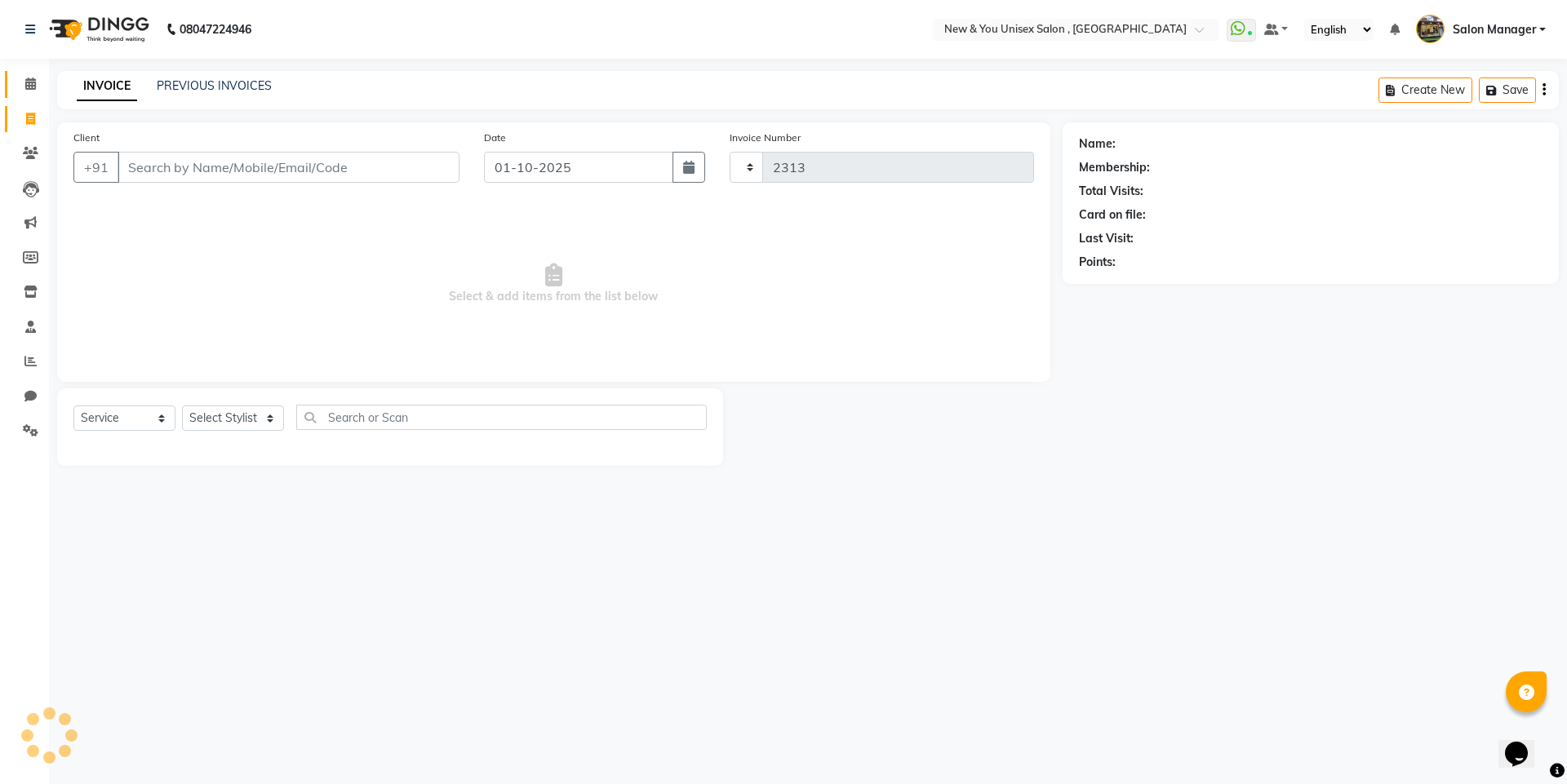
click at [29, 90] on span at bounding box center [31, 84] width 29 height 19
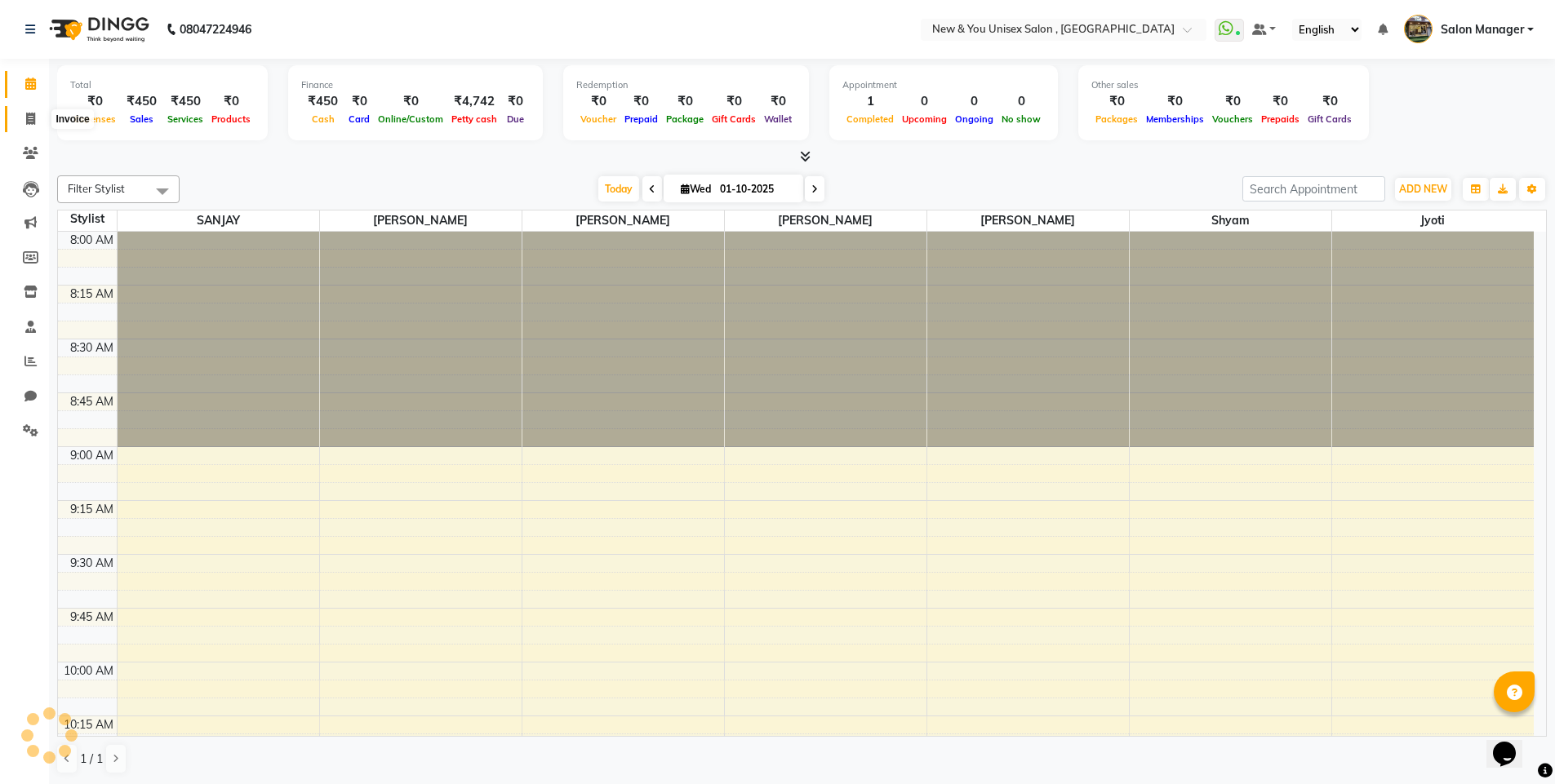
click at [17, 120] on span at bounding box center [31, 120] width 29 height 19
select select "service"
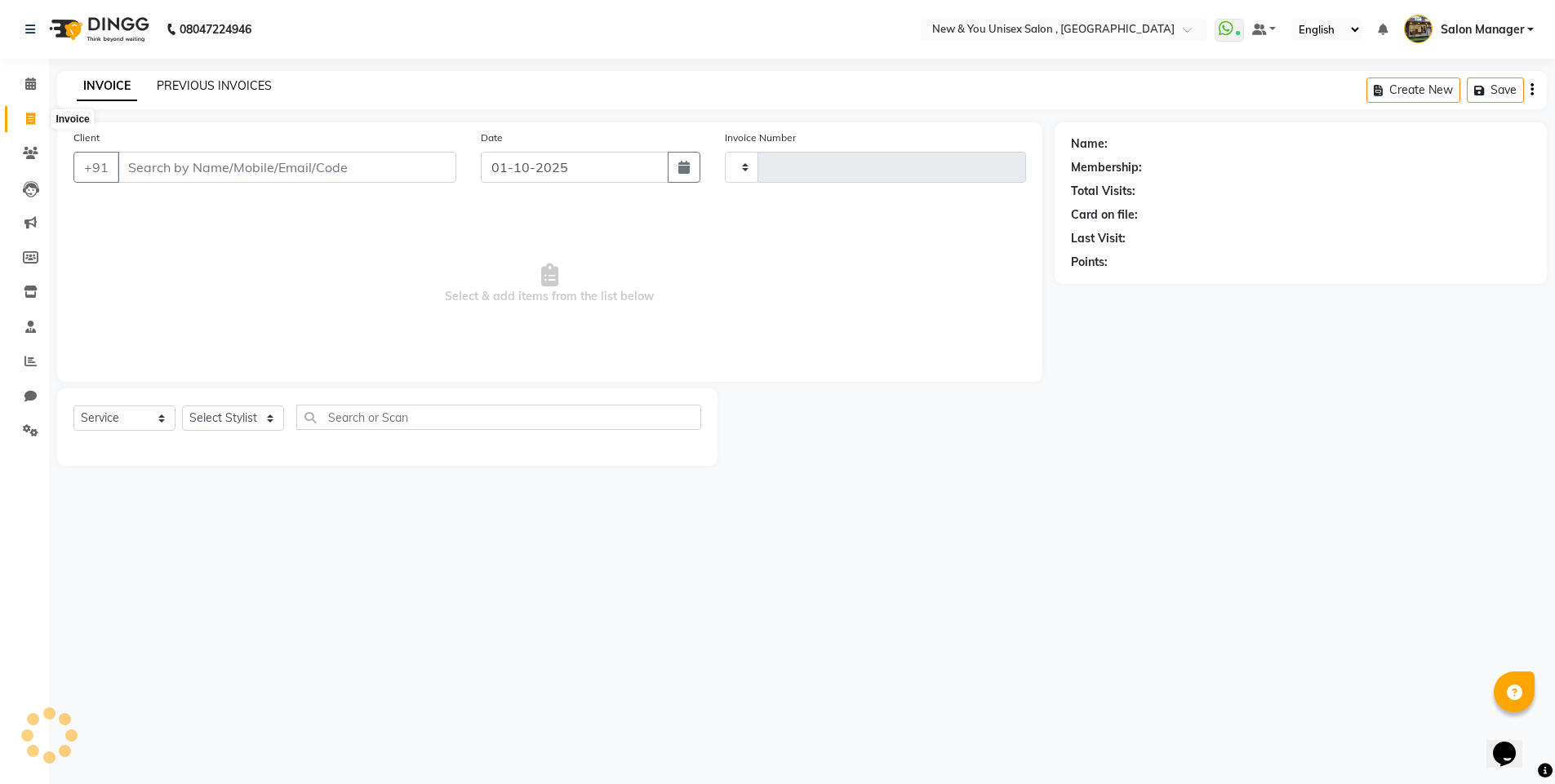
type input "2313"
select select "31"
click at [237, 71] on div "INVOICE PREVIOUS INVOICES Create New Save Open Invoices" at bounding box center [809, 90] width 1502 height 38
click at [238, 81] on link "PREVIOUS INVOICES" at bounding box center [214, 85] width 115 height 15
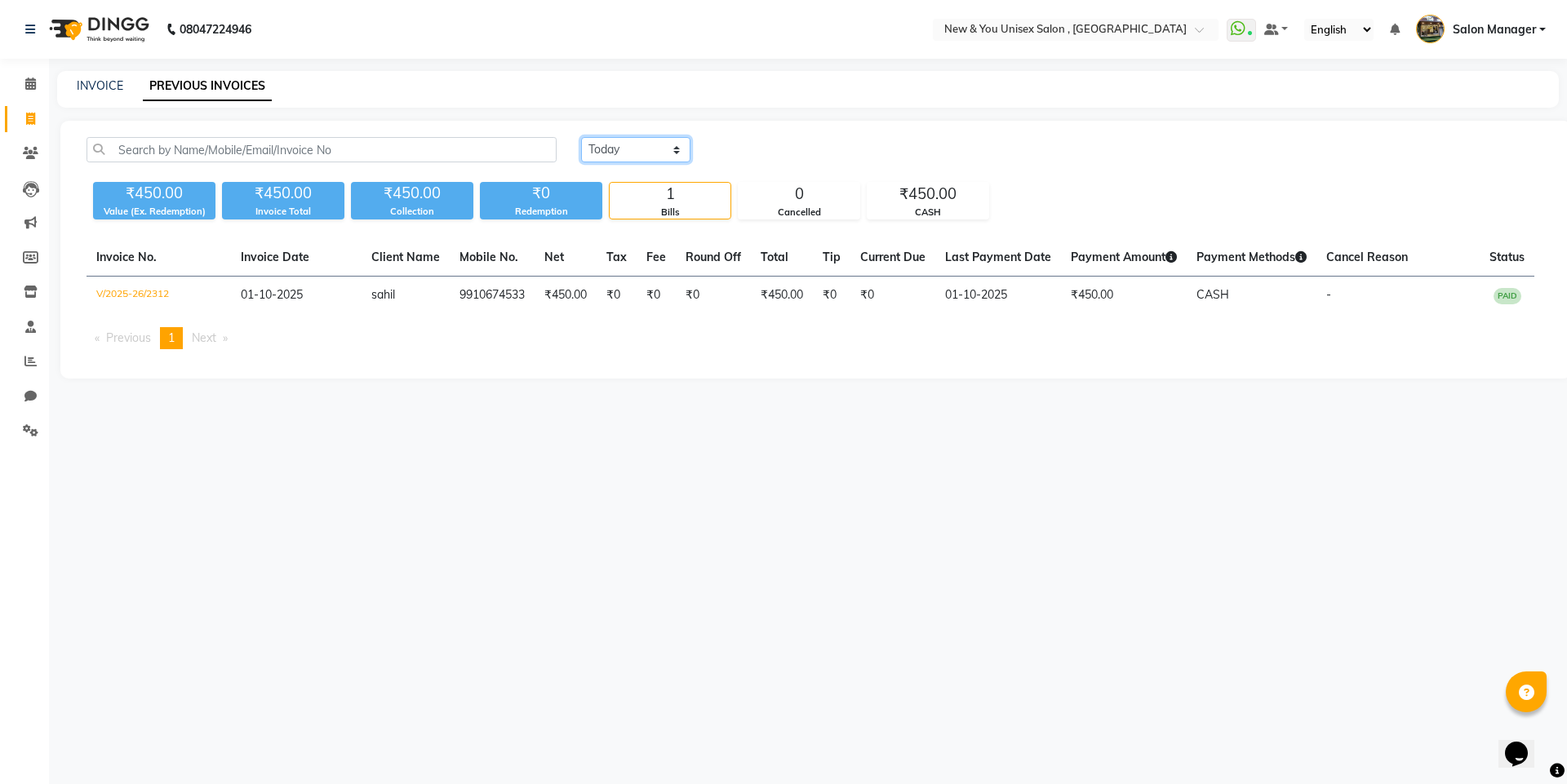
click at [628, 143] on select "[DATE] [DATE] Custom Range" at bounding box center [636, 149] width 110 height 25
select select "range"
click at [581, 137] on select "[DATE] [DATE] Custom Range" at bounding box center [636, 149] width 110 height 25
click at [787, 157] on input "01-10-2025" at bounding box center [769, 150] width 114 height 23
select select "10"
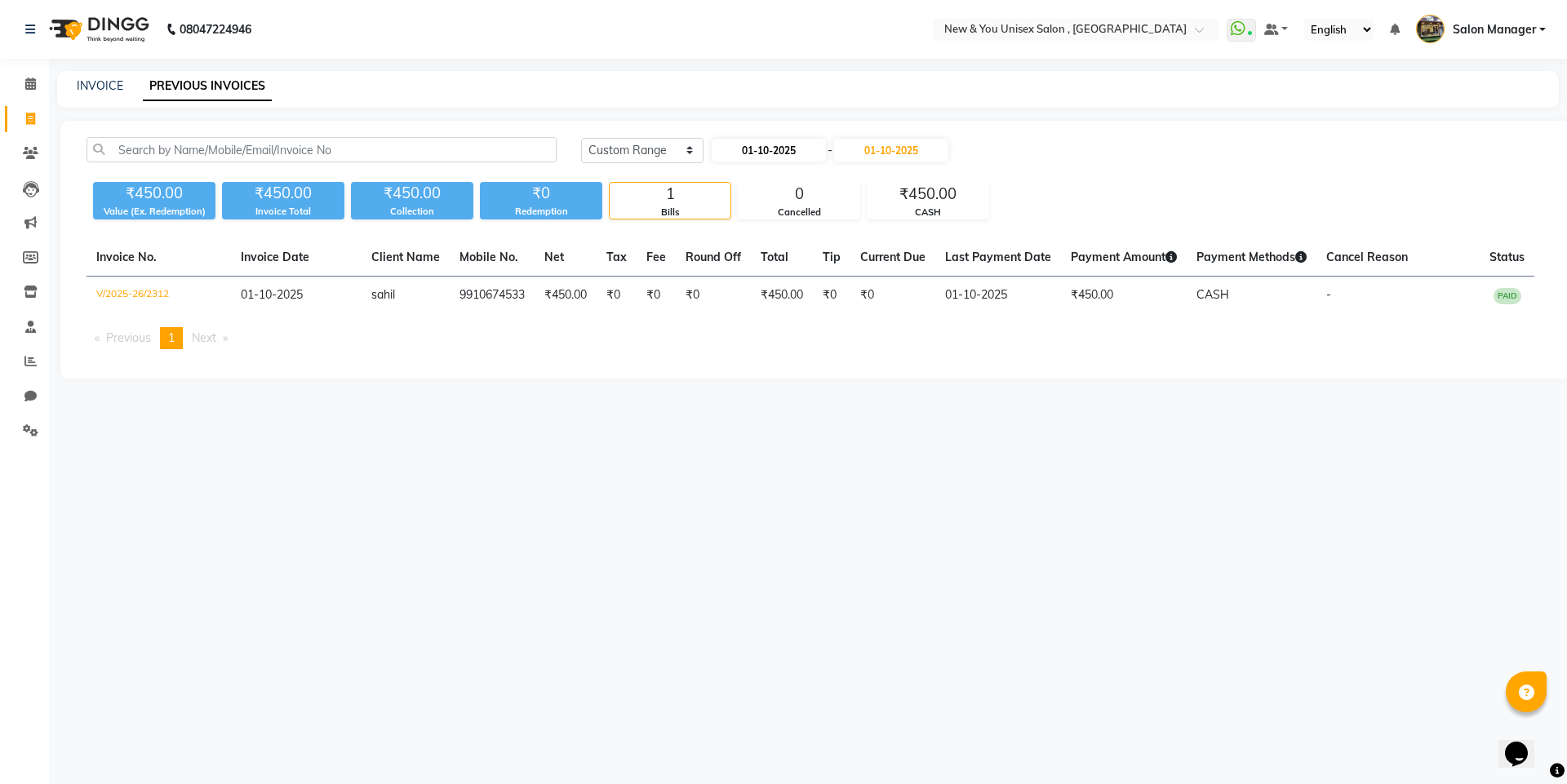
select select "2025"
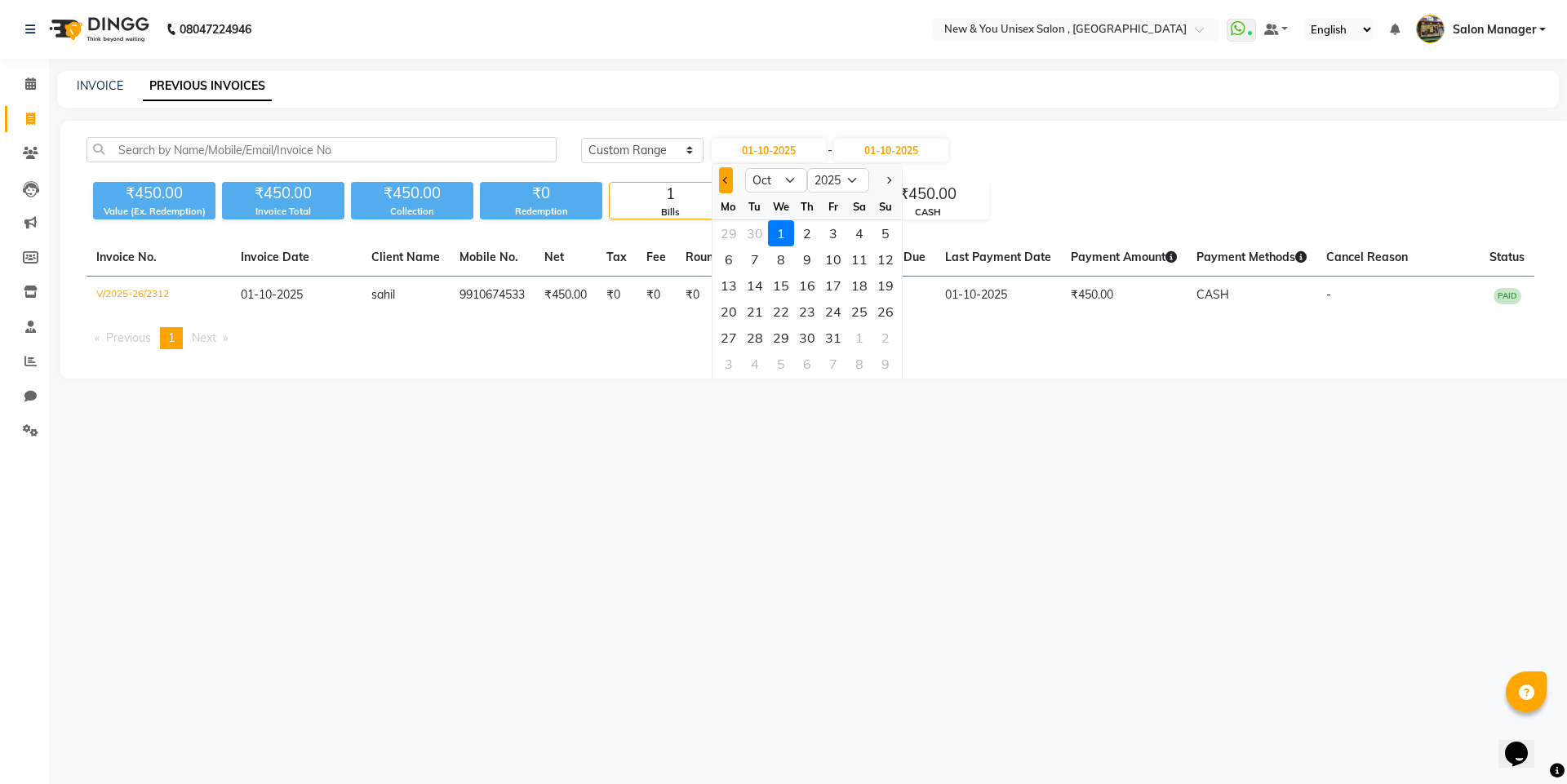
click at [721, 172] on button "Previous month" at bounding box center [726, 180] width 14 height 26
select select "8"
click at [784, 265] on div "6" at bounding box center [782, 260] width 26 height 26
type input "[DATE]"
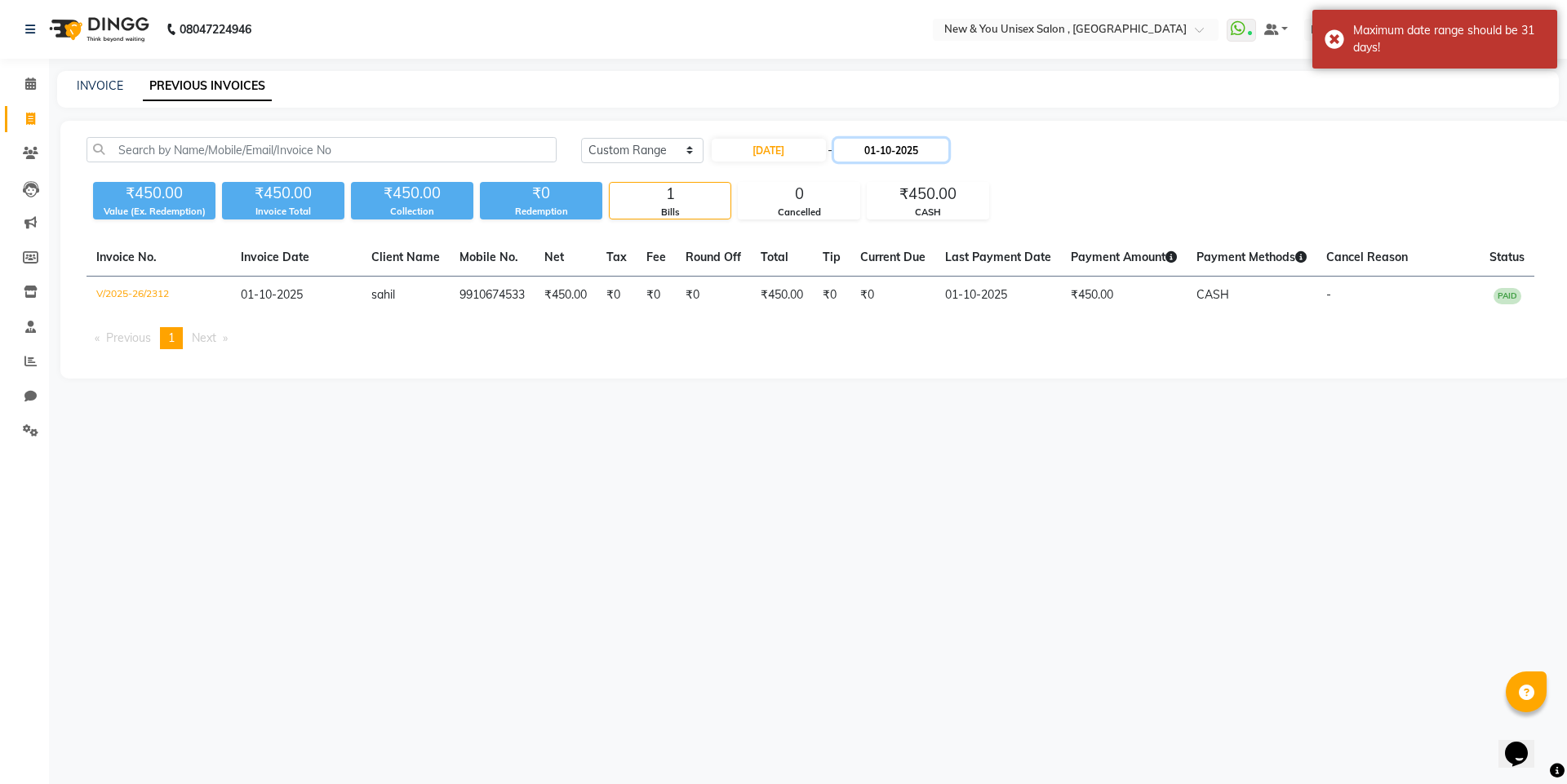
click at [908, 145] on input "01-10-2025" at bounding box center [891, 150] width 114 height 23
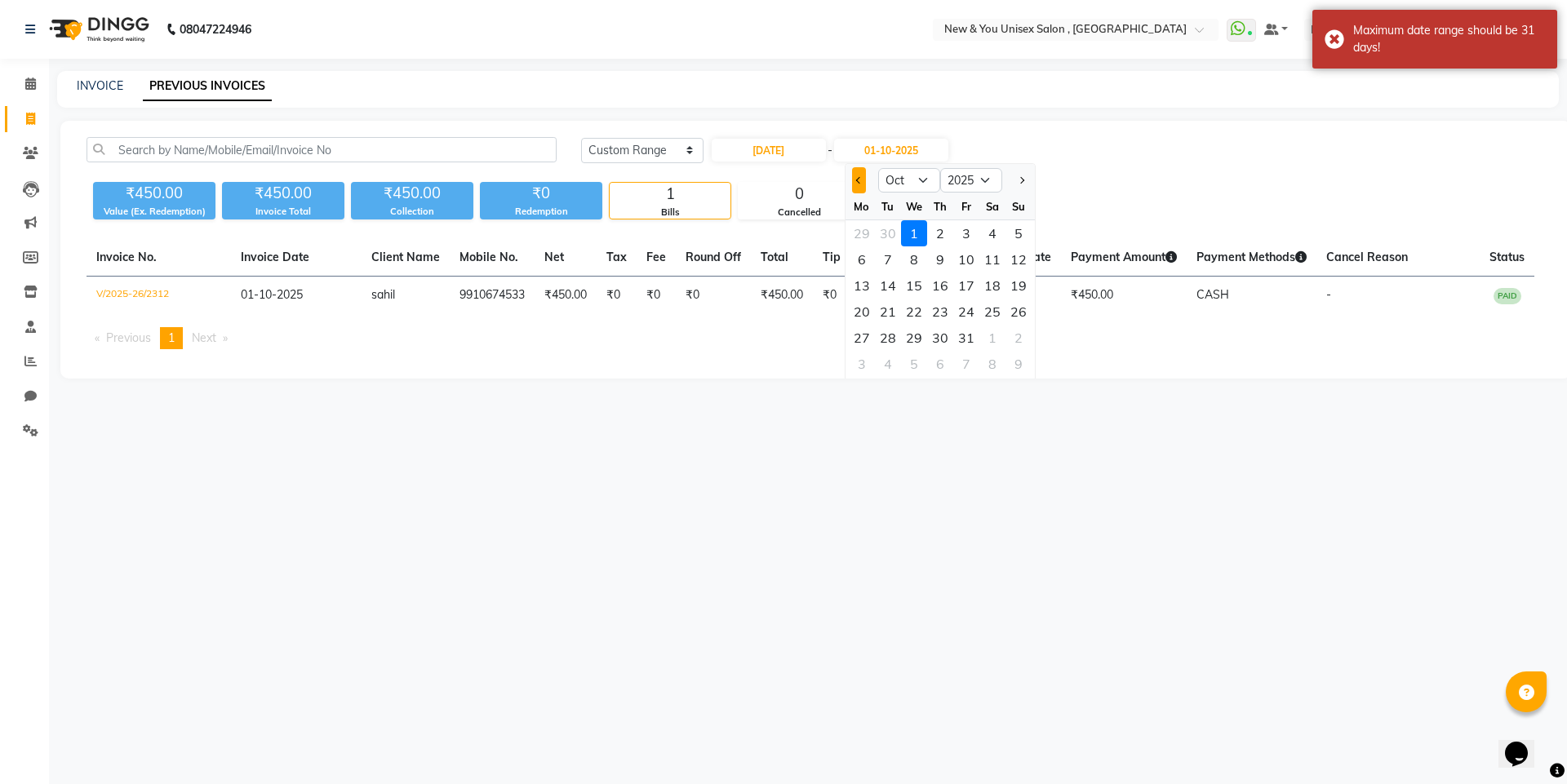
click at [863, 184] on button "Previous month" at bounding box center [859, 180] width 14 height 26
select select "8"
click at [913, 260] on div "6" at bounding box center [914, 260] width 26 height 26
type input "[DATE]"
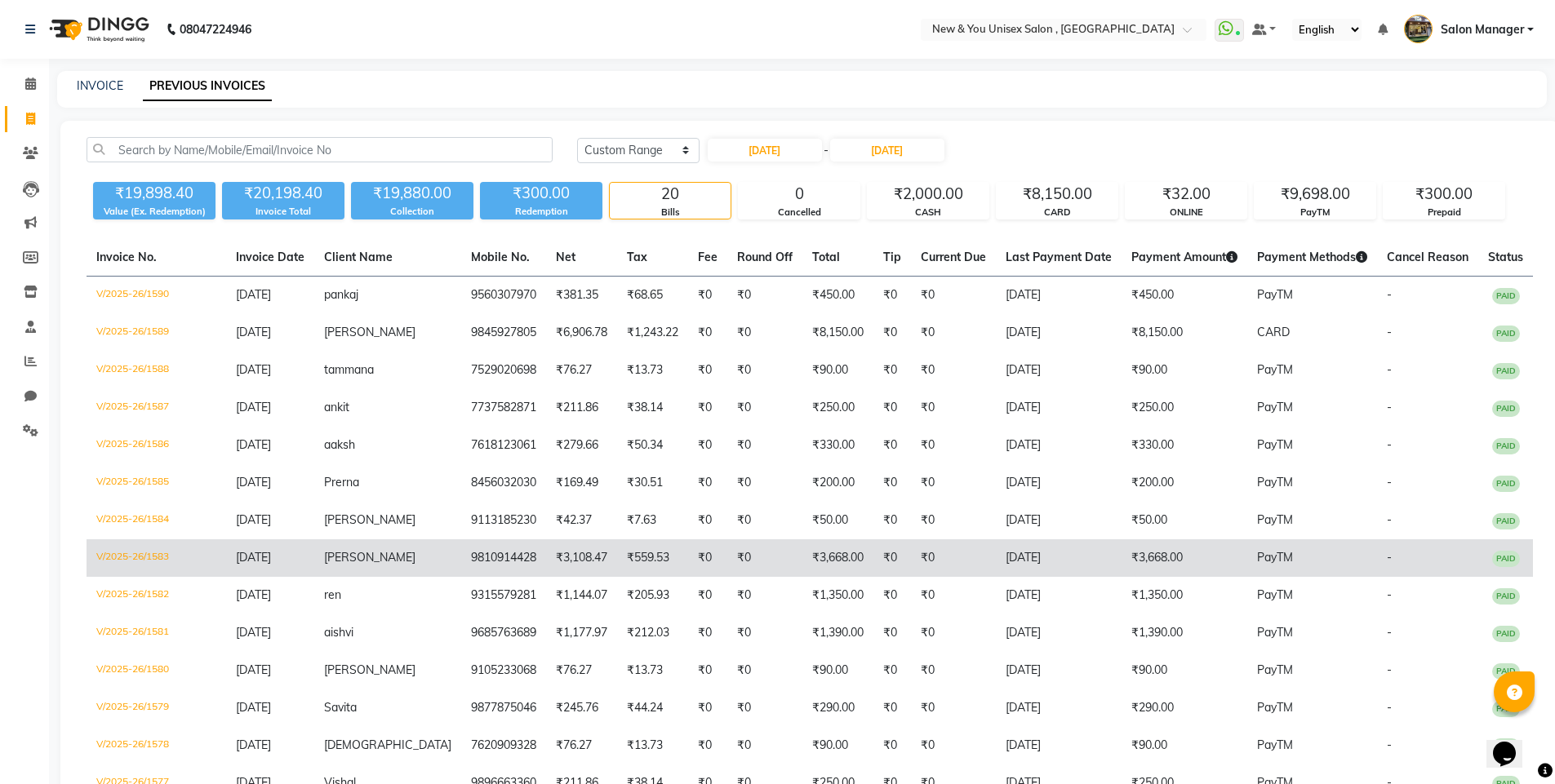
click at [471, 555] on td "9810914428" at bounding box center [503, 558] width 84 height 37
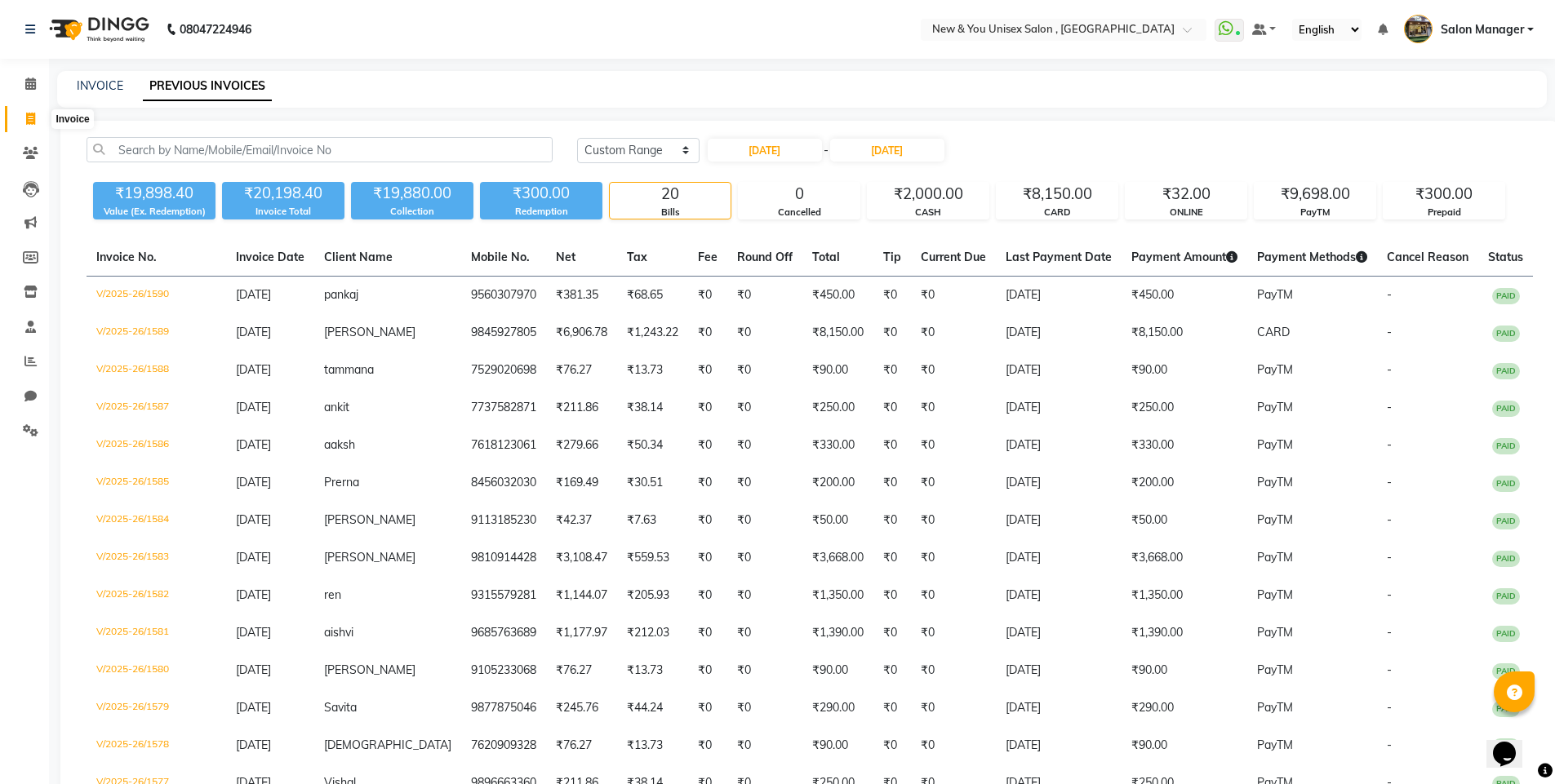
click at [34, 119] on icon at bounding box center [31, 118] width 9 height 12
select select "31"
select select "service"
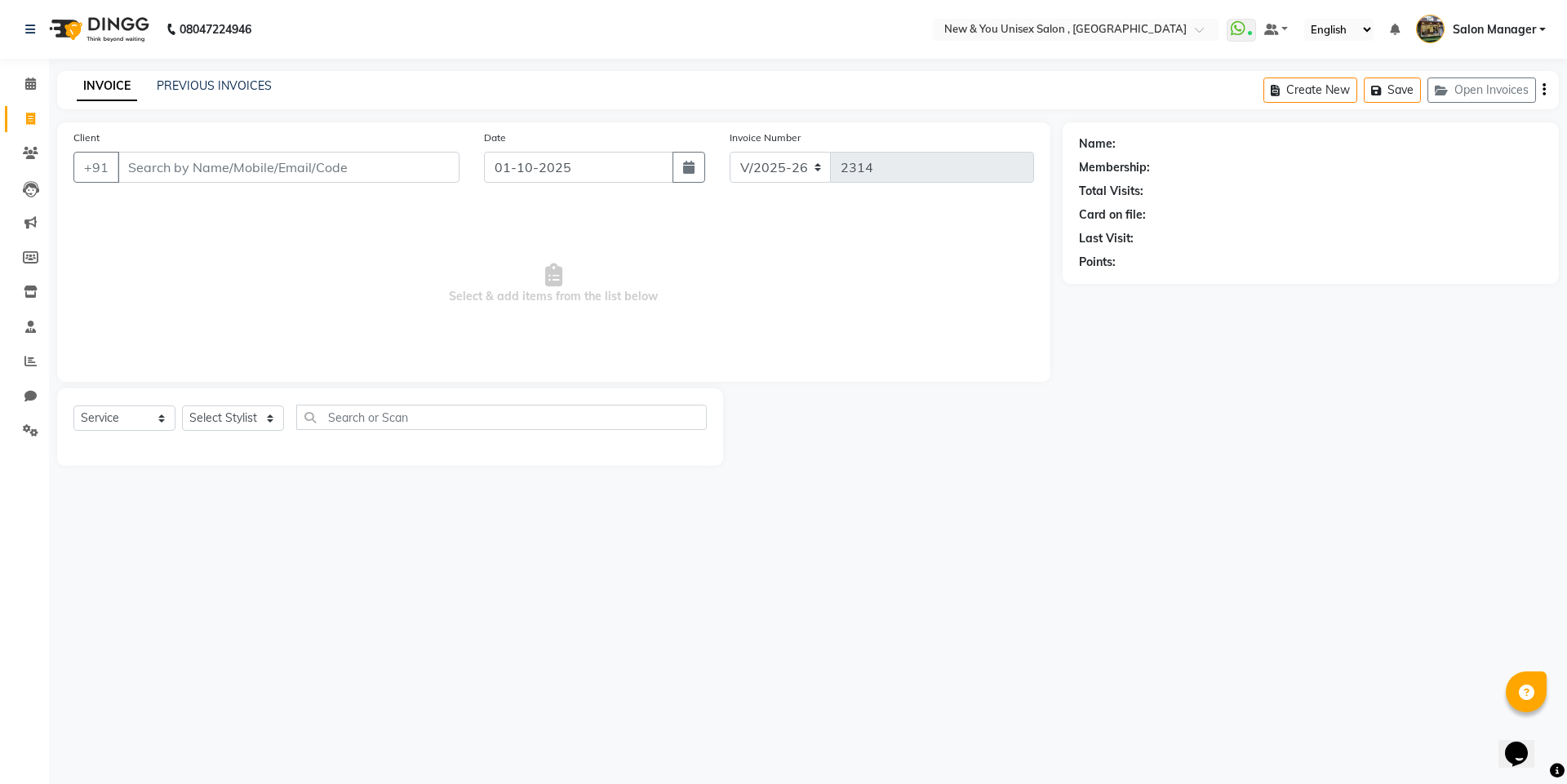
click at [313, 151] on div "Client +91" at bounding box center [266, 162] width 410 height 67
click at [315, 163] on input "Client" at bounding box center [289, 167] width 342 height 31
click at [240, 425] on select "Select Stylist HEMANT [PERSON_NAME] [PERSON_NAME] Salon Manager [PERSON_NAME] […" at bounding box center [233, 418] width 102 height 25
click at [1491, 84] on button "Open Invoices" at bounding box center [1482, 90] width 109 height 25
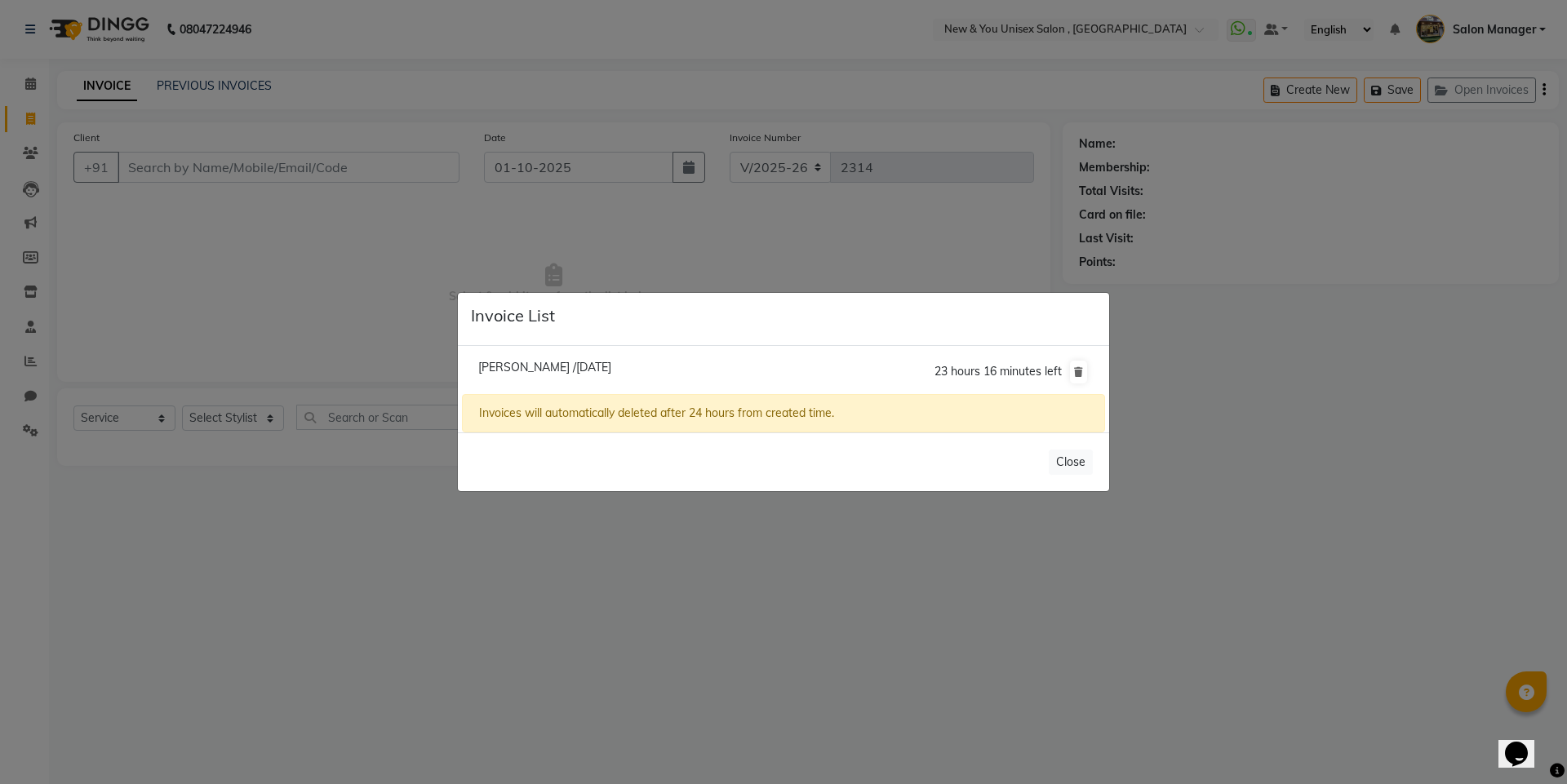
click at [595, 356] on li "[PERSON_NAME] /[DATE] 23 hours 16 minutes left" at bounding box center [784, 371] width 643 height 45
click at [573, 370] on span "[PERSON_NAME] /[DATE]" at bounding box center [544, 367] width 133 height 15
type input "9653044884"
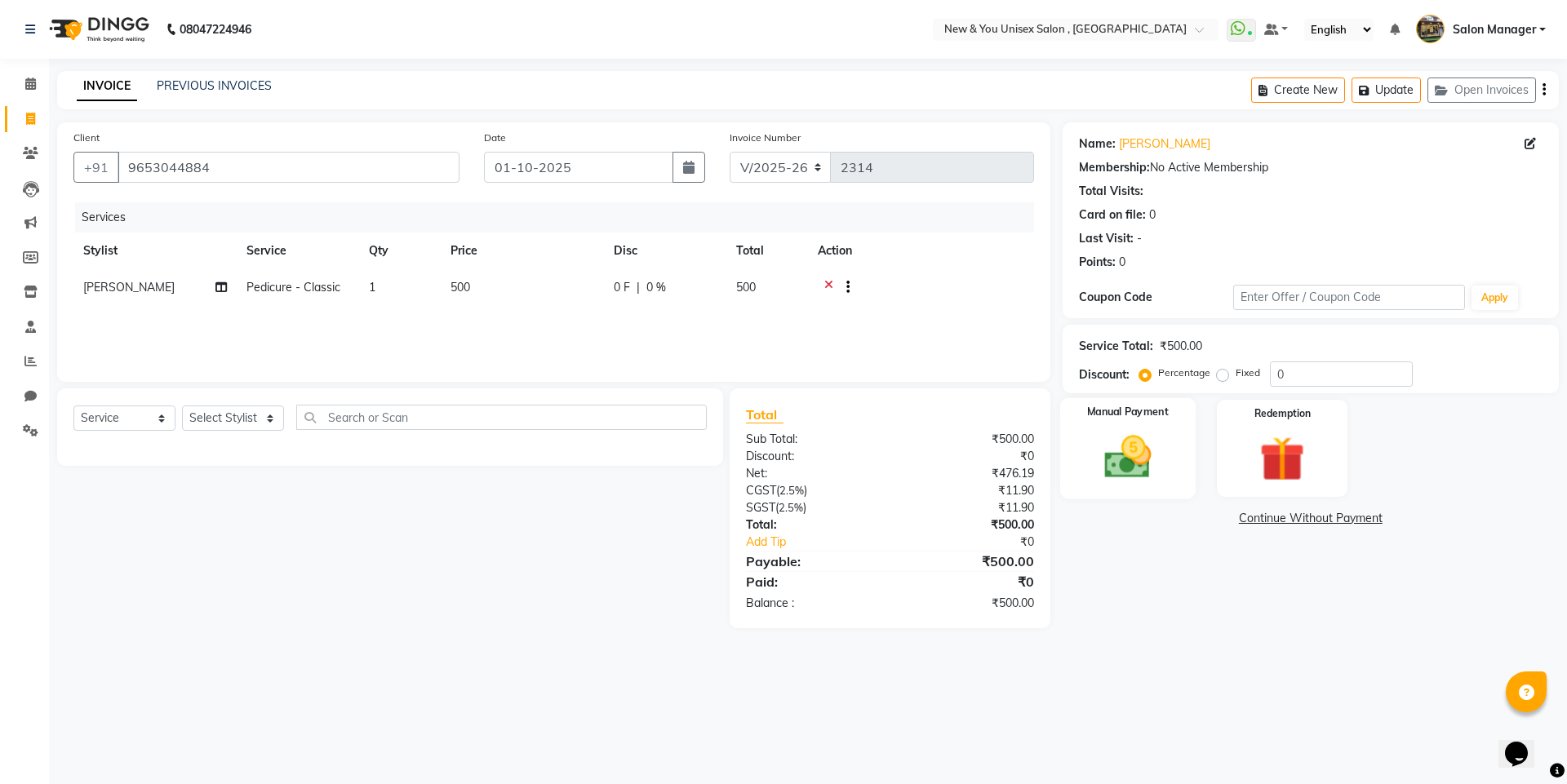
click at [1120, 442] on img at bounding box center [1128, 456] width 76 height 54
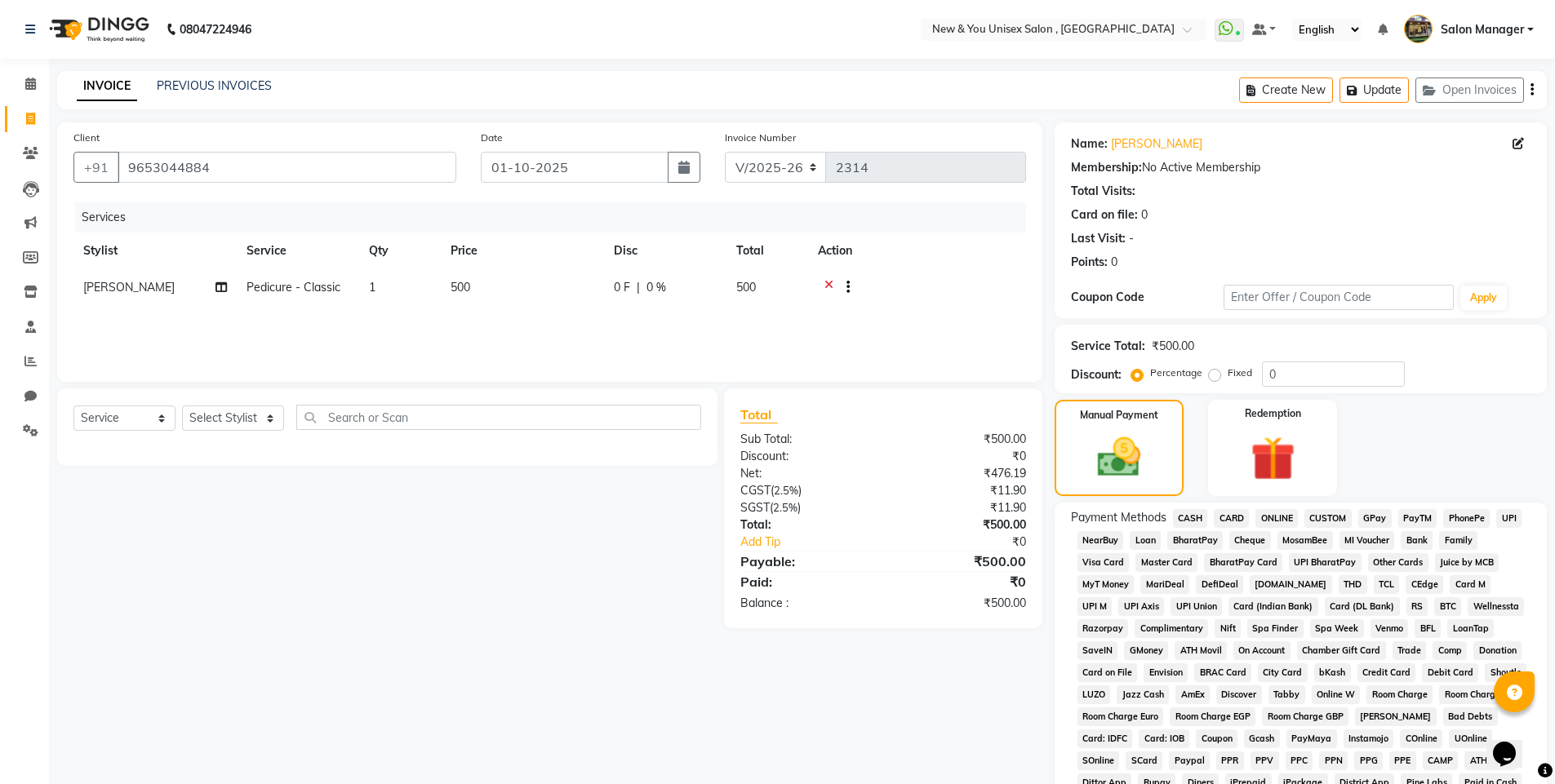
click at [1421, 521] on span "PayTM" at bounding box center [1418, 519] width 39 height 19
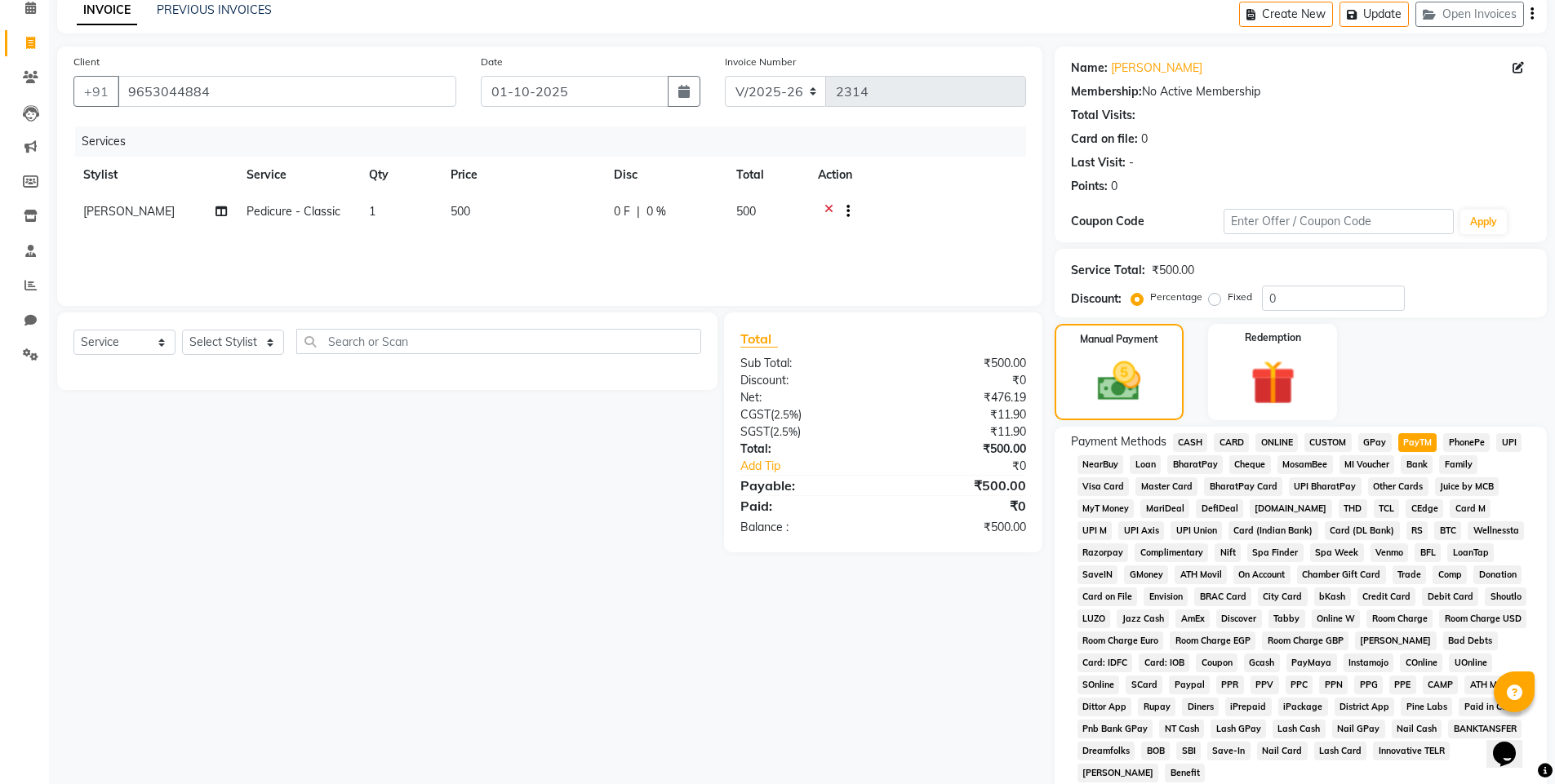
scroll to position [290, 0]
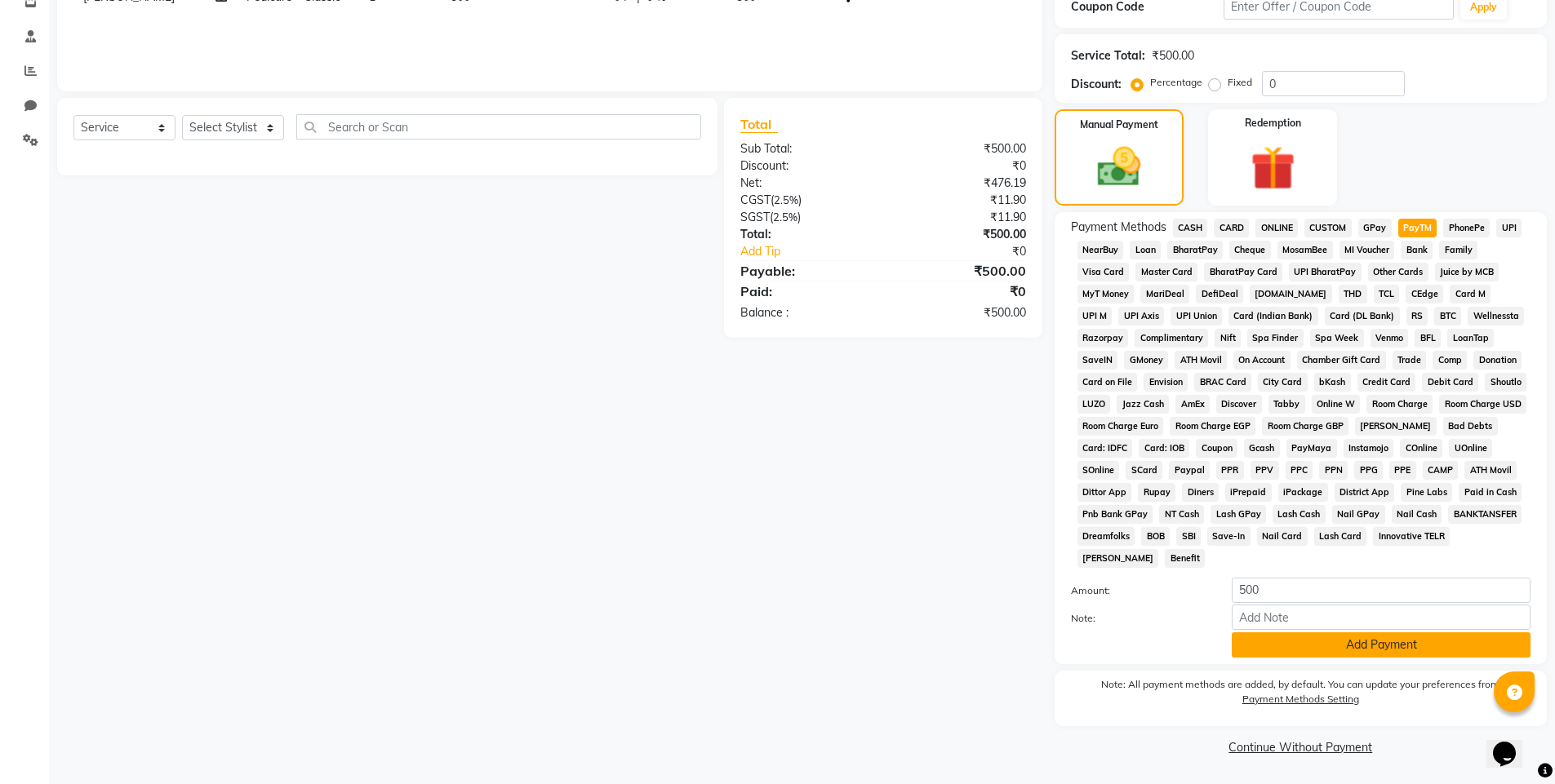
click at [1389, 636] on button "Add Payment" at bounding box center [1381, 645] width 299 height 25
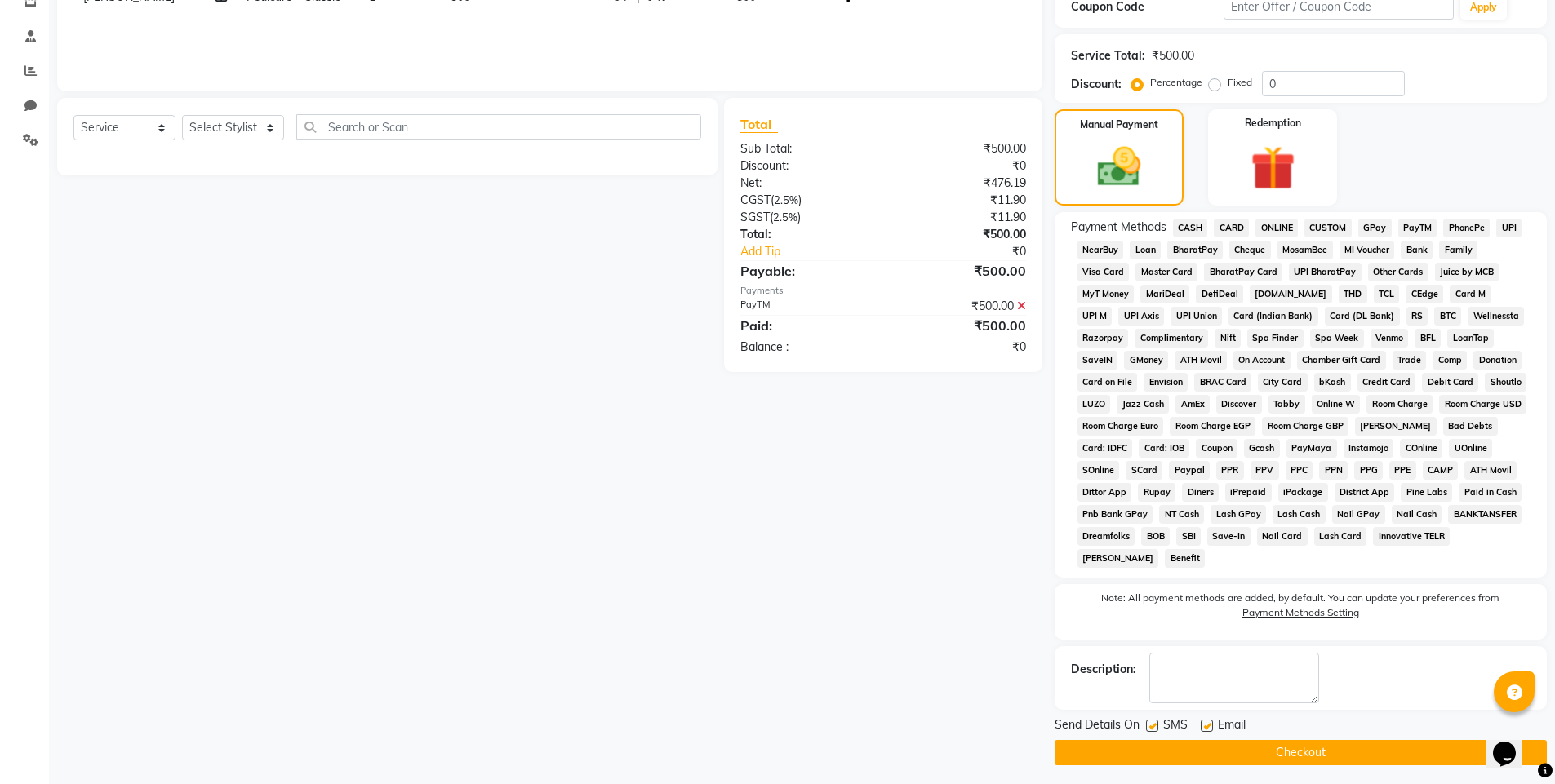
scroll to position [296, 0]
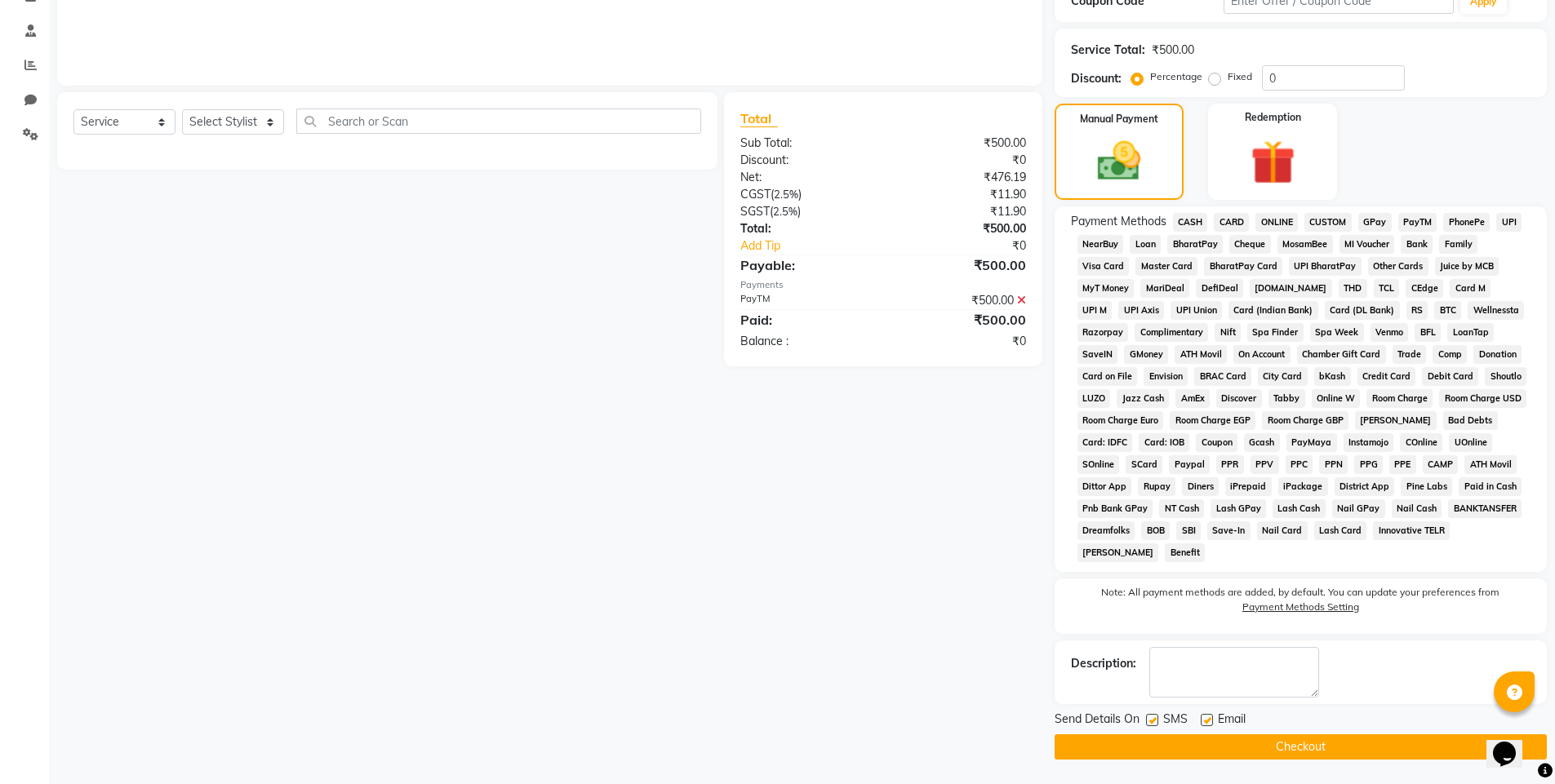
click at [1250, 752] on button "Checkout" at bounding box center [1301, 746] width 492 height 25
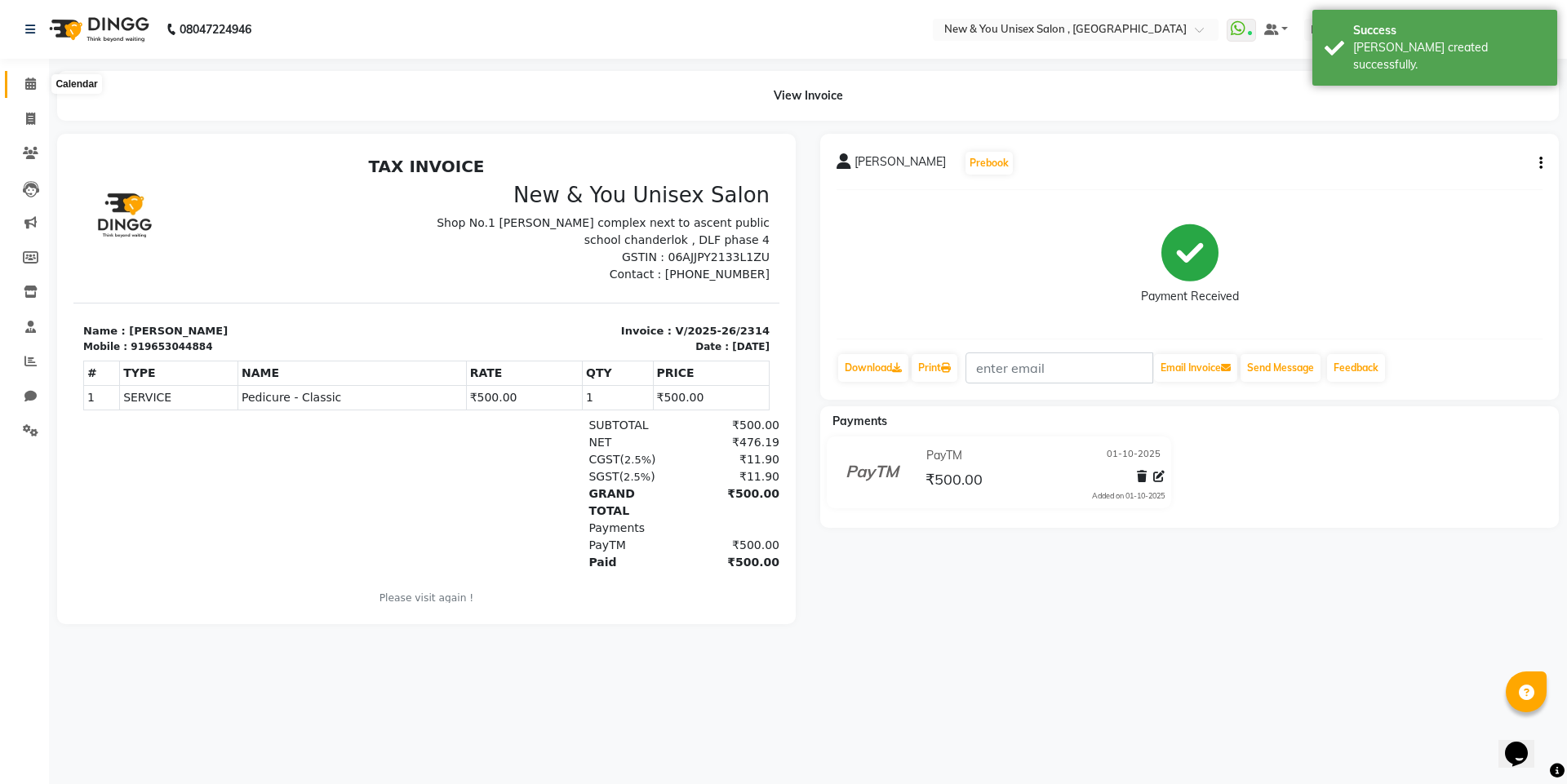
click at [24, 80] on span at bounding box center [31, 84] width 29 height 19
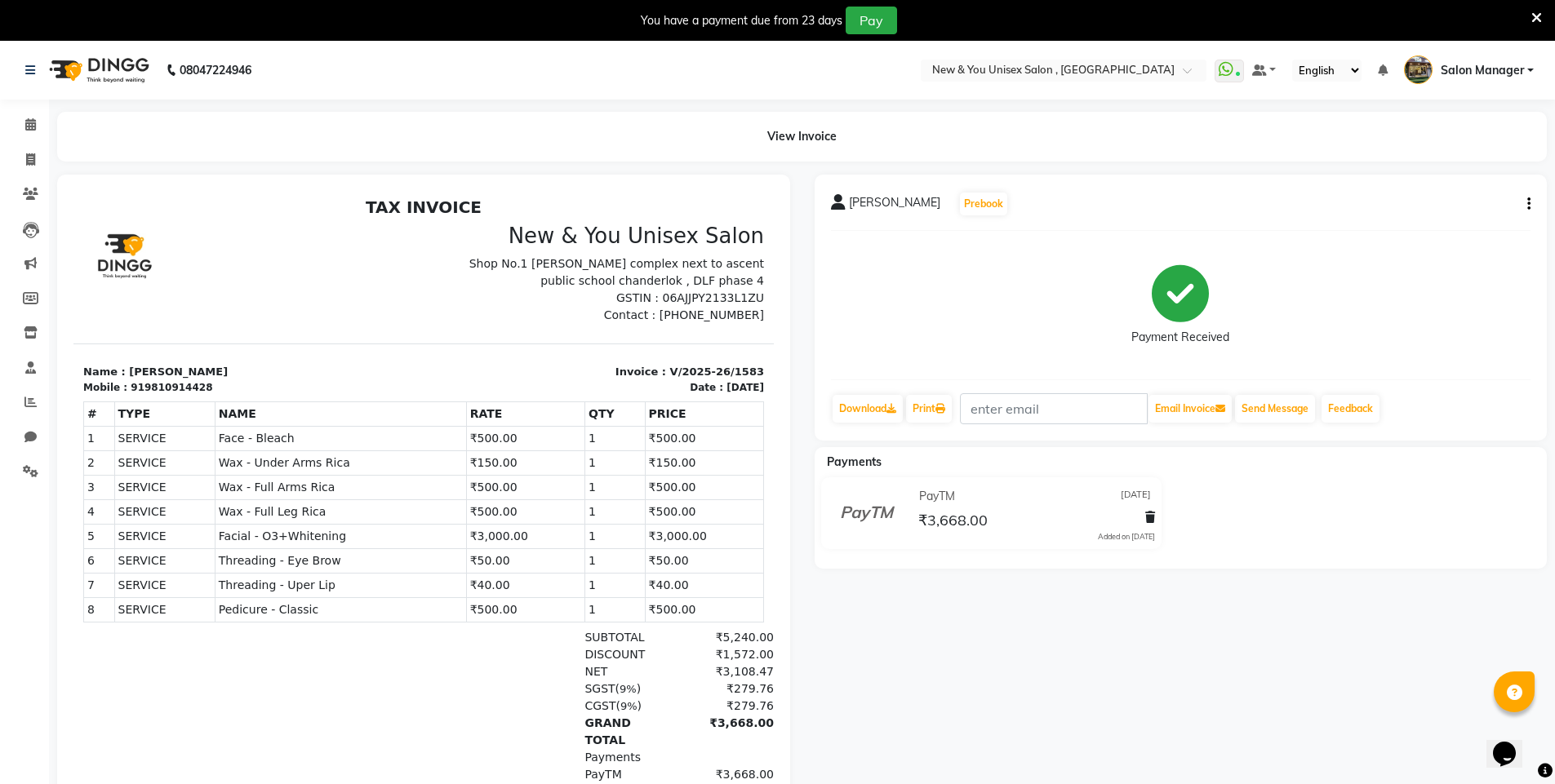
click at [1532, 199] on div "[PERSON_NAME] Prebook Payment Received Download Print Email Invoice Send Messag…" at bounding box center [1182, 307] width 733 height 266
click at [1527, 204] on icon "button" at bounding box center [1529, 204] width 4 height 1
click at [1434, 216] on div "Edit Invoice" at bounding box center [1447, 214] width 111 height 20
select select "service"
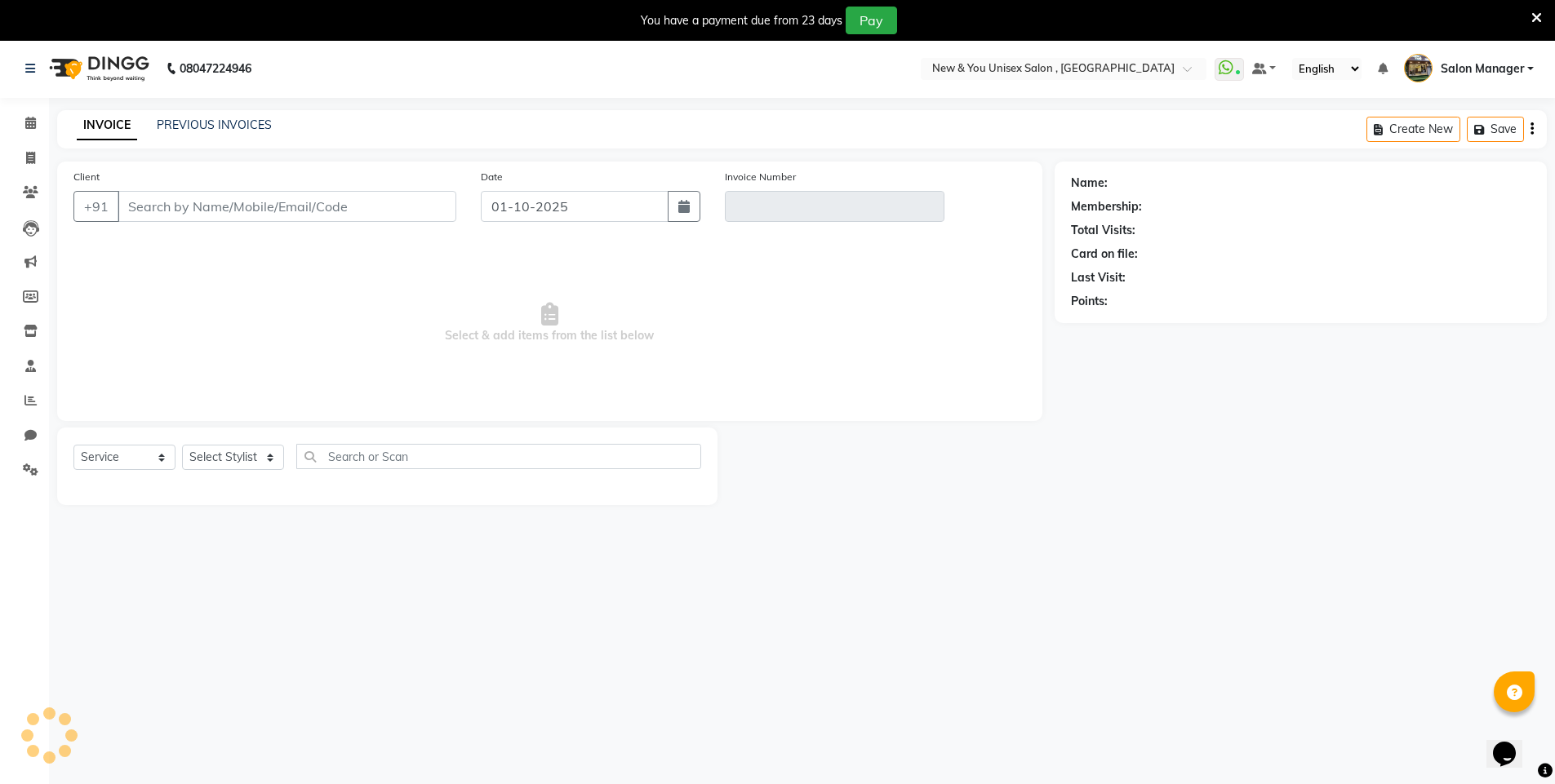
scroll to position [41, 0]
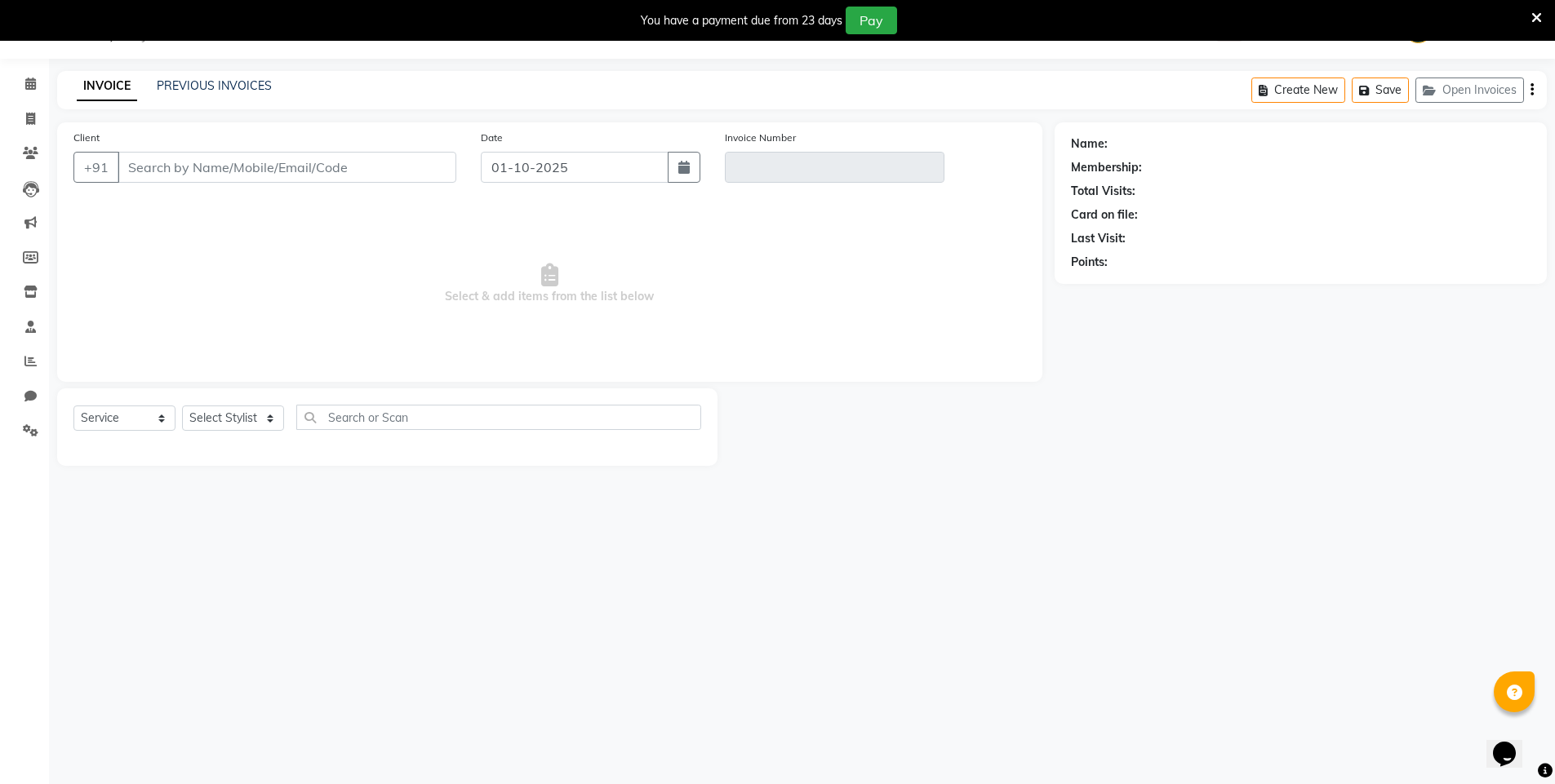
type input "9810914428"
type input "V/2025-26/1583"
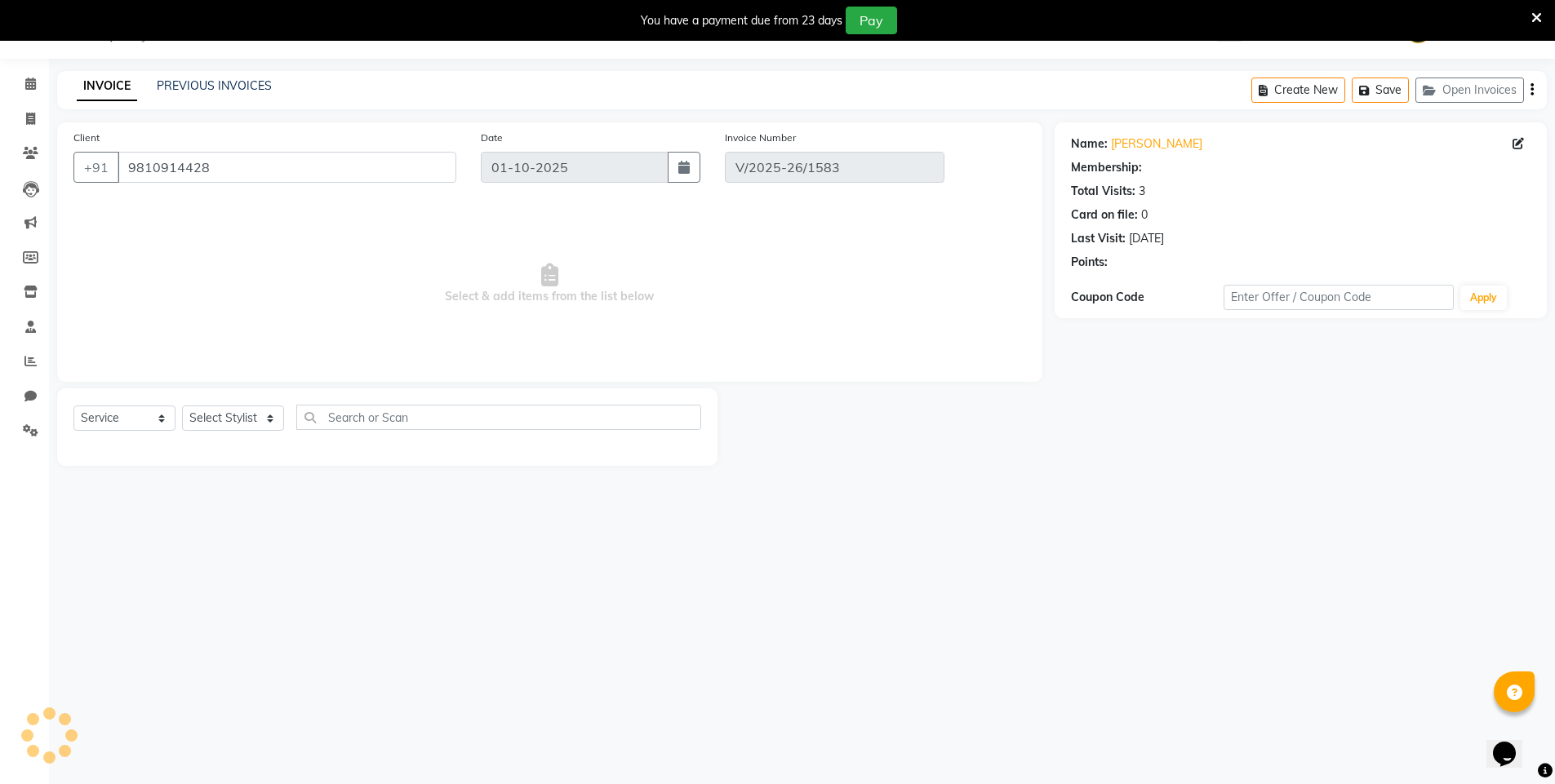
type input "[DATE]"
select select "select"
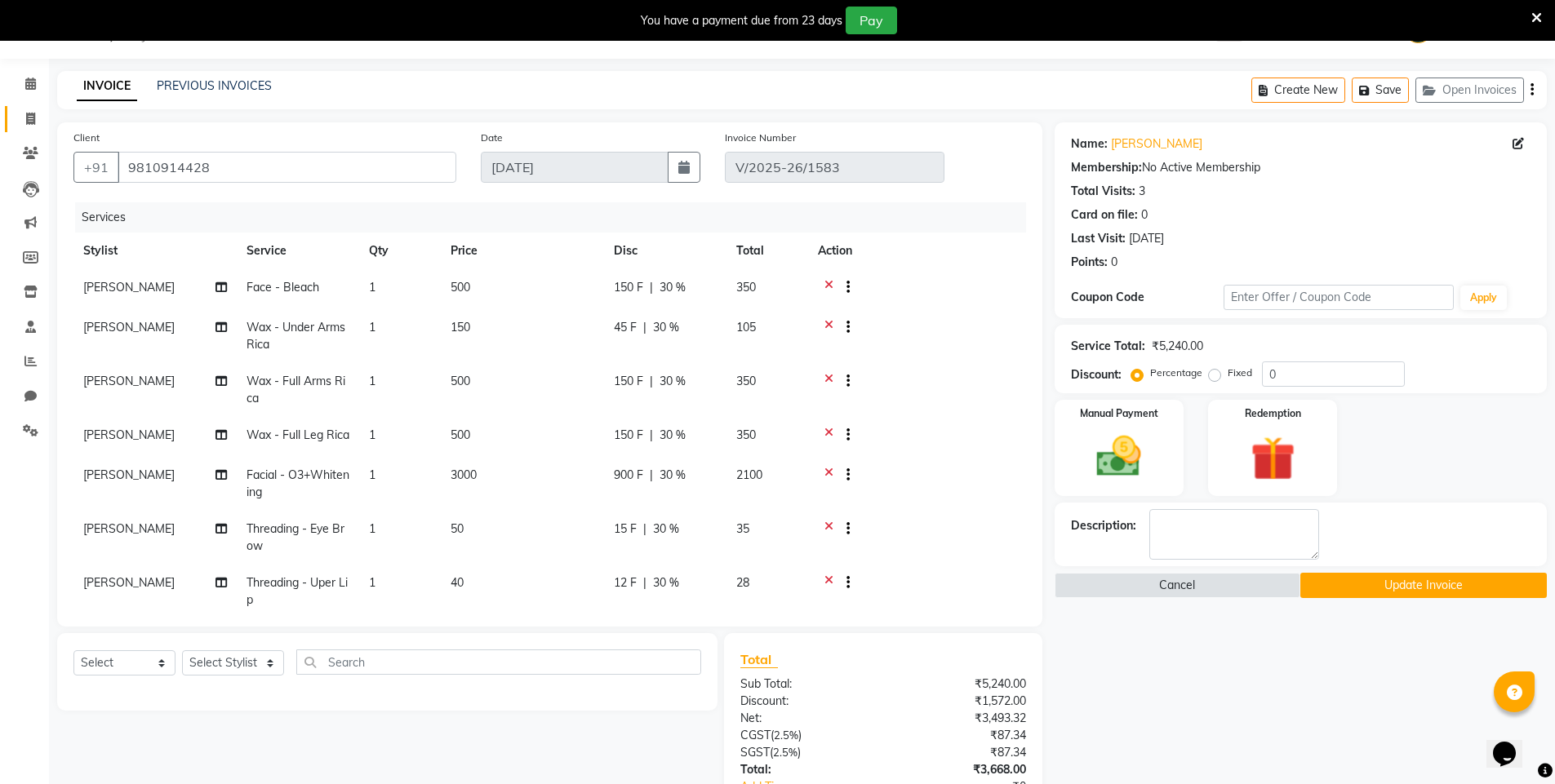
click at [42, 128] on link "Invoice" at bounding box center [24, 119] width 39 height 27
select select "service"
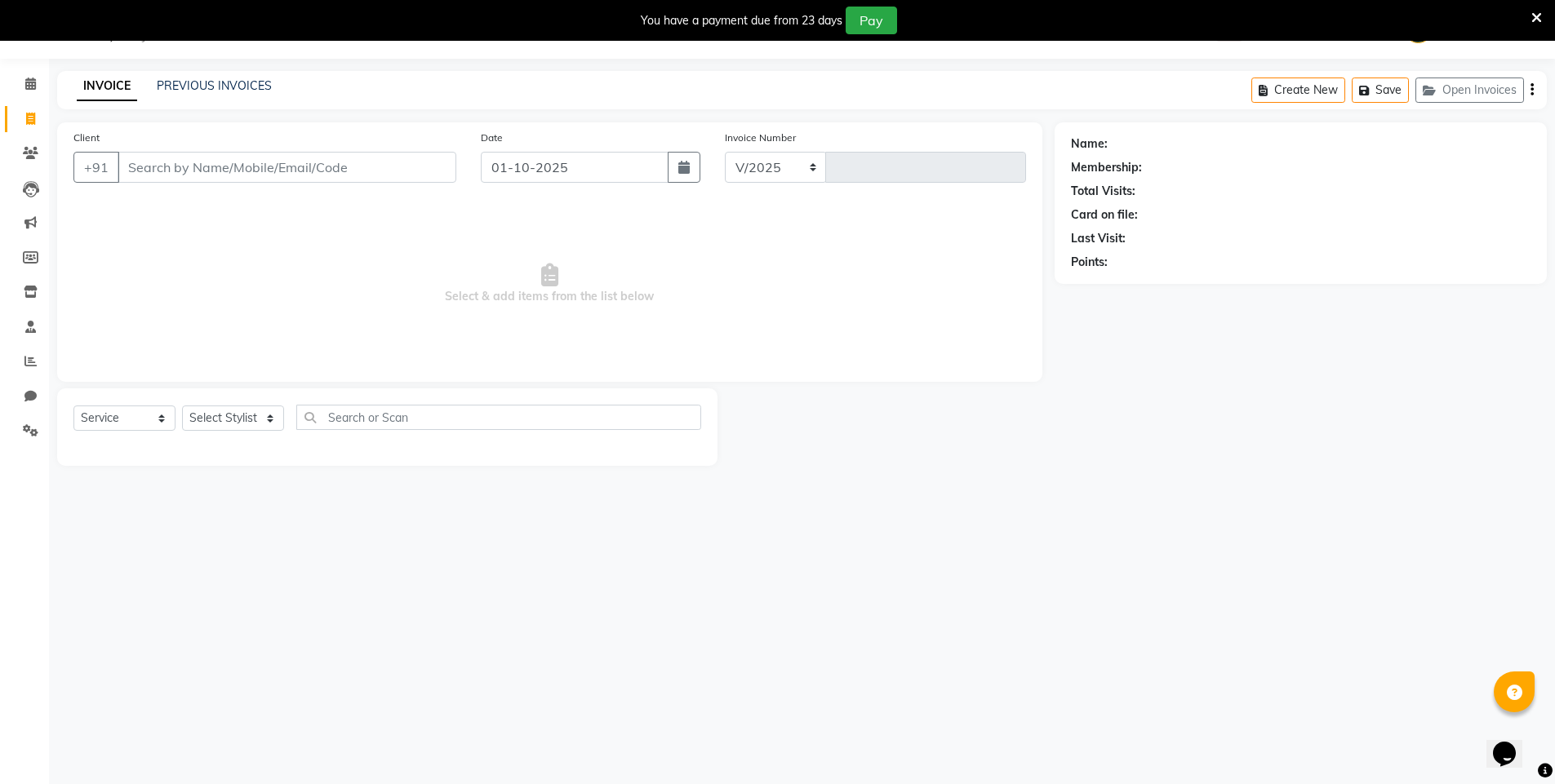
select select "31"
type input "2313"
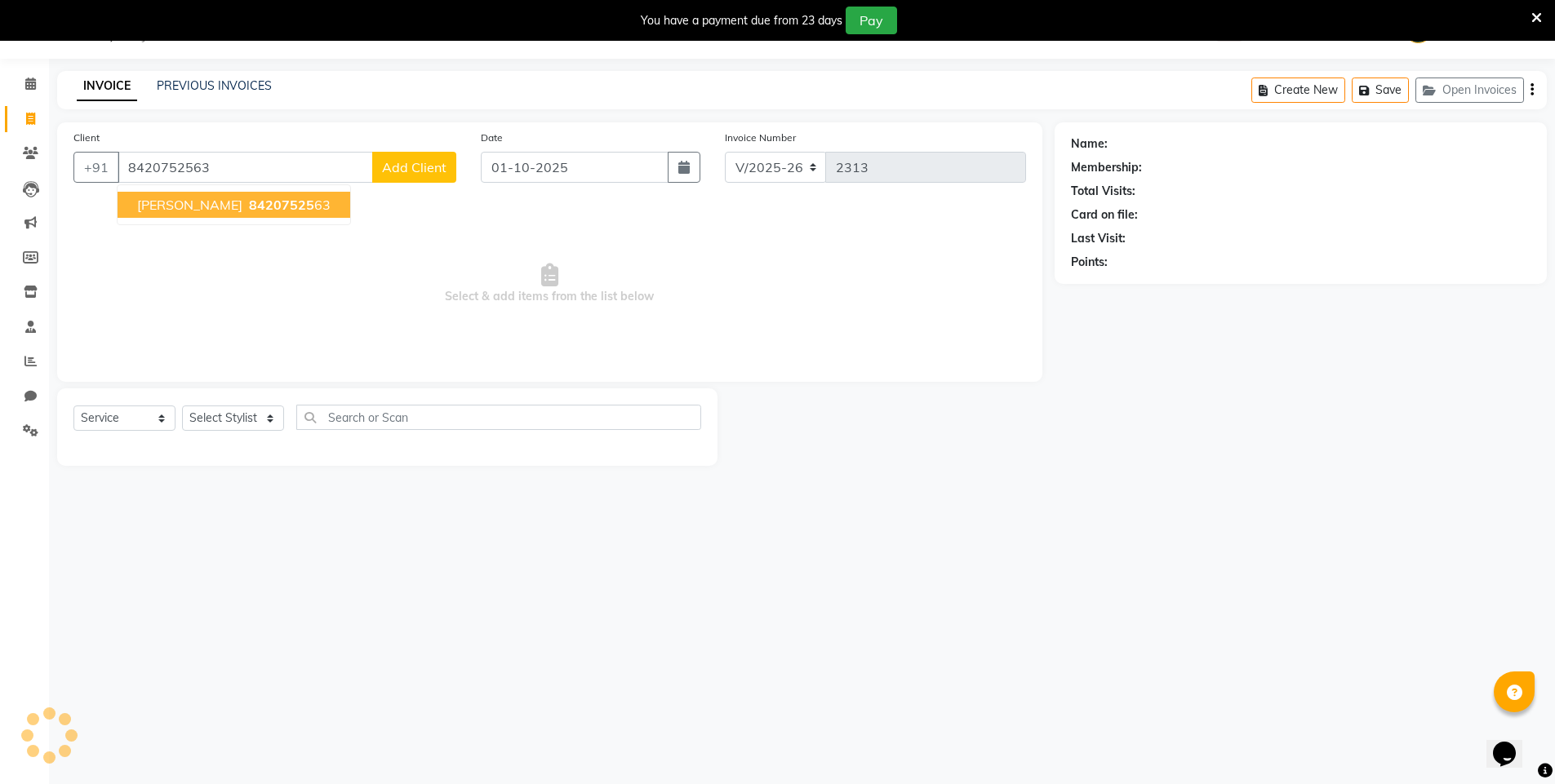
type input "8420752563"
click at [249, 212] on span "84207525" at bounding box center [281, 205] width 65 height 17
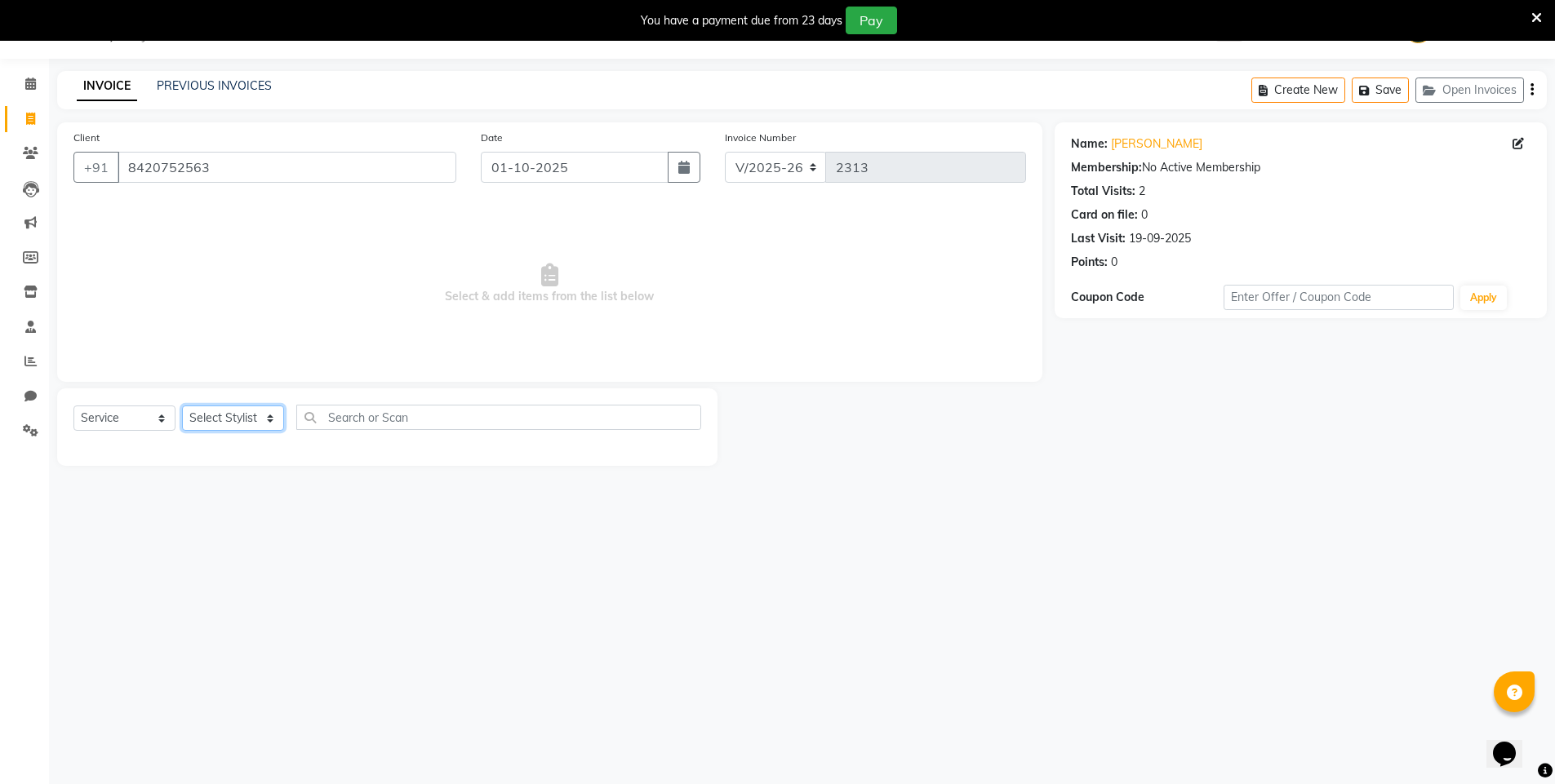
click at [222, 416] on select "Select Stylist HEMANT [PERSON_NAME] [PERSON_NAME] Salon Manager [PERSON_NAME] […" at bounding box center [233, 418] width 102 height 25
select select "1200"
click at [182, 405] on select "Select Stylist HEMANT [PERSON_NAME] [PERSON_NAME] Salon Manager [PERSON_NAME] […" at bounding box center [233, 418] width 102 height 25
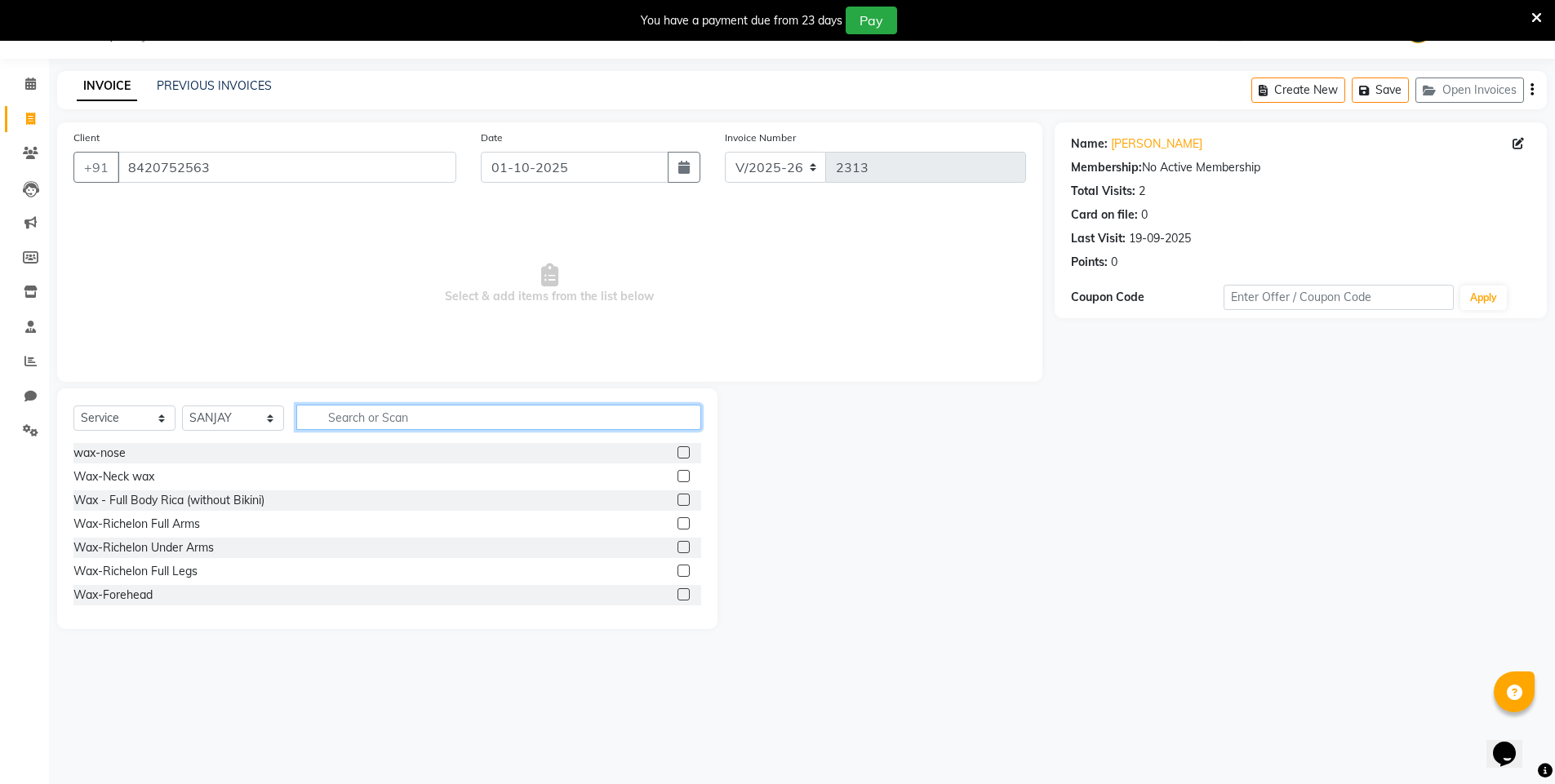
click at [365, 417] on input "text" at bounding box center [499, 417] width 405 height 25
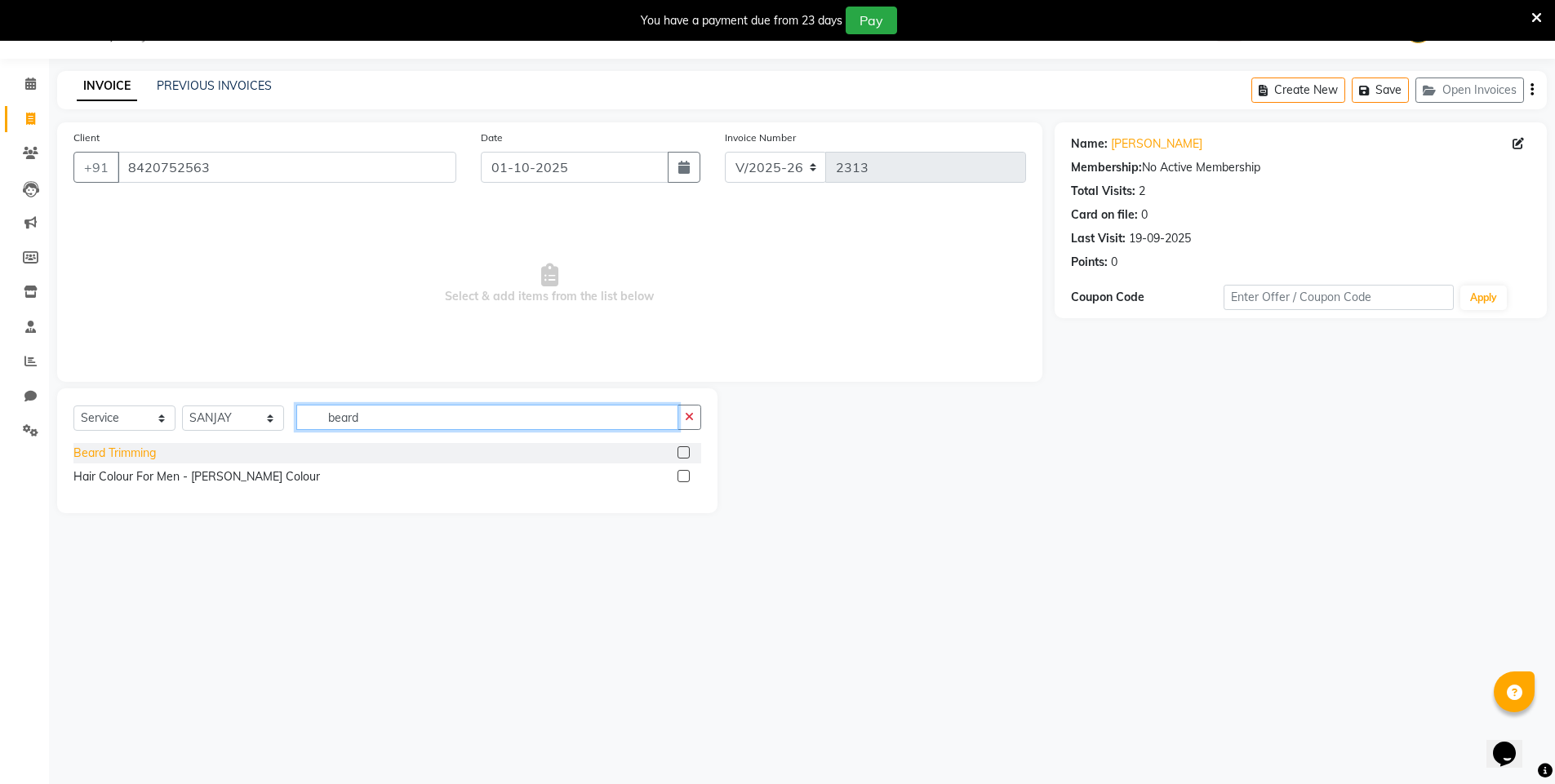
type input "beard"
click at [94, 456] on div "Beard Trimming" at bounding box center [114, 453] width 83 height 17
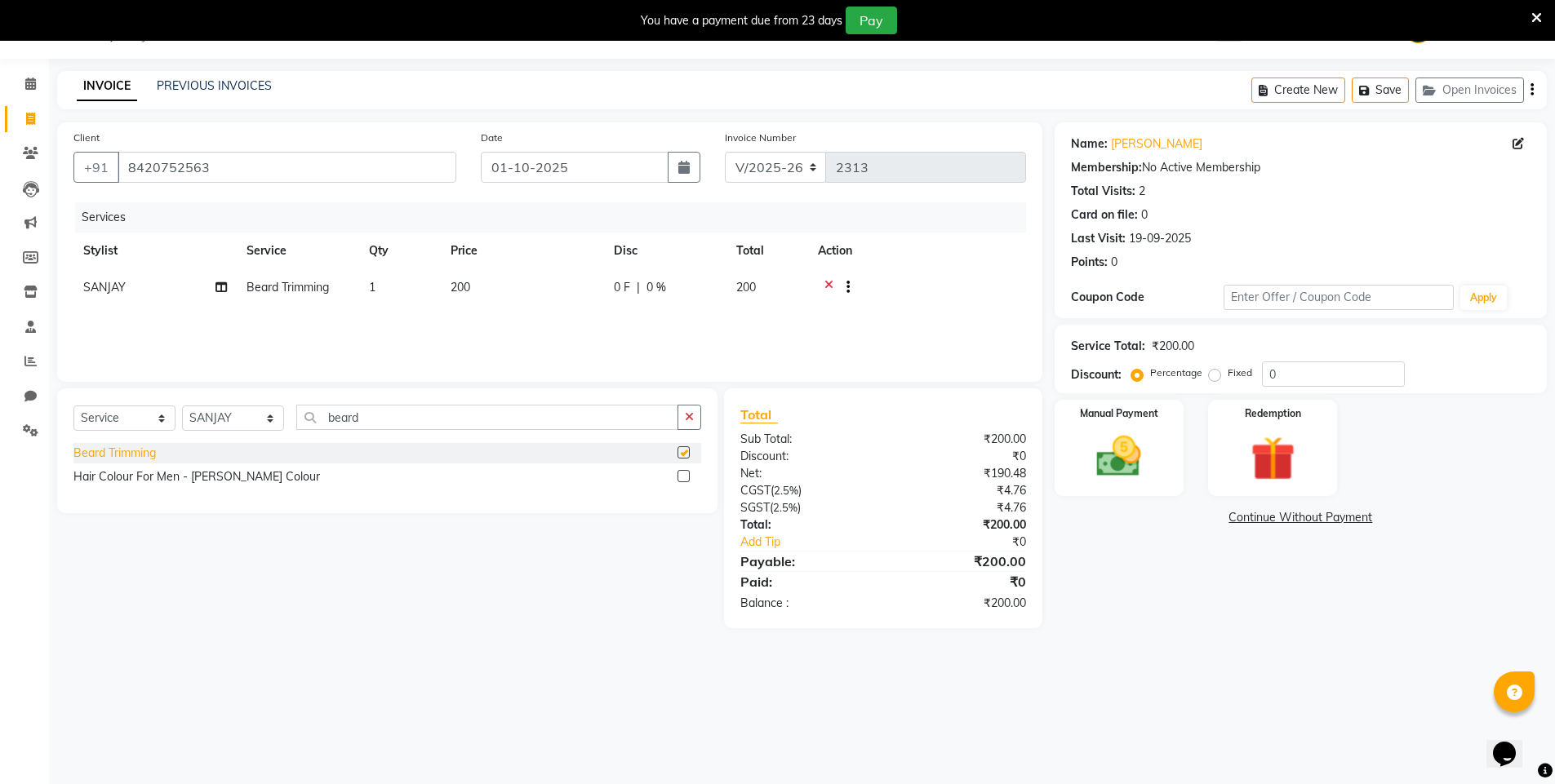
checkbox input "false"
click at [1114, 461] on img at bounding box center [1119, 456] width 75 height 53
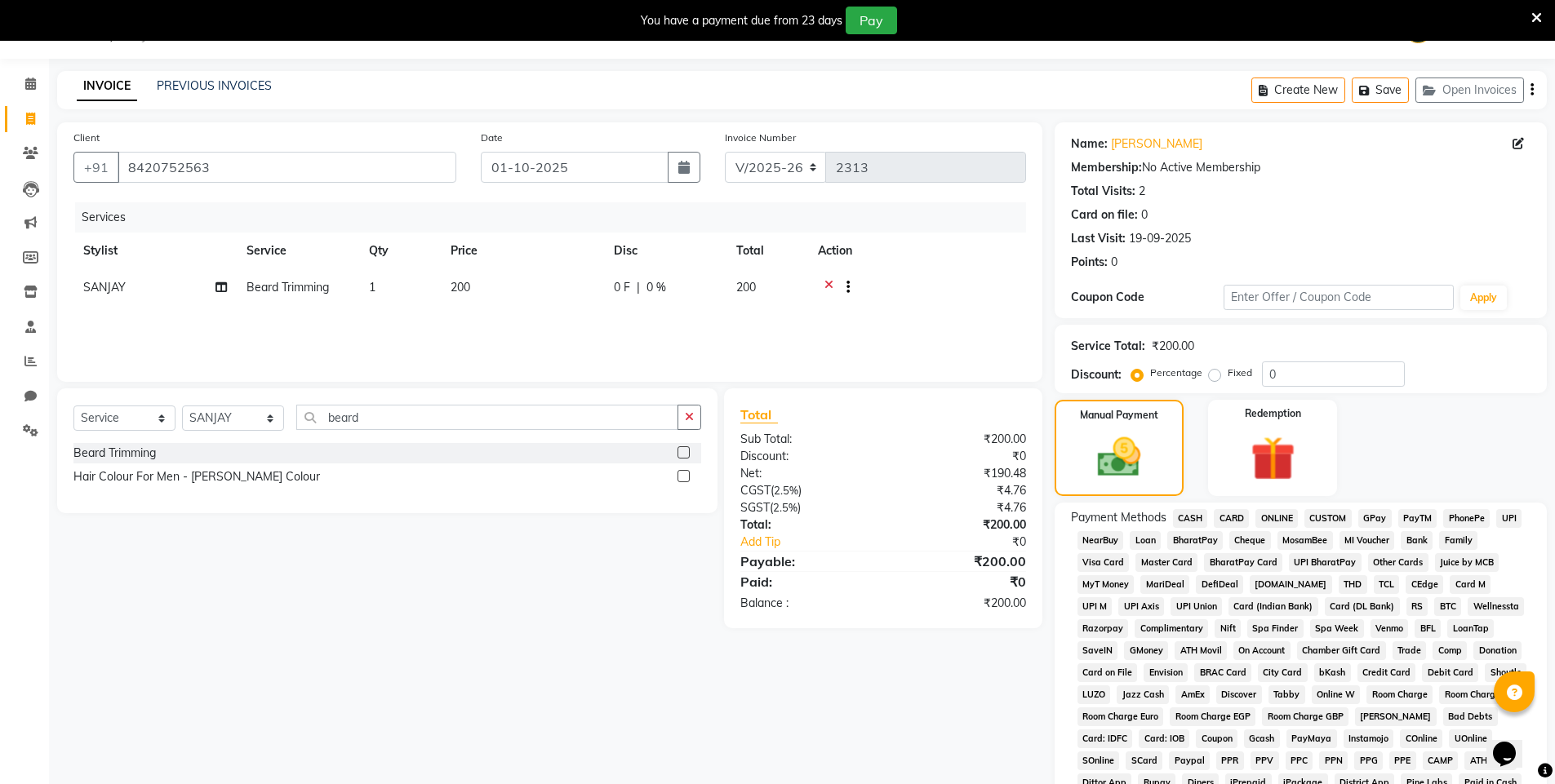
click at [1413, 517] on span "PayTM" at bounding box center [1418, 519] width 39 height 19
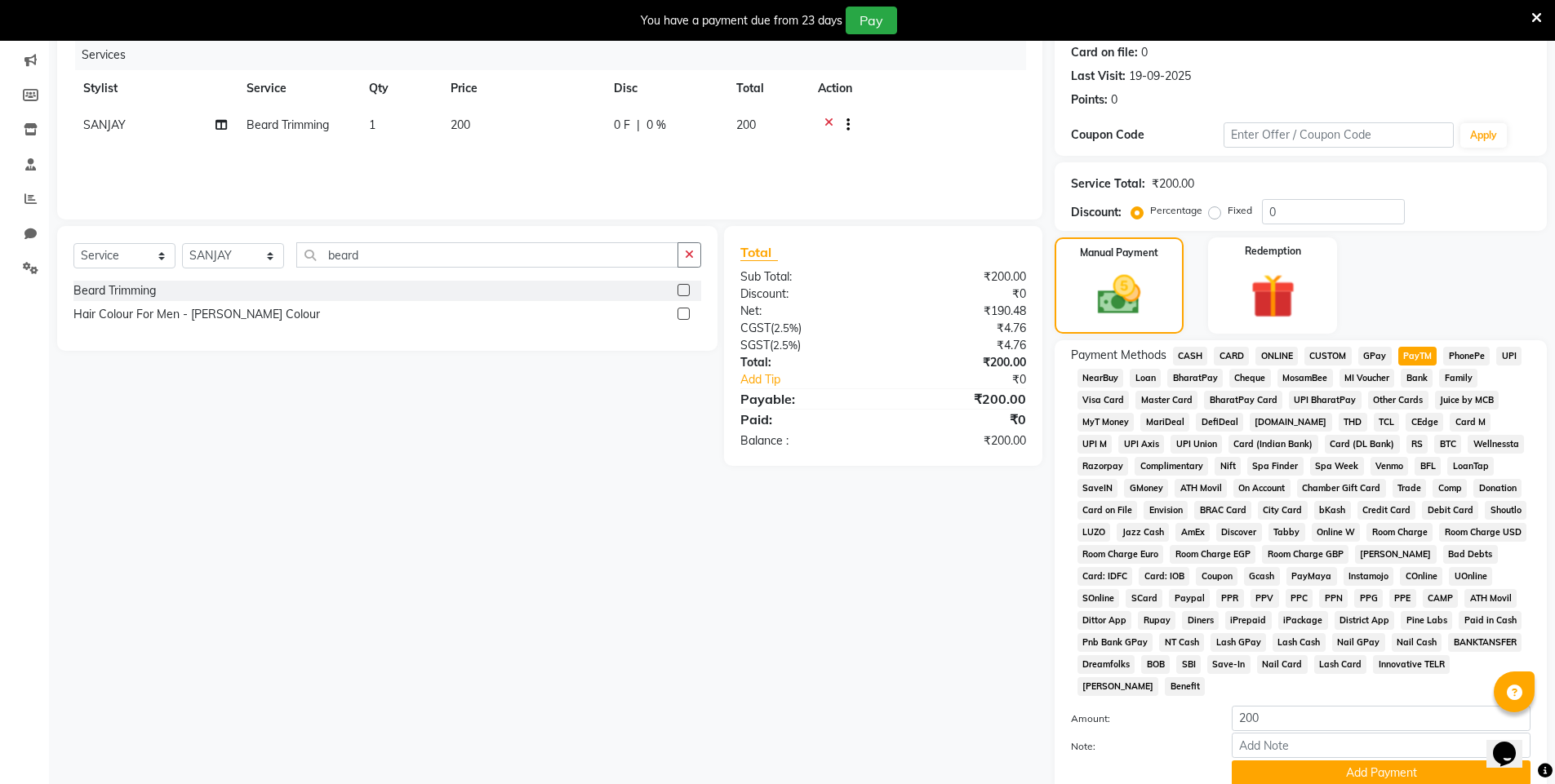
scroll to position [331, 0]
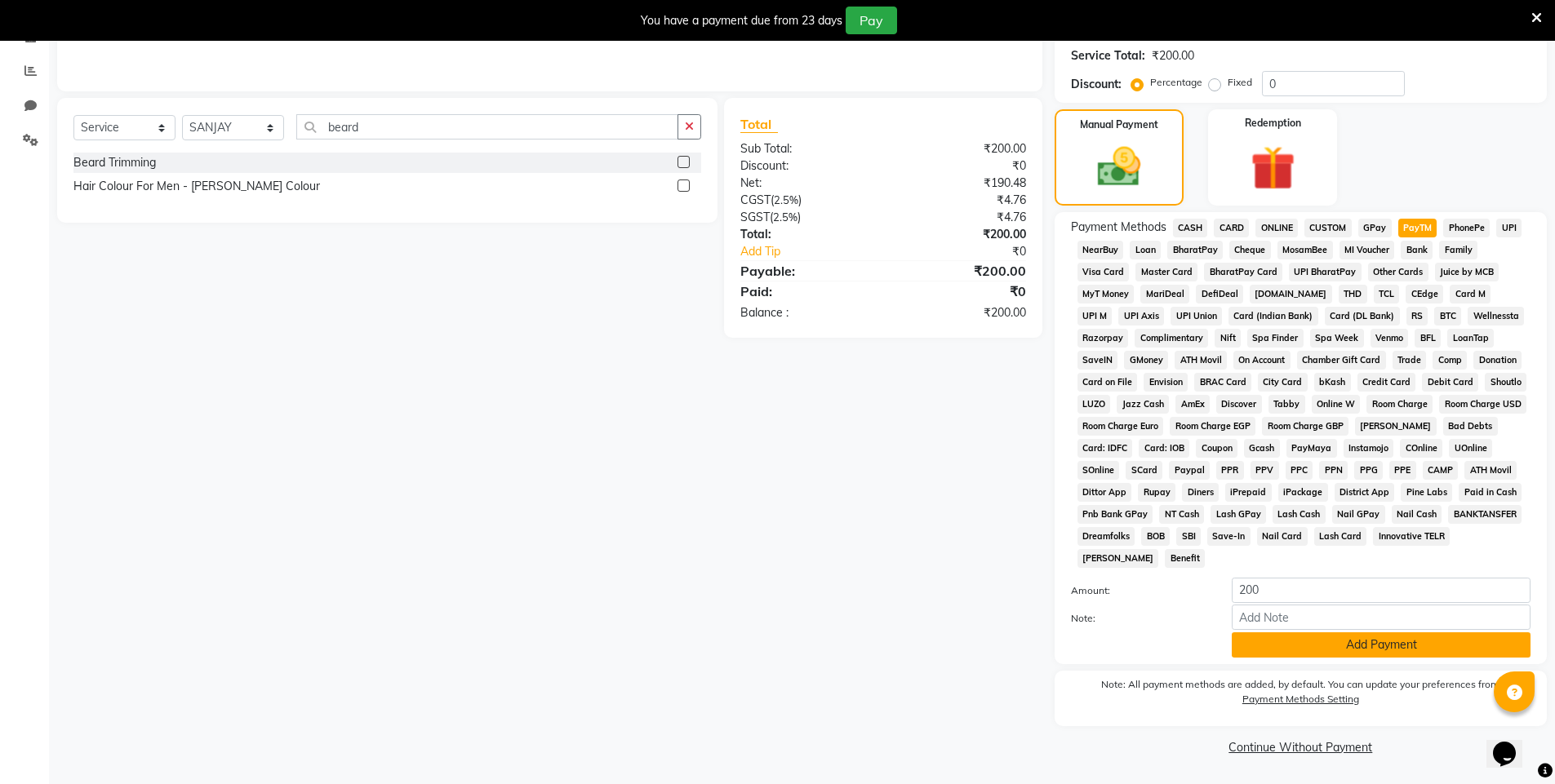
click at [1372, 639] on button "Add Payment" at bounding box center [1381, 645] width 299 height 25
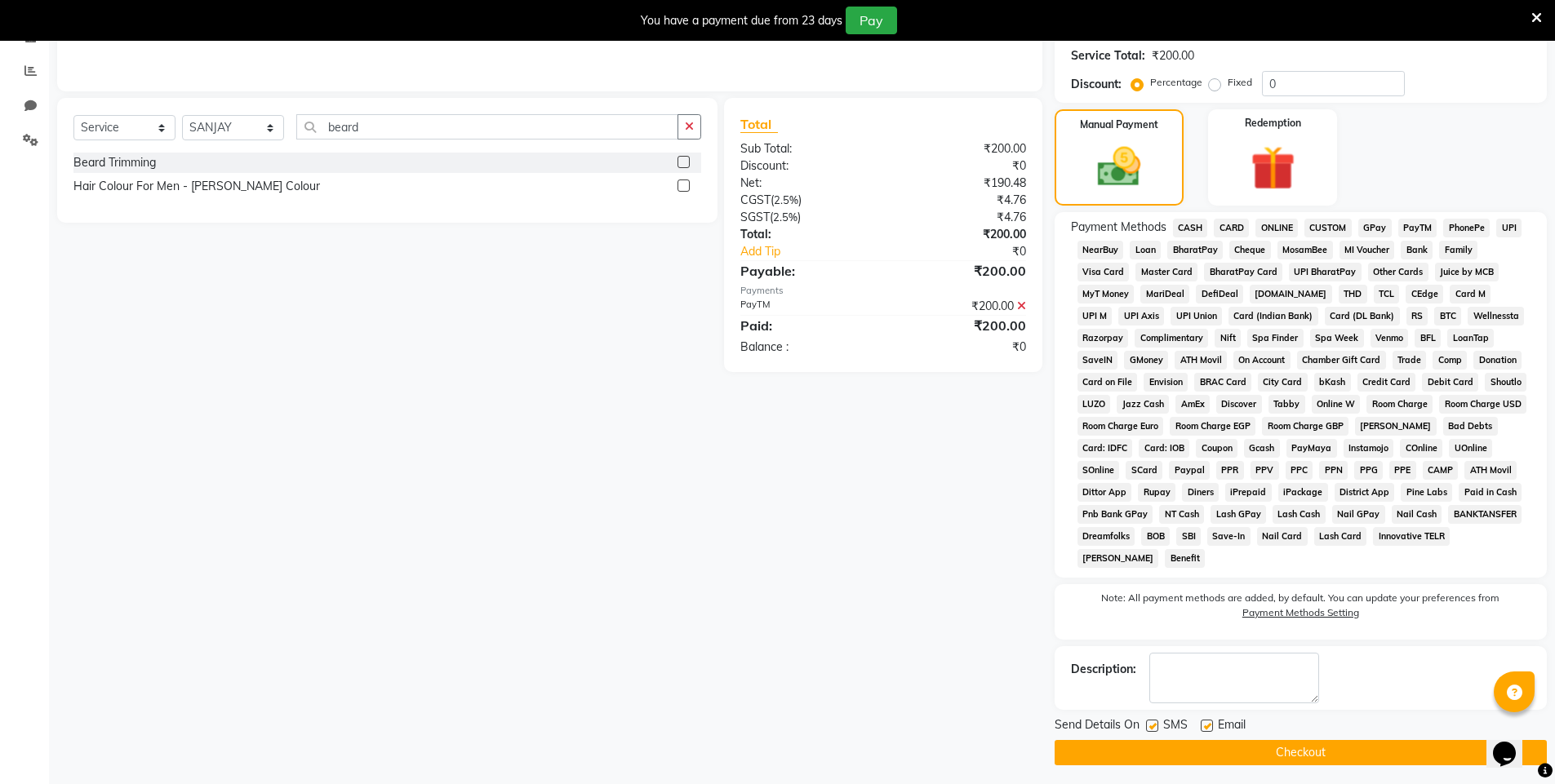
click at [1218, 755] on button "Checkout" at bounding box center [1301, 752] width 492 height 25
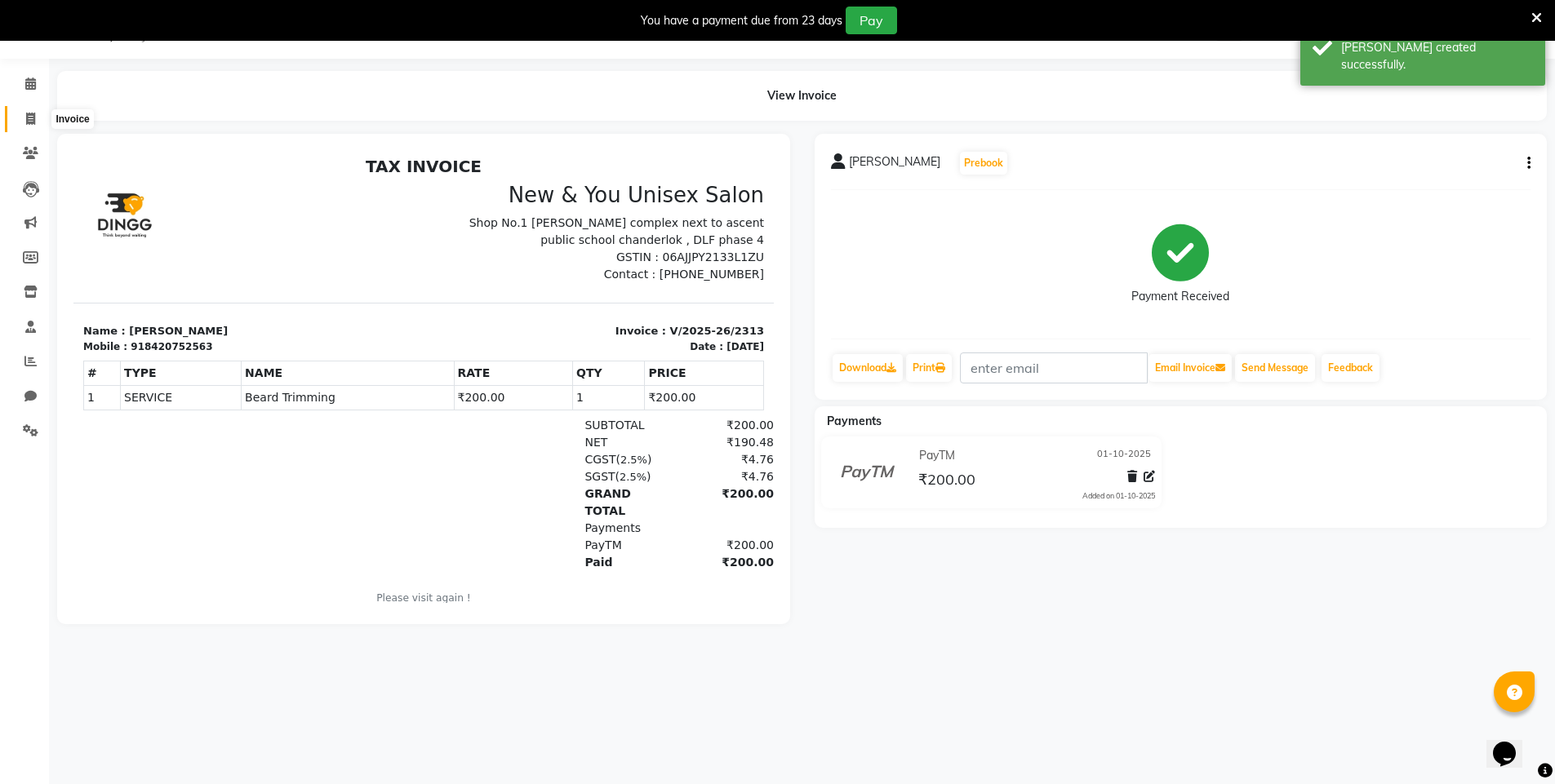
click at [32, 125] on span at bounding box center [31, 120] width 29 height 19
select select "service"
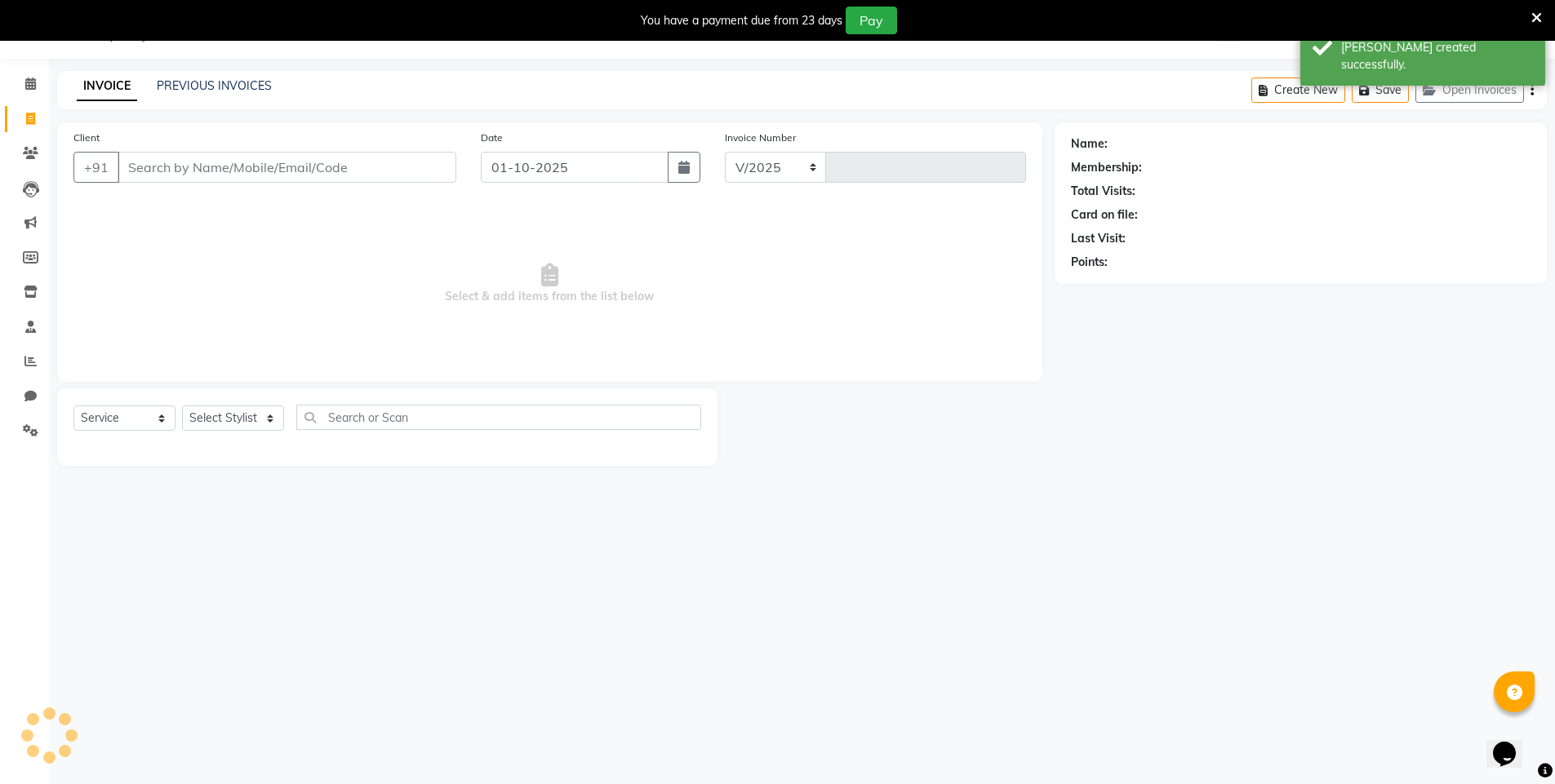
select select "31"
type input "2314"
